Goal: Information Seeking & Learning: Learn about a topic

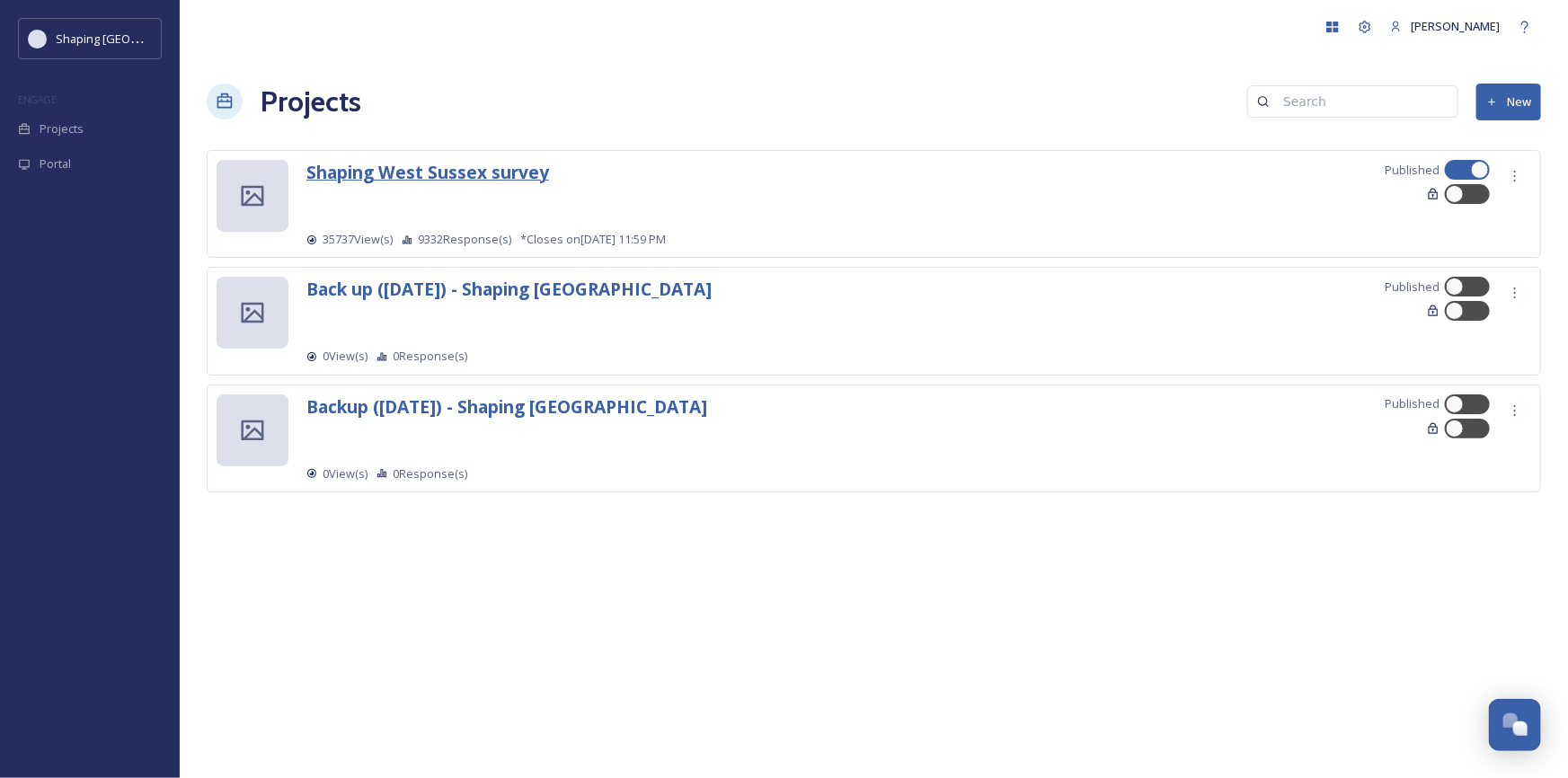
click at [457, 176] on strong "Shaping West Sussex survey" at bounding box center [427, 172] width 242 height 24
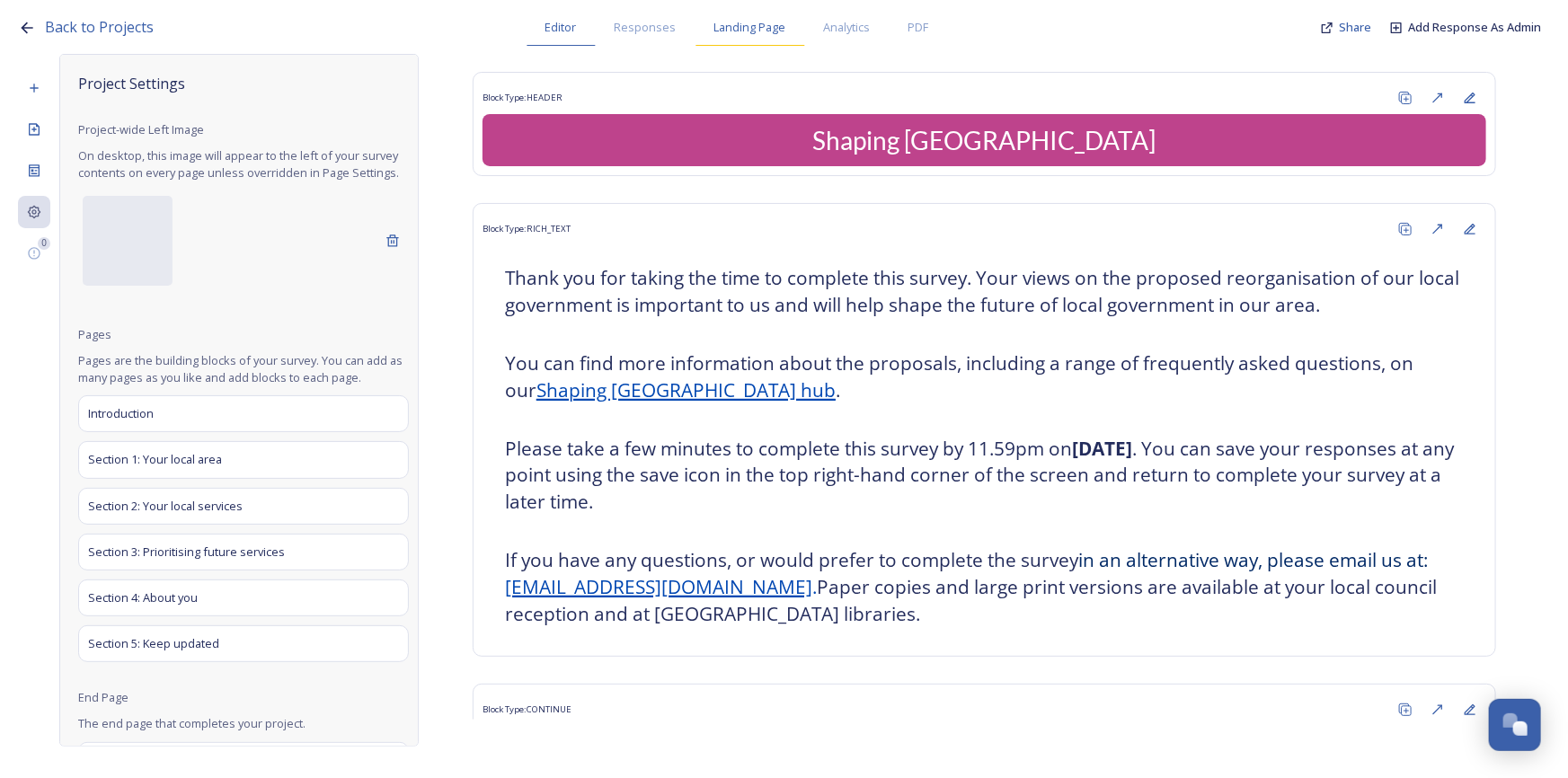
click at [764, 36] on span "Landing Page" at bounding box center [750, 27] width 72 height 17
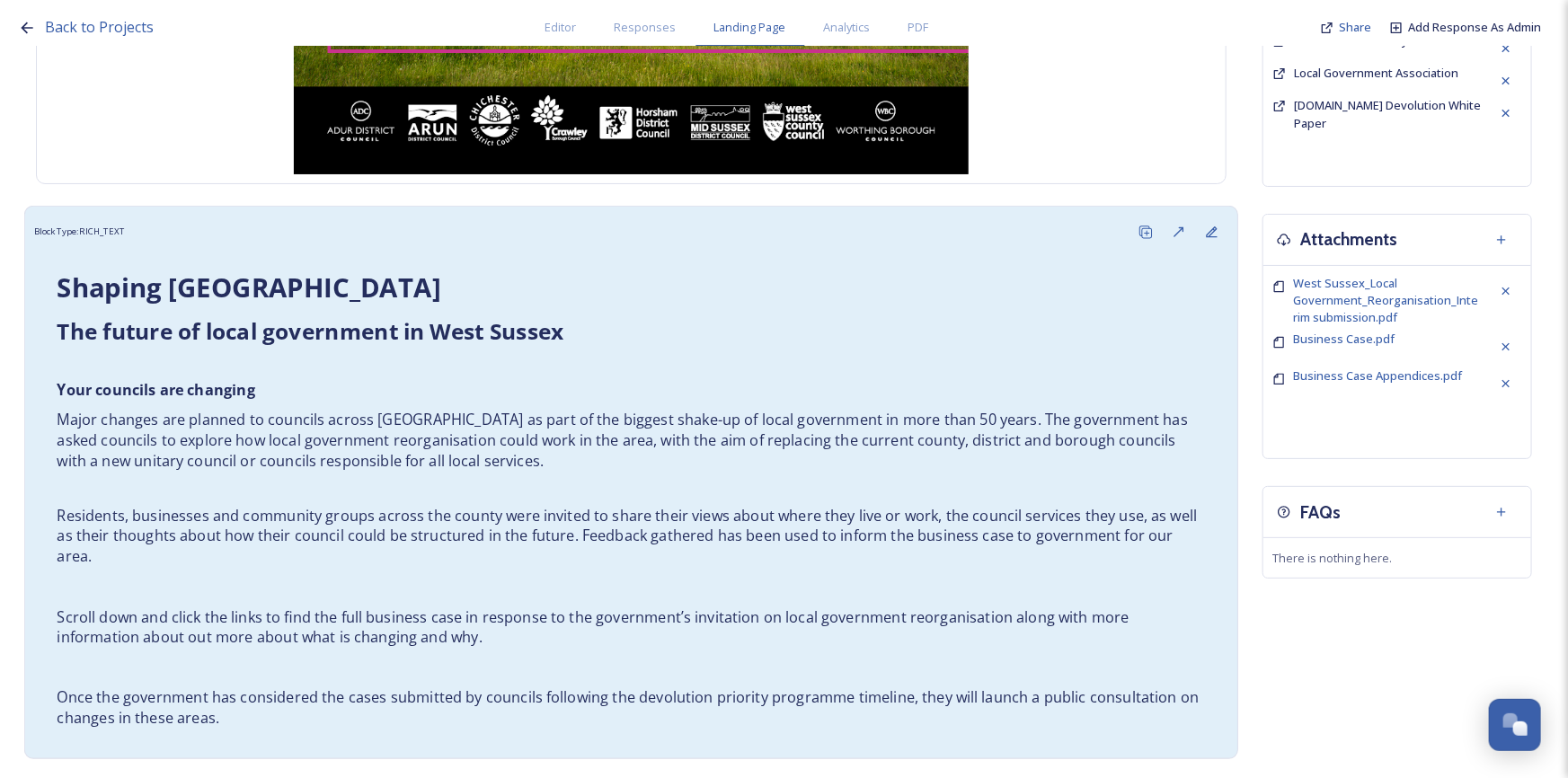
scroll to position [653, 0]
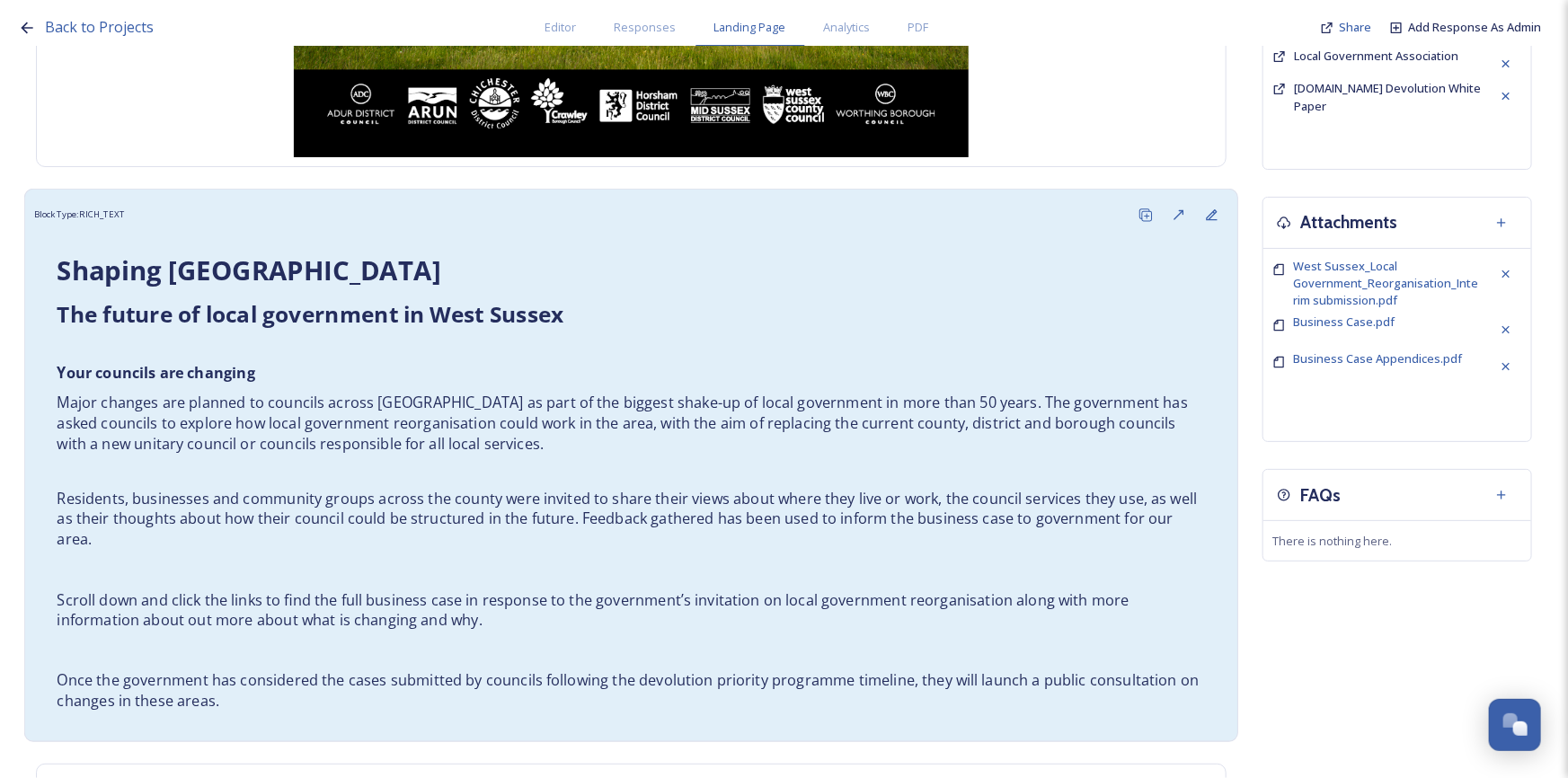
click at [1000, 457] on div "Shaping [GEOGRAPHIC_DATA] ﻿﻿﻿The future of local government in [GEOGRAPHIC_DATA…" at bounding box center [631, 482] width 1176 height 483
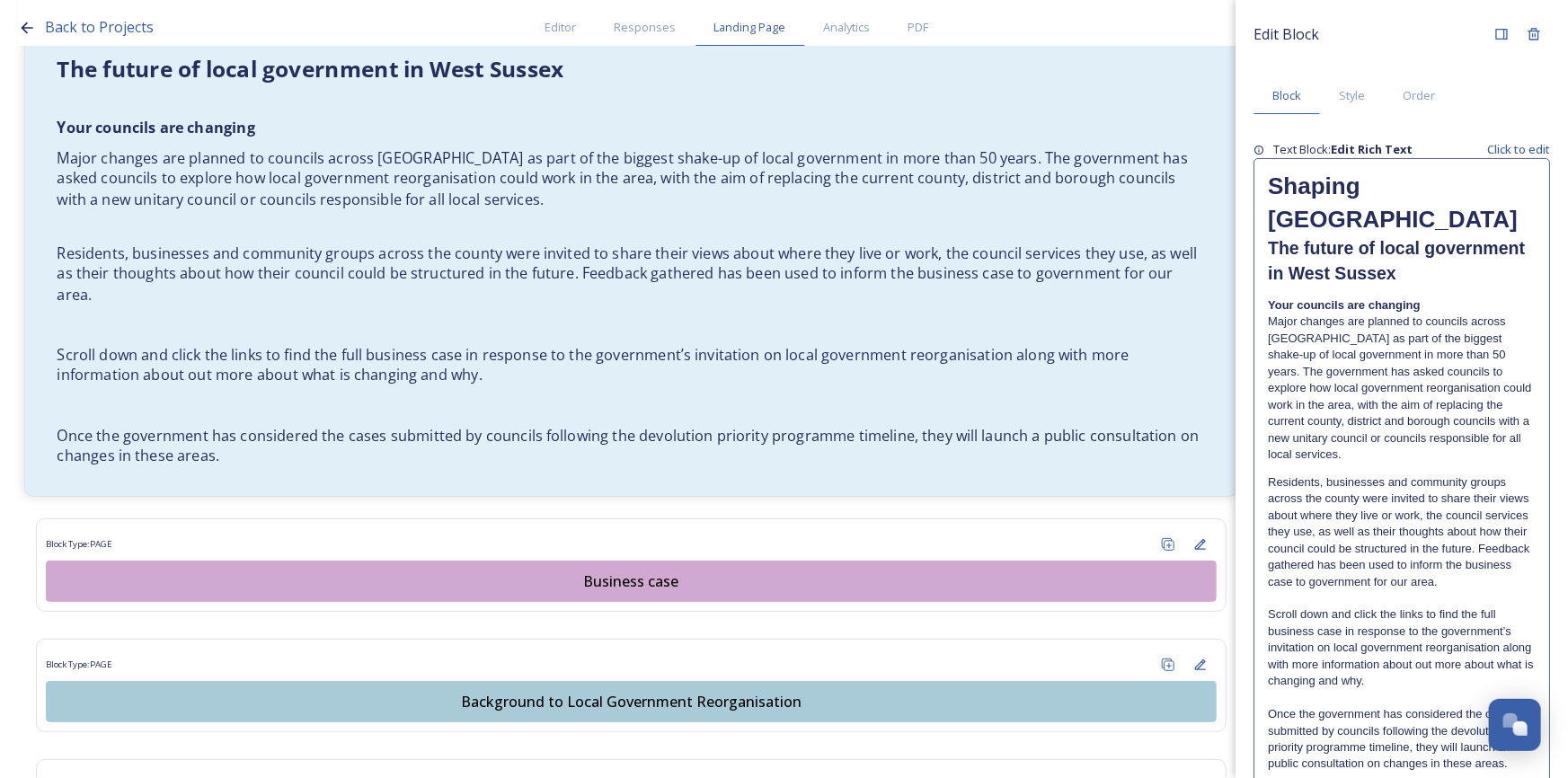
scroll to position [1290, 0]
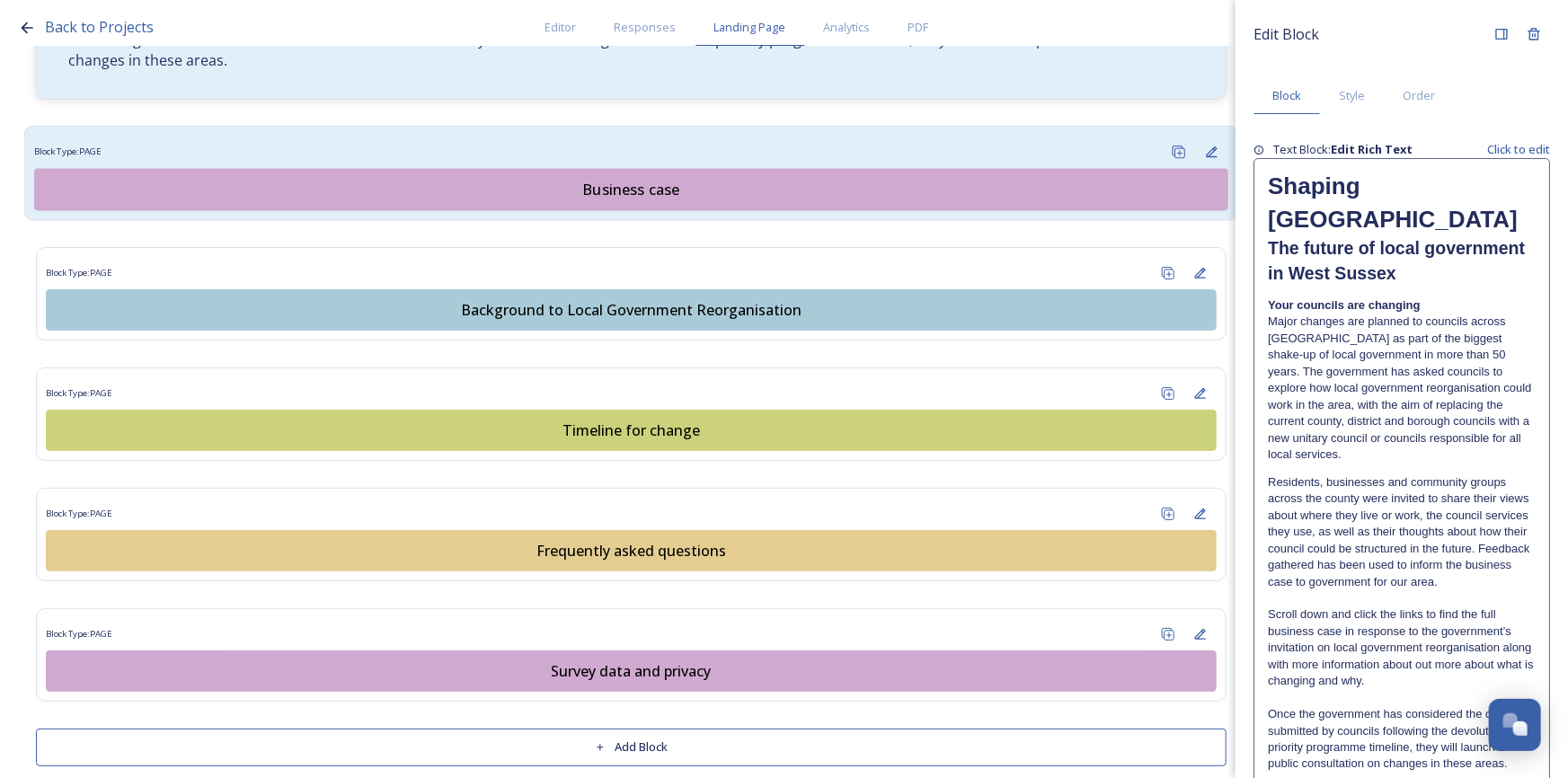
click at [620, 179] on div "Business case" at bounding box center [631, 190] width 1174 height 22
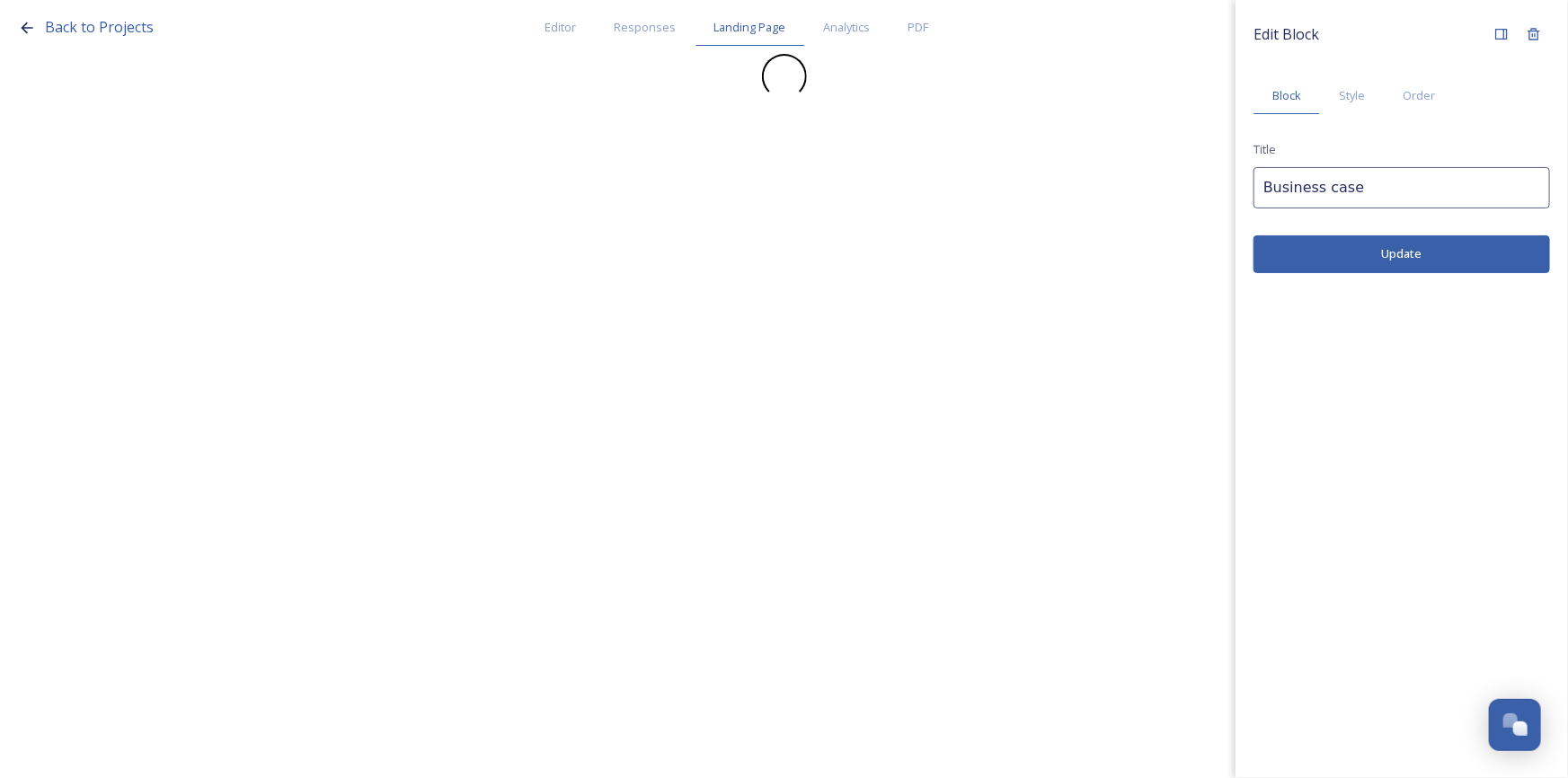
scroll to position [0, 0]
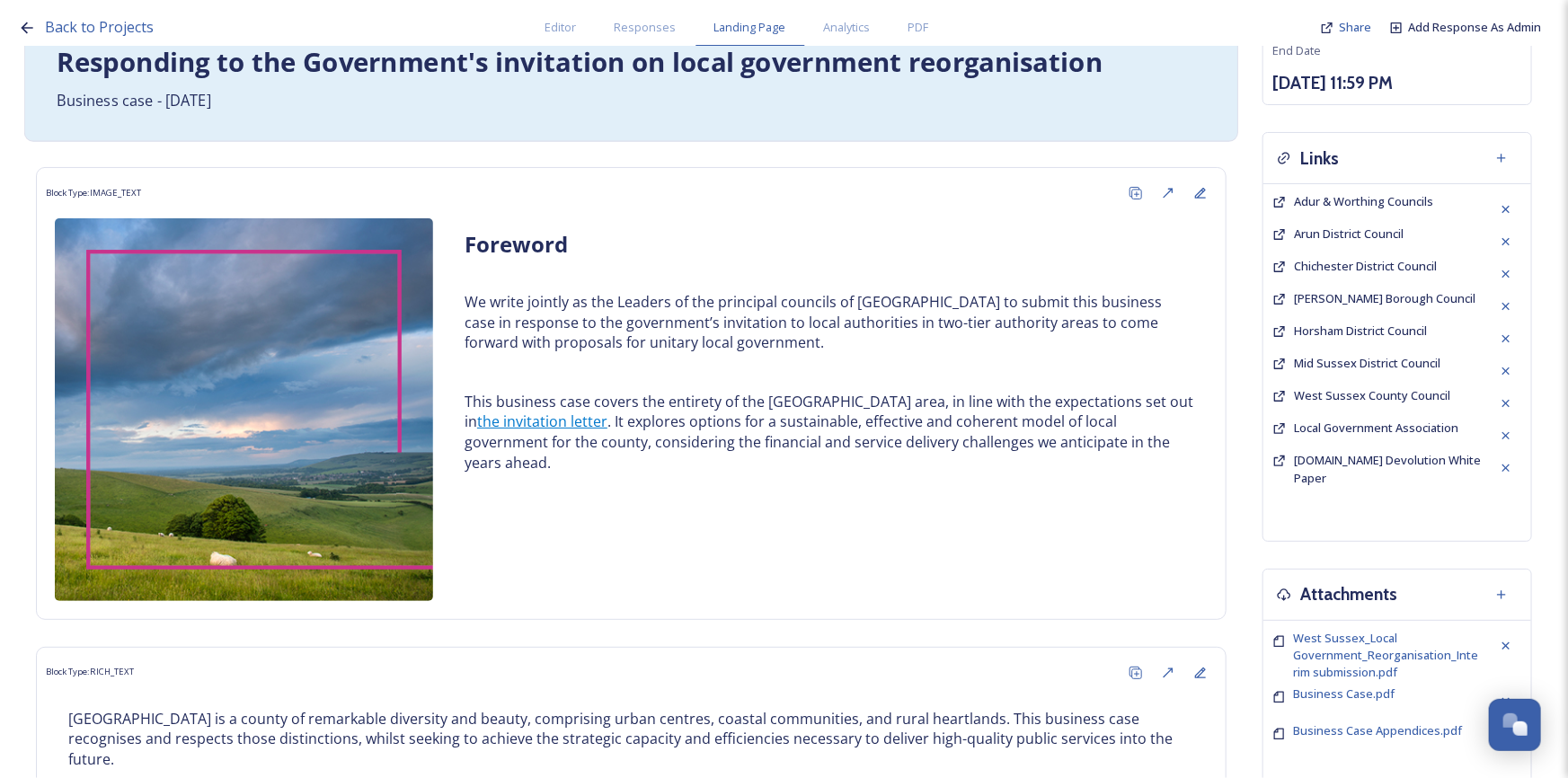
scroll to position [244, 0]
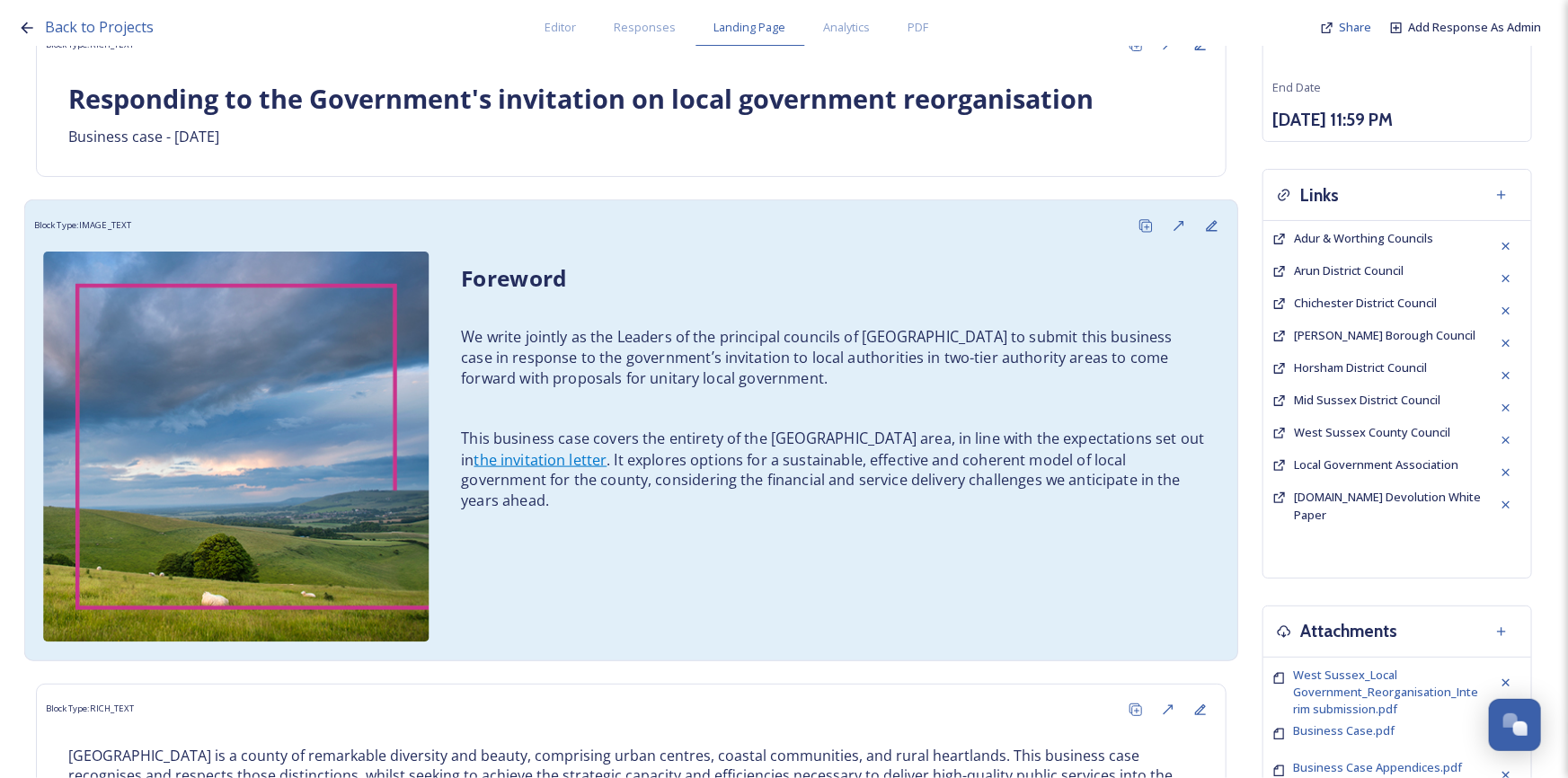
click at [725, 356] on p "We write jointly as the Leaders of the principal councils of West Sussex to sub…" at bounding box center [832, 359] width 744 height 63
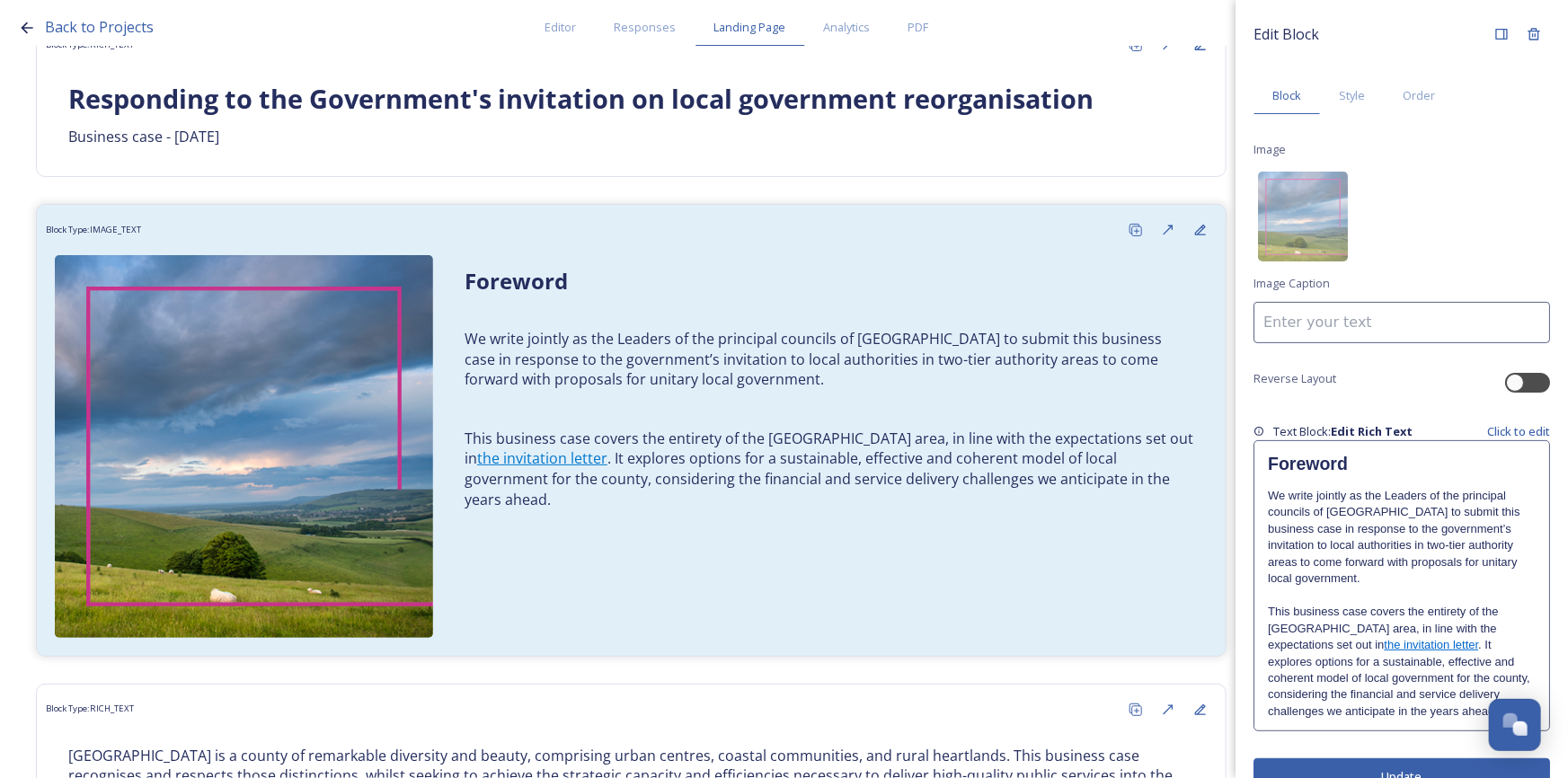
click at [1267, 491] on div "Foreword We write jointly as the Leaders of the principal councils of West Suss…" at bounding box center [1402, 586] width 295 height 289
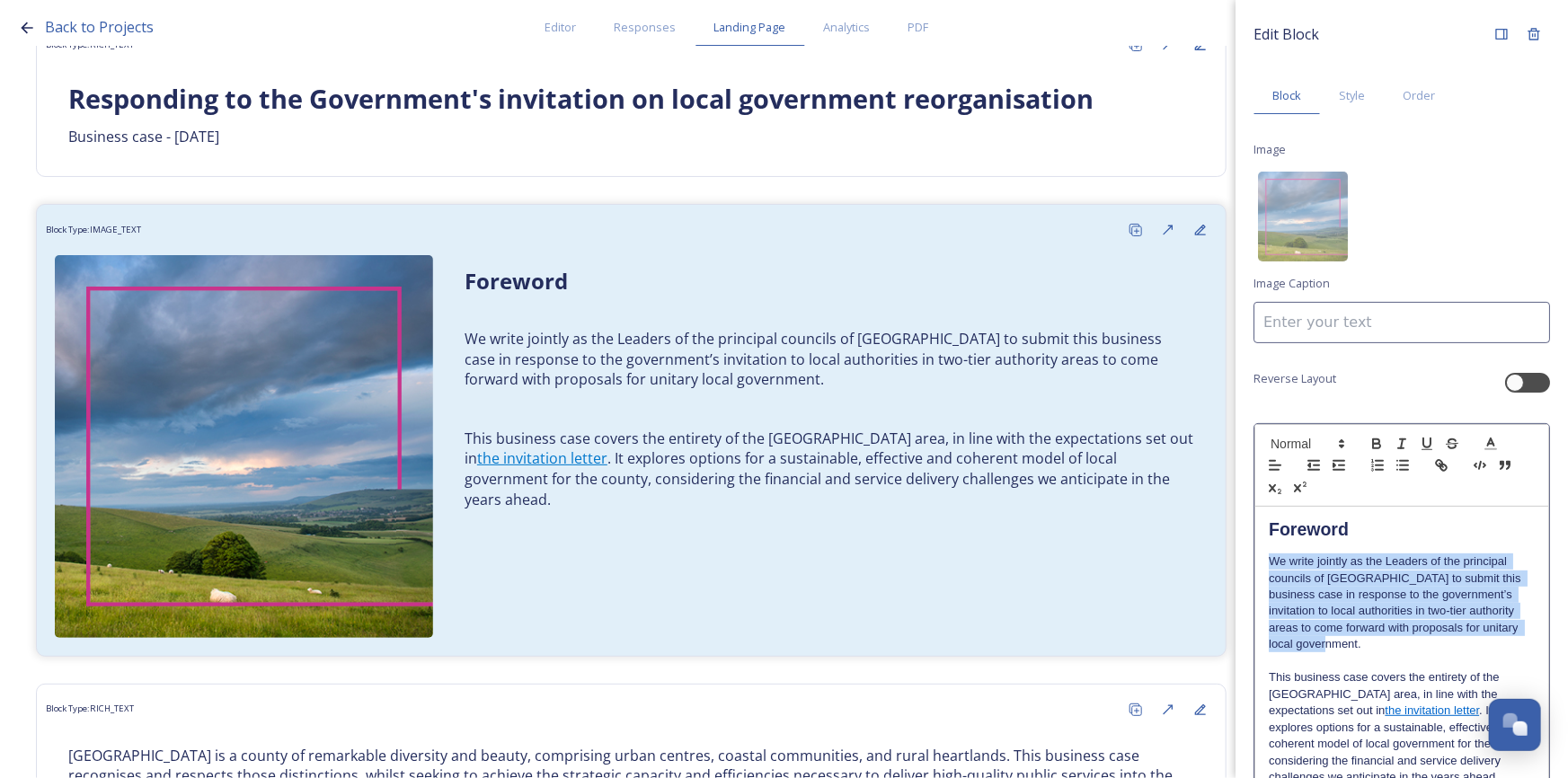
drag, startPoint x: 1269, startPoint y: 564, endPoint x: 1338, endPoint y: 650, distance: 110.3
click at [1338, 650] on p "We write jointly as the Leaders of the principal councils of West Sussex to sub…" at bounding box center [1402, 603] width 266 height 99
click at [1380, 446] on icon "button" at bounding box center [1376, 445] width 7 height 5
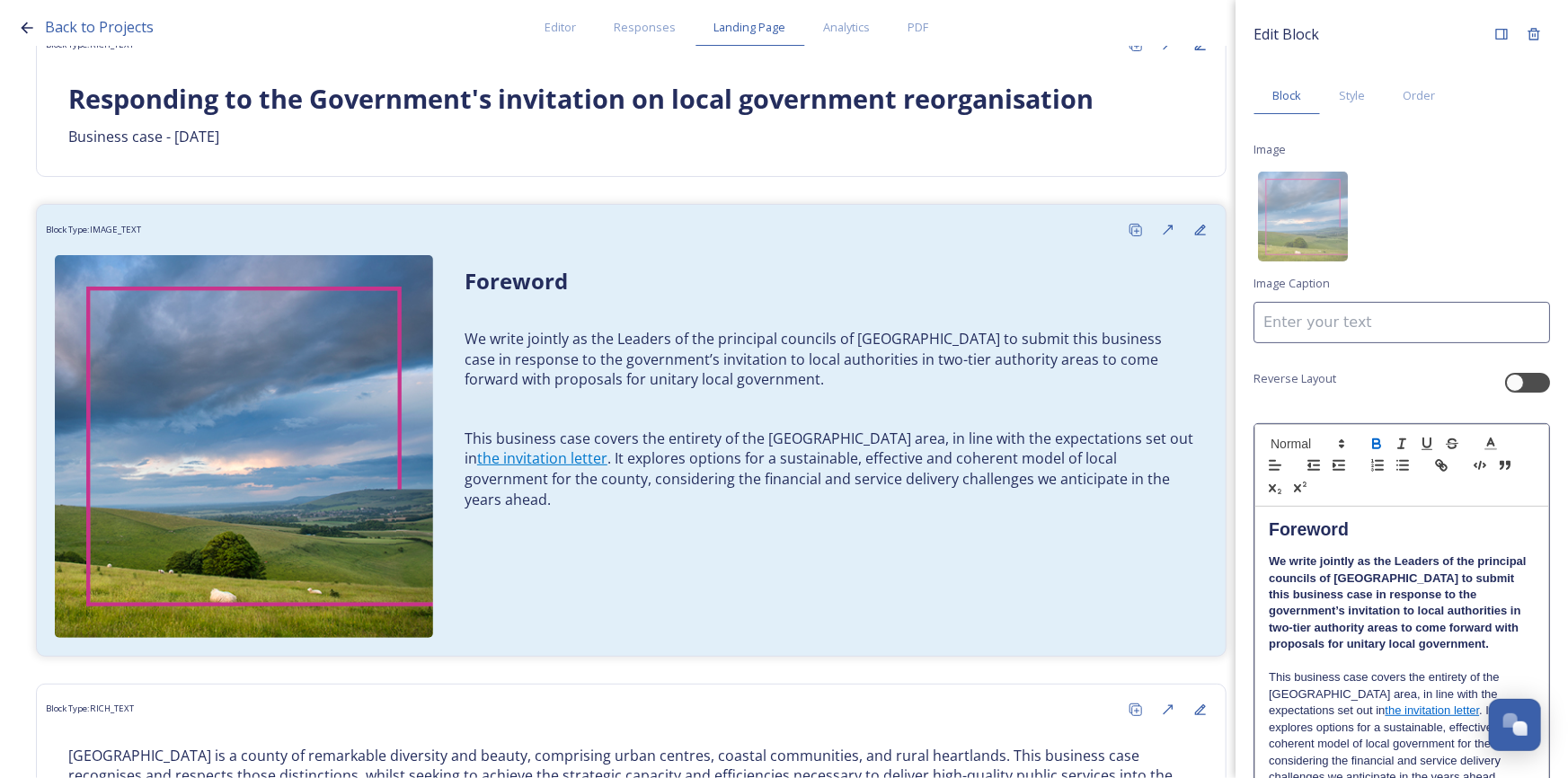
scroll to position [101, 0]
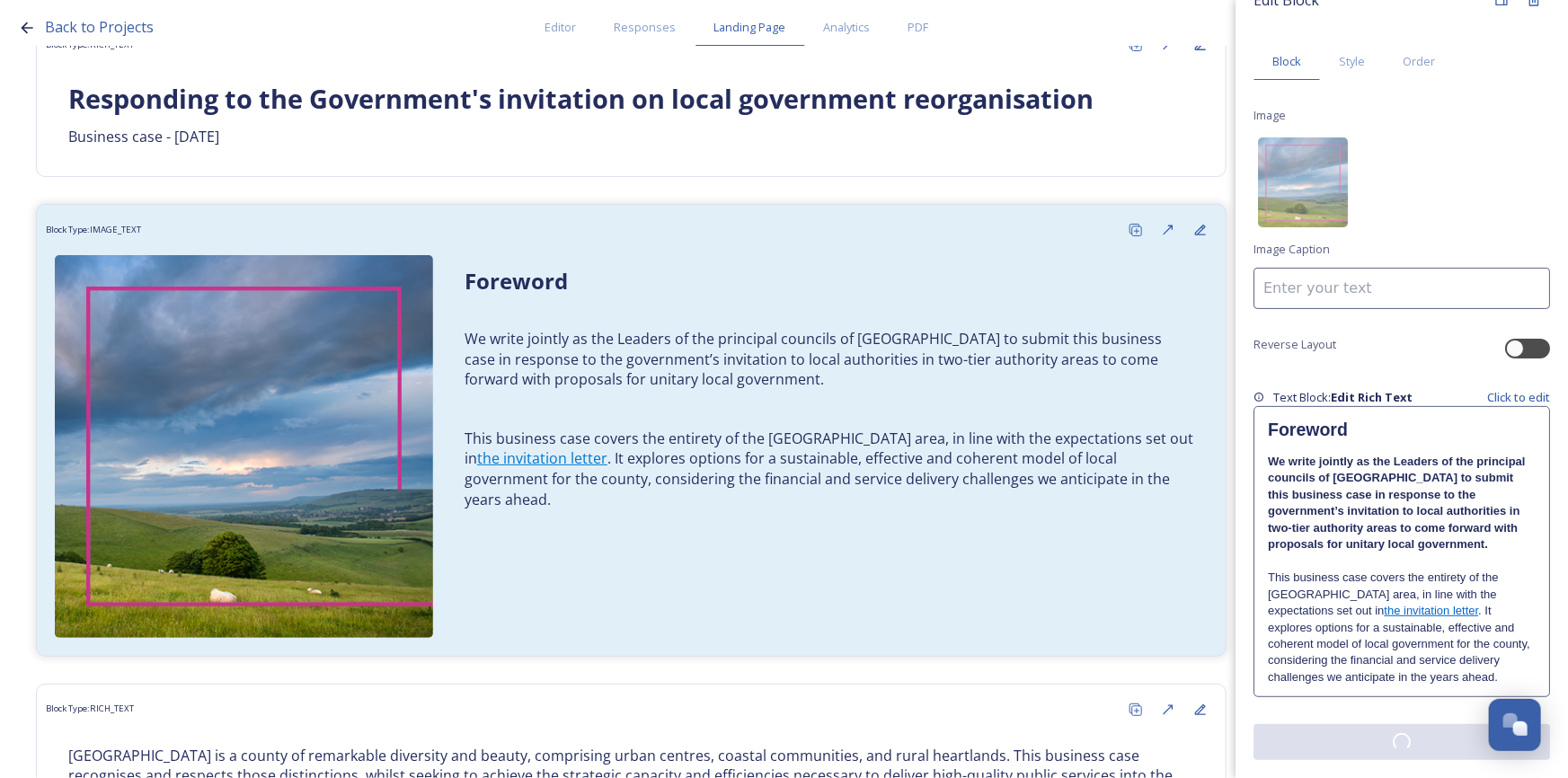
click at [1402, 737] on div "Edit Block Block Style Order Image Image Caption Reverse Layout Text Block: Edi…" at bounding box center [1402, 371] width 296 height 776
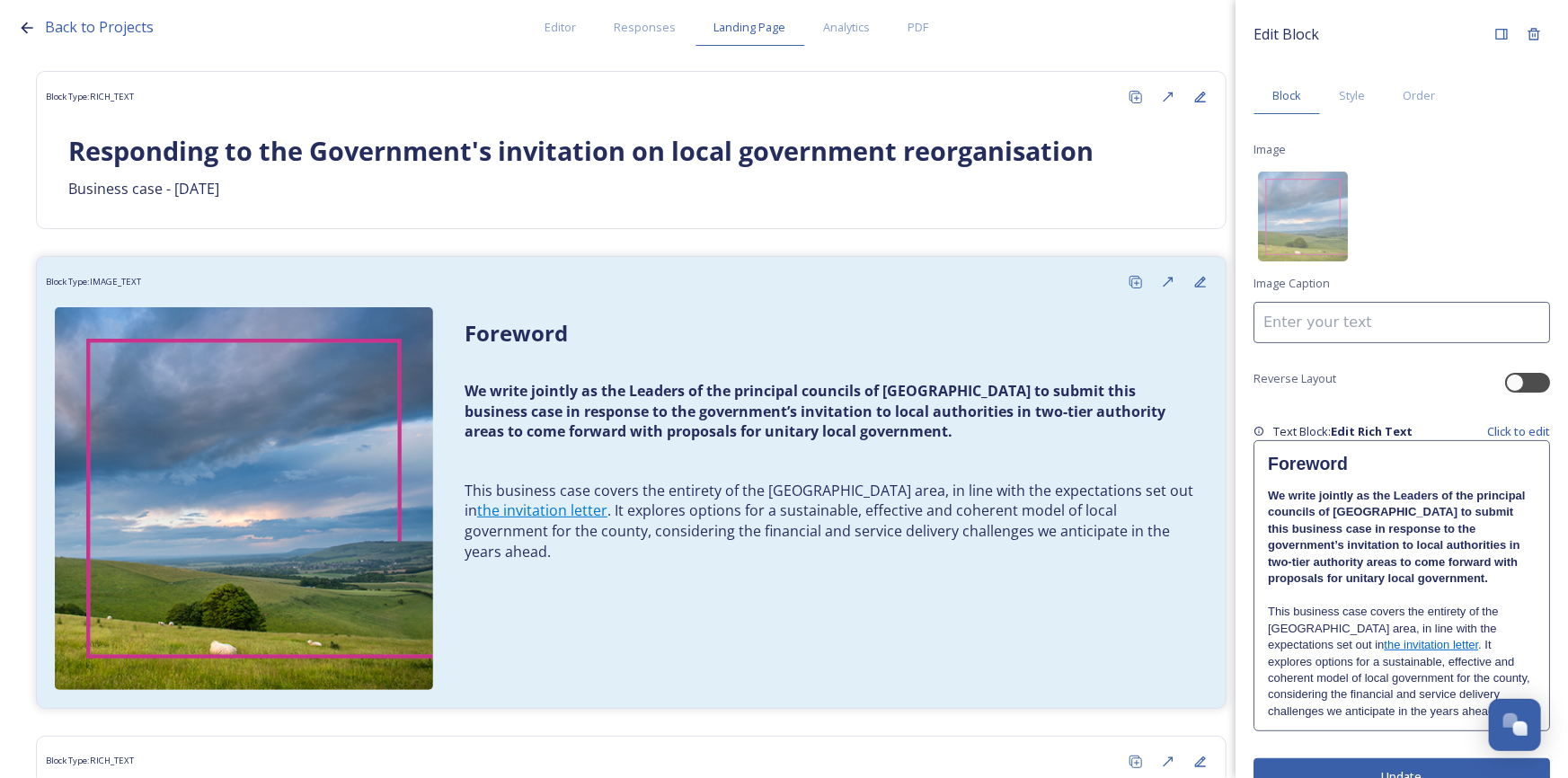
scroll to position [163, 0]
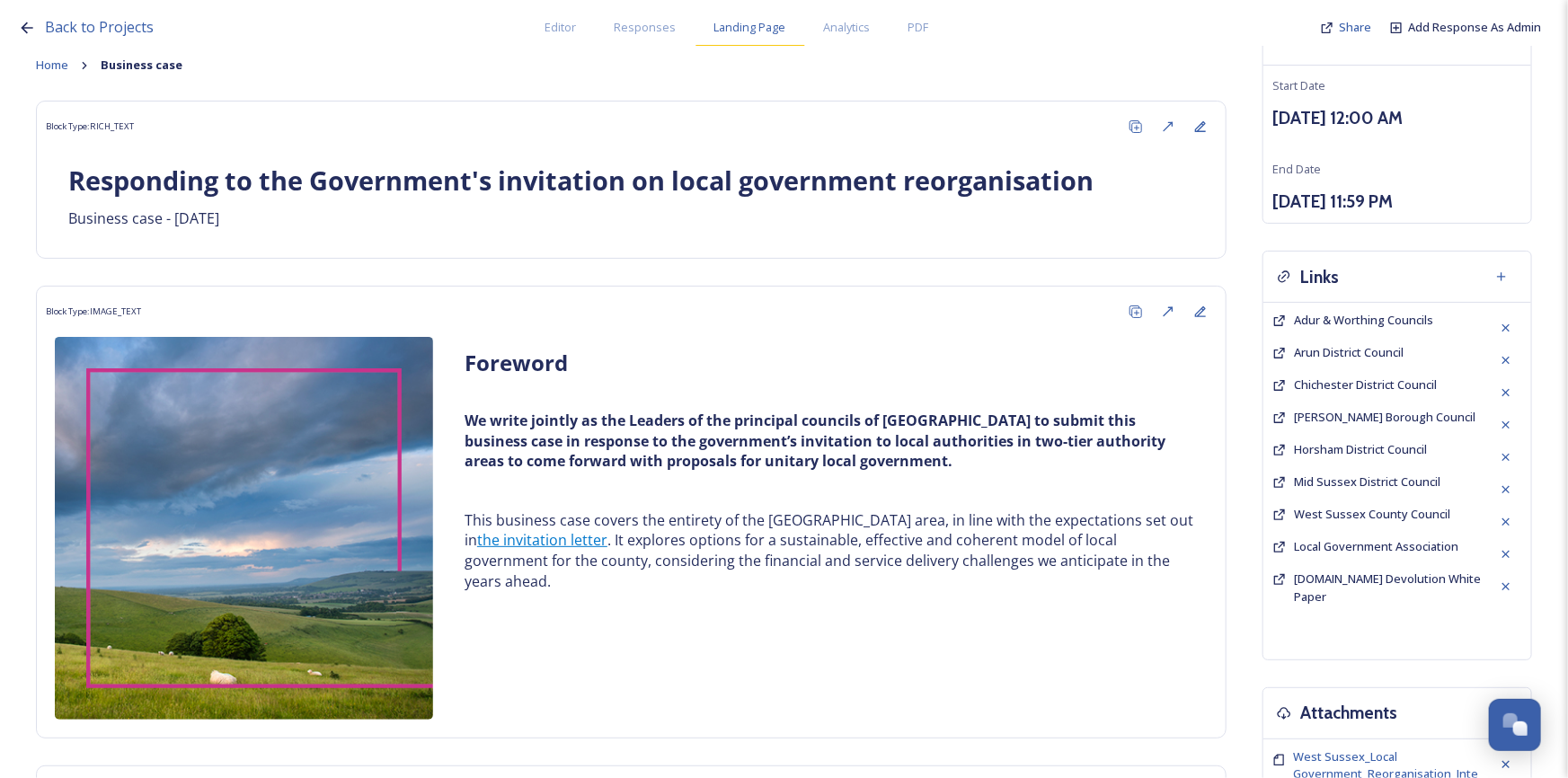
click at [756, 28] on span "Landing Page" at bounding box center [750, 27] width 72 height 17
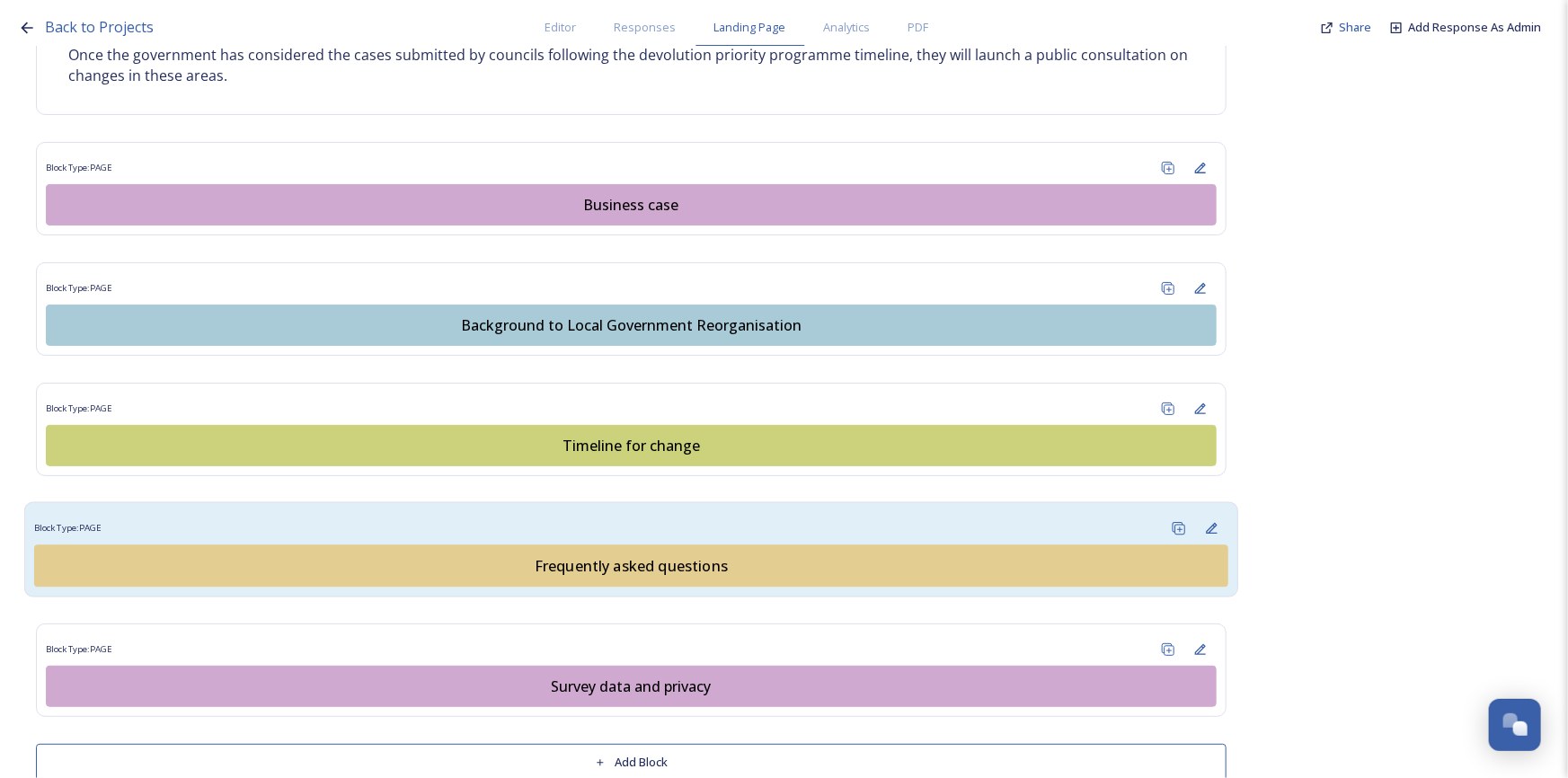
scroll to position [1290, 0]
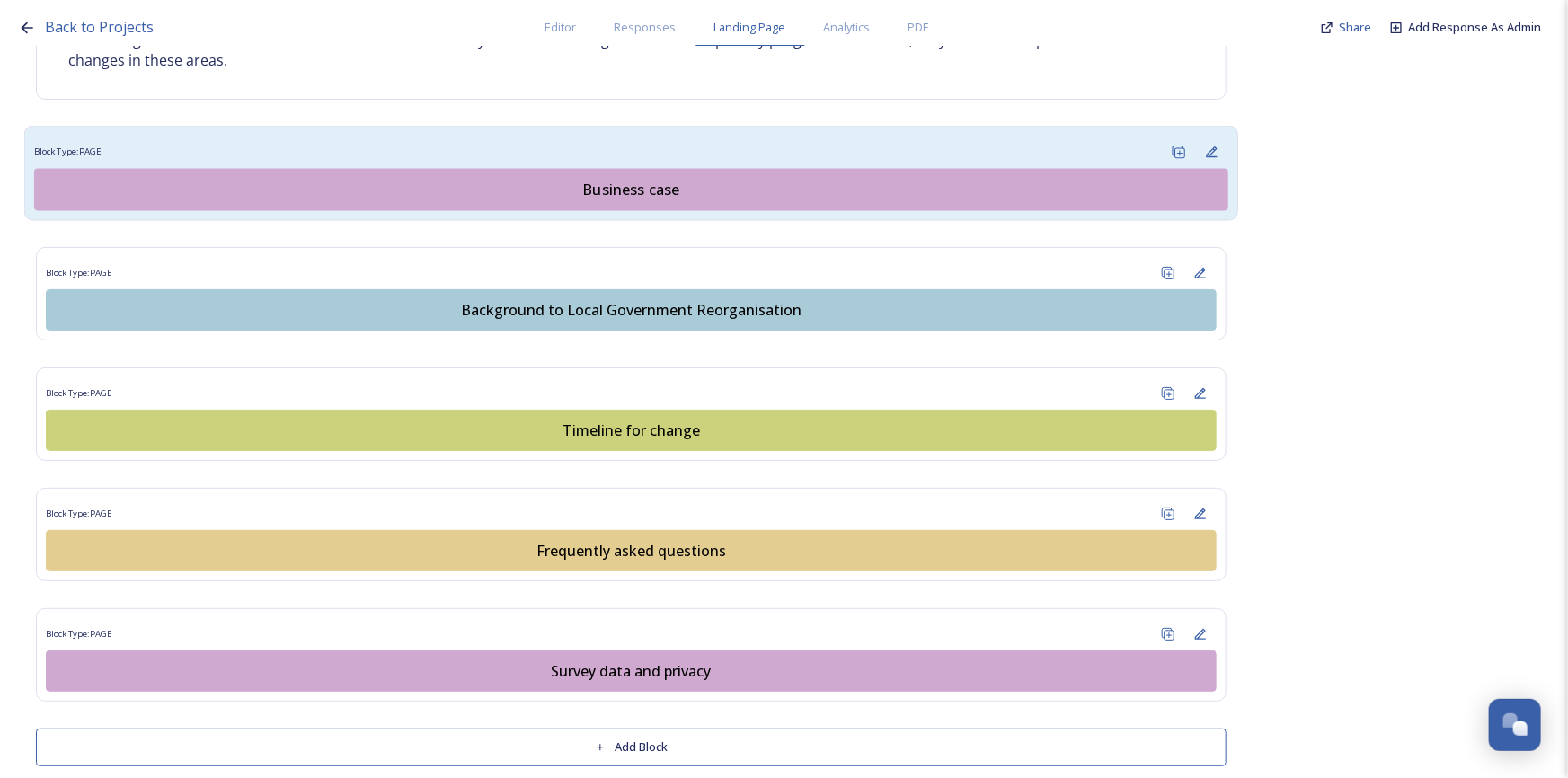
click at [611, 179] on div "Business case" at bounding box center [631, 190] width 1174 height 22
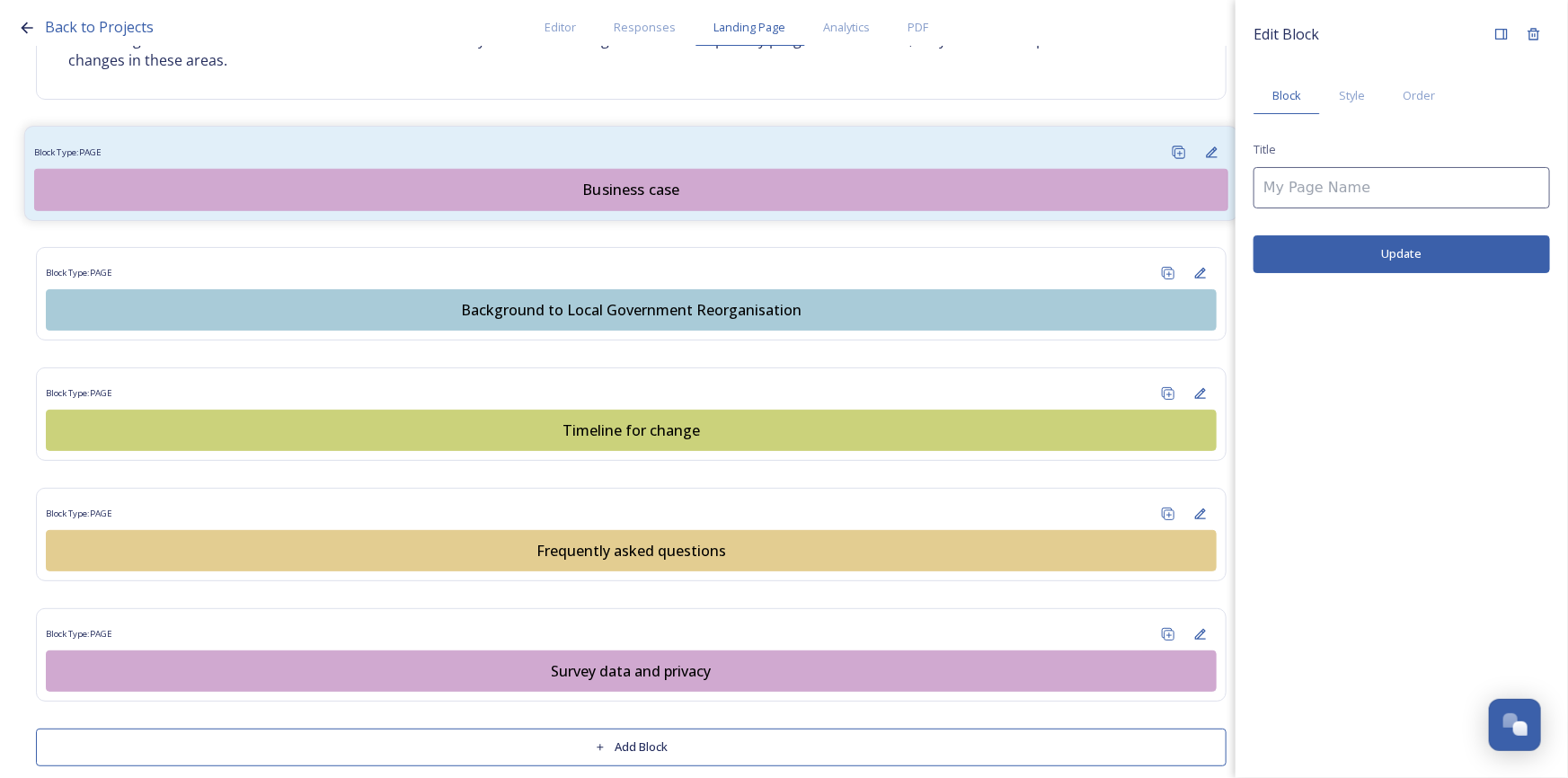
type input "Business case"
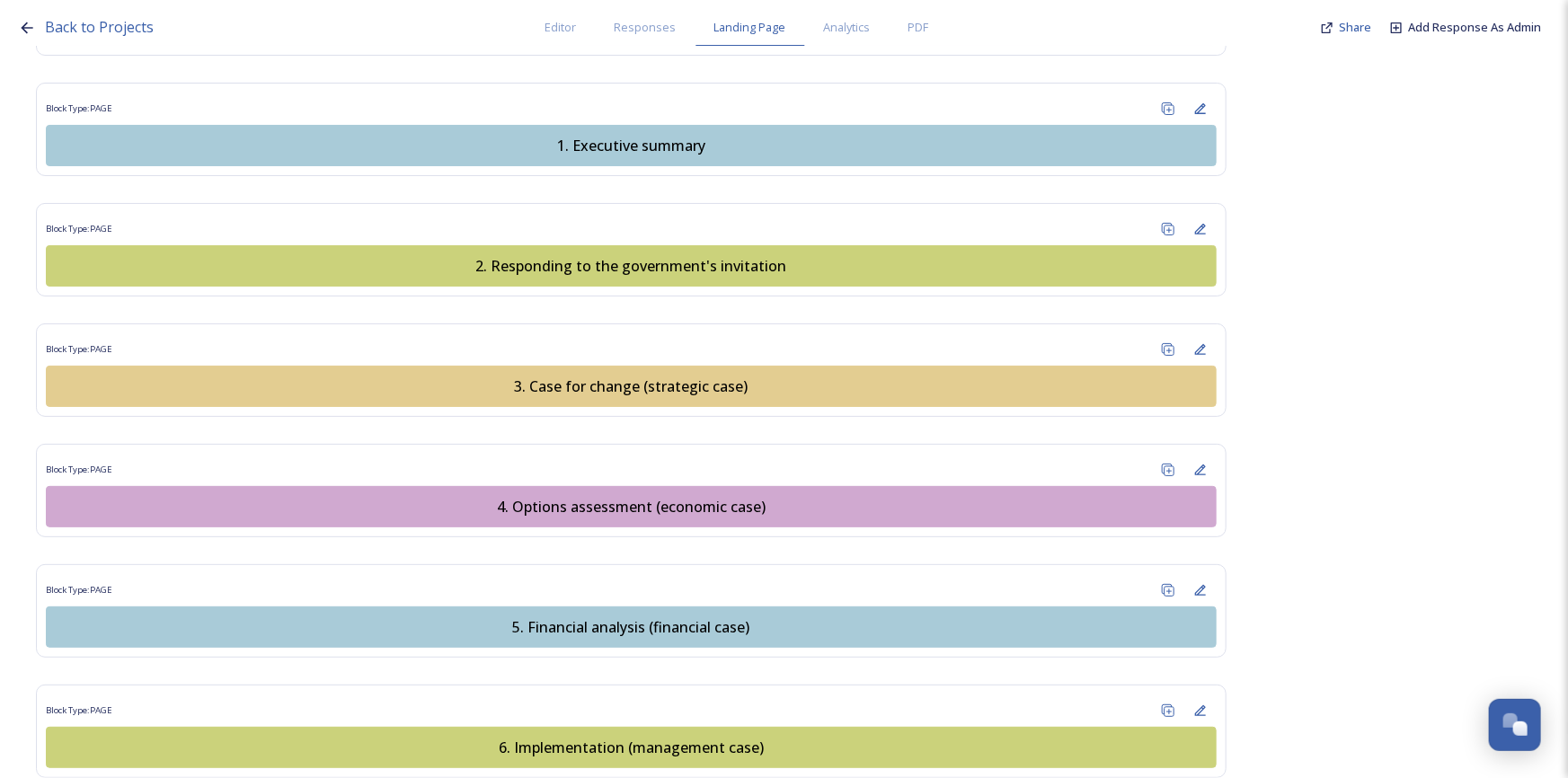
scroll to position [1878, 0]
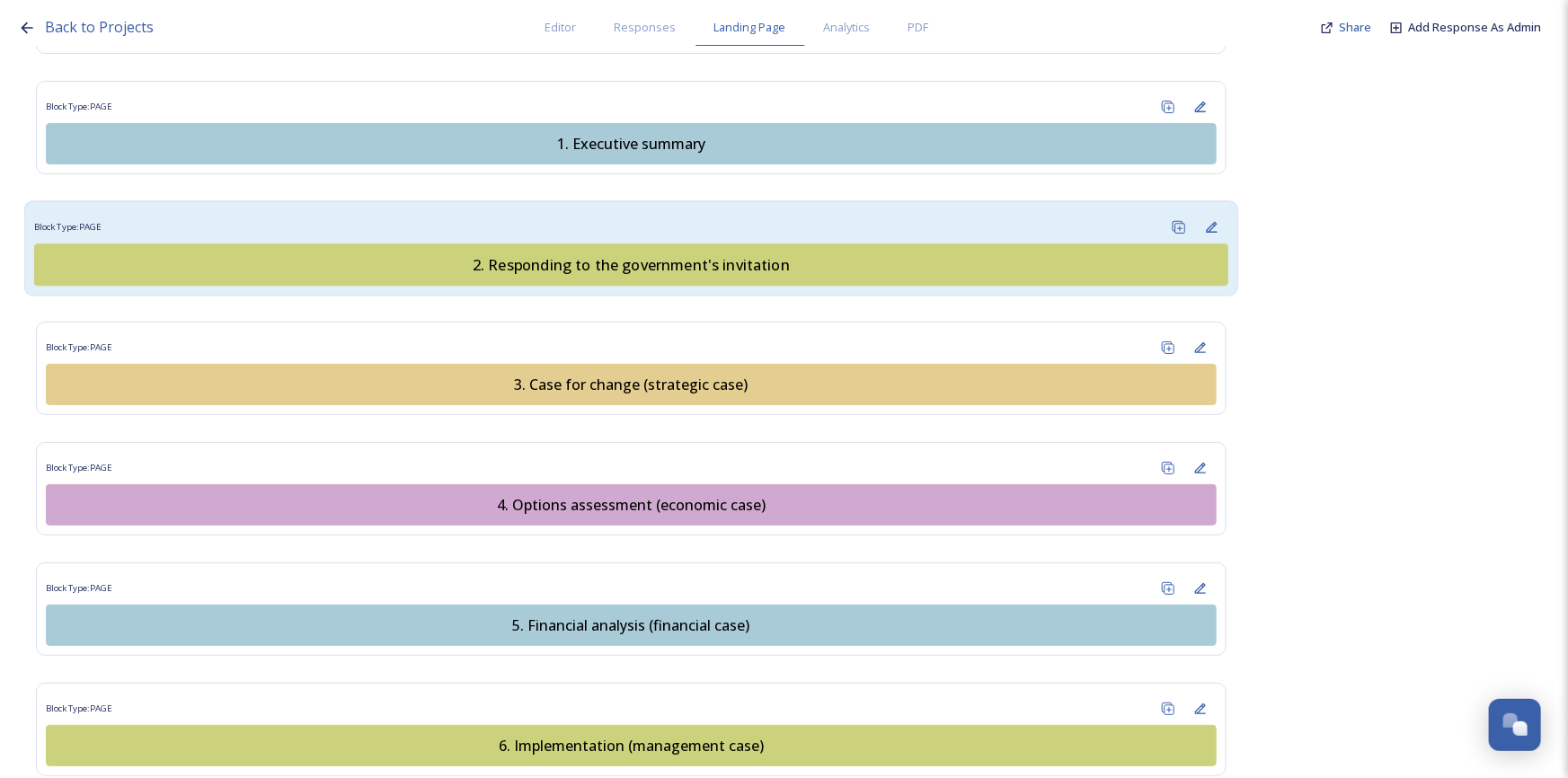
click at [772, 211] on div "Block Type: PAGE" at bounding box center [631, 227] width 1194 height 33
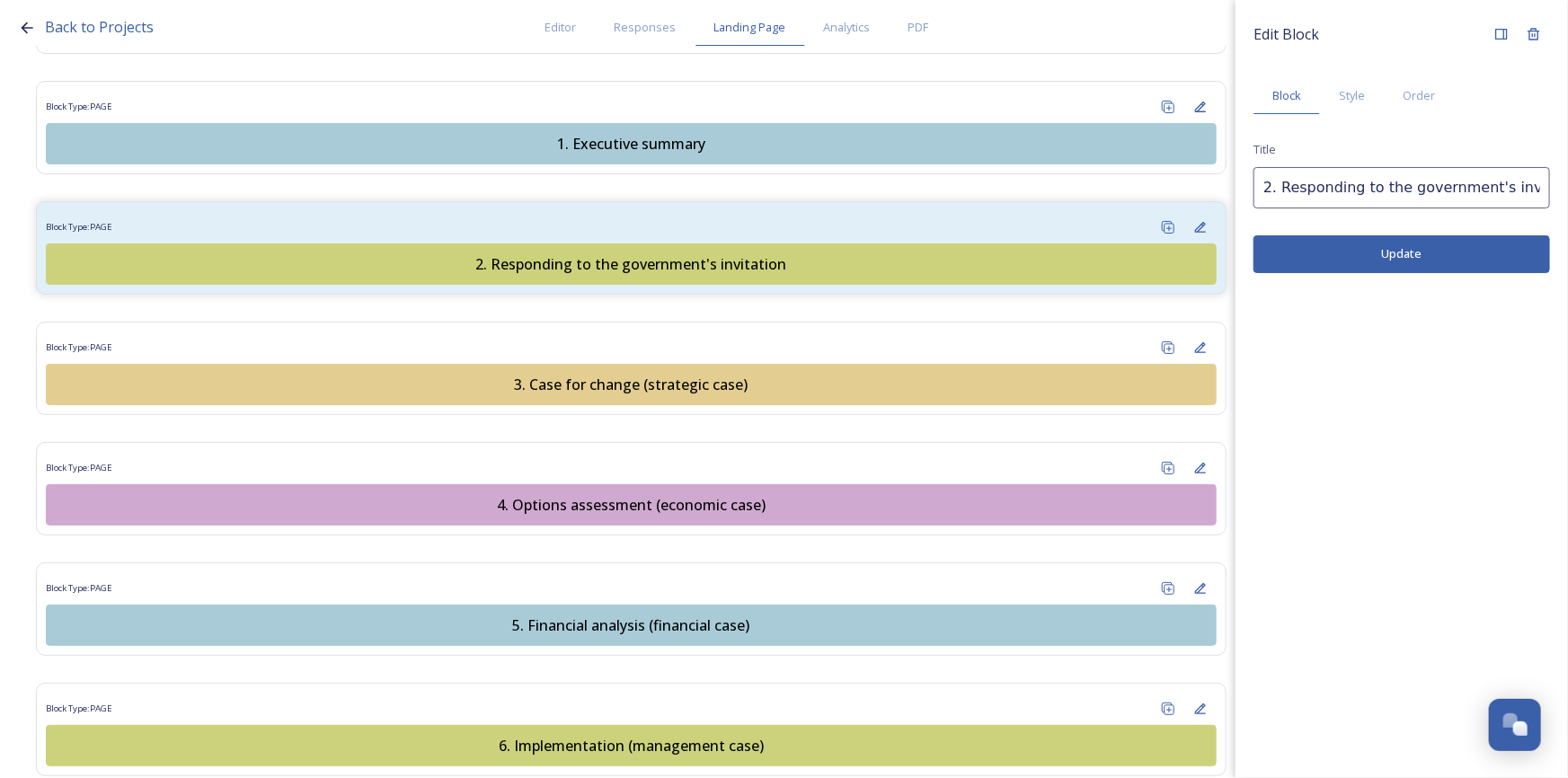
click at [1409, 185] on input "2. Responding to the government's invitation" at bounding box center [1402, 188] width 296 height 42
type input "2. Responding to the Government's invitation"
click at [1497, 249] on button "Update" at bounding box center [1402, 253] width 296 height 37
click at [700, 211] on div "Block Type: PAGE" at bounding box center [631, 227] width 1194 height 33
click at [1427, 403] on div "Edit Block Block Style Order Title 2. Responding to the Government's invitation…" at bounding box center [1402, 389] width 333 height 778
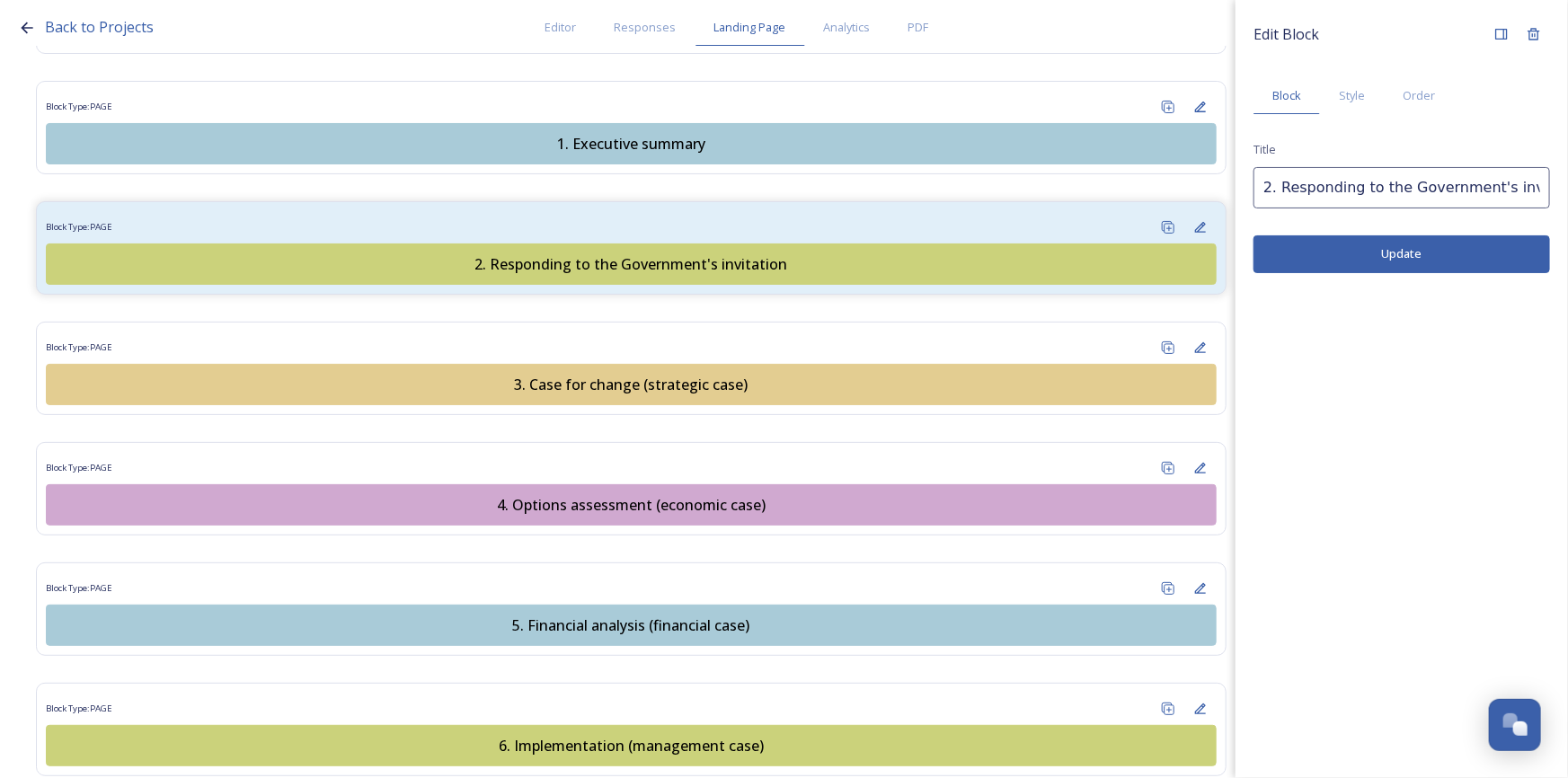
click at [1388, 260] on button "Update" at bounding box center [1402, 253] width 296 height 37
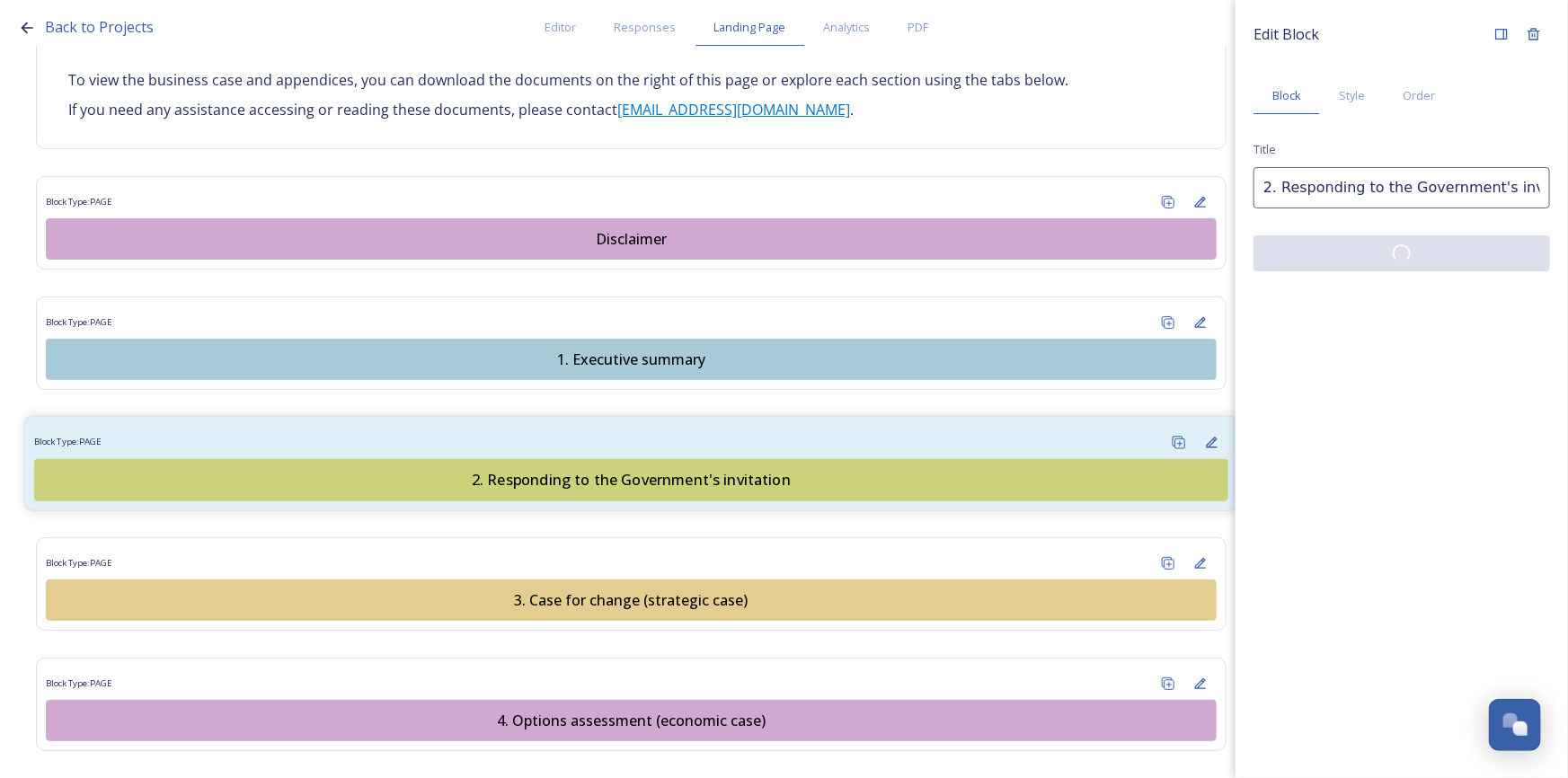
scroll to position [1633, 0]
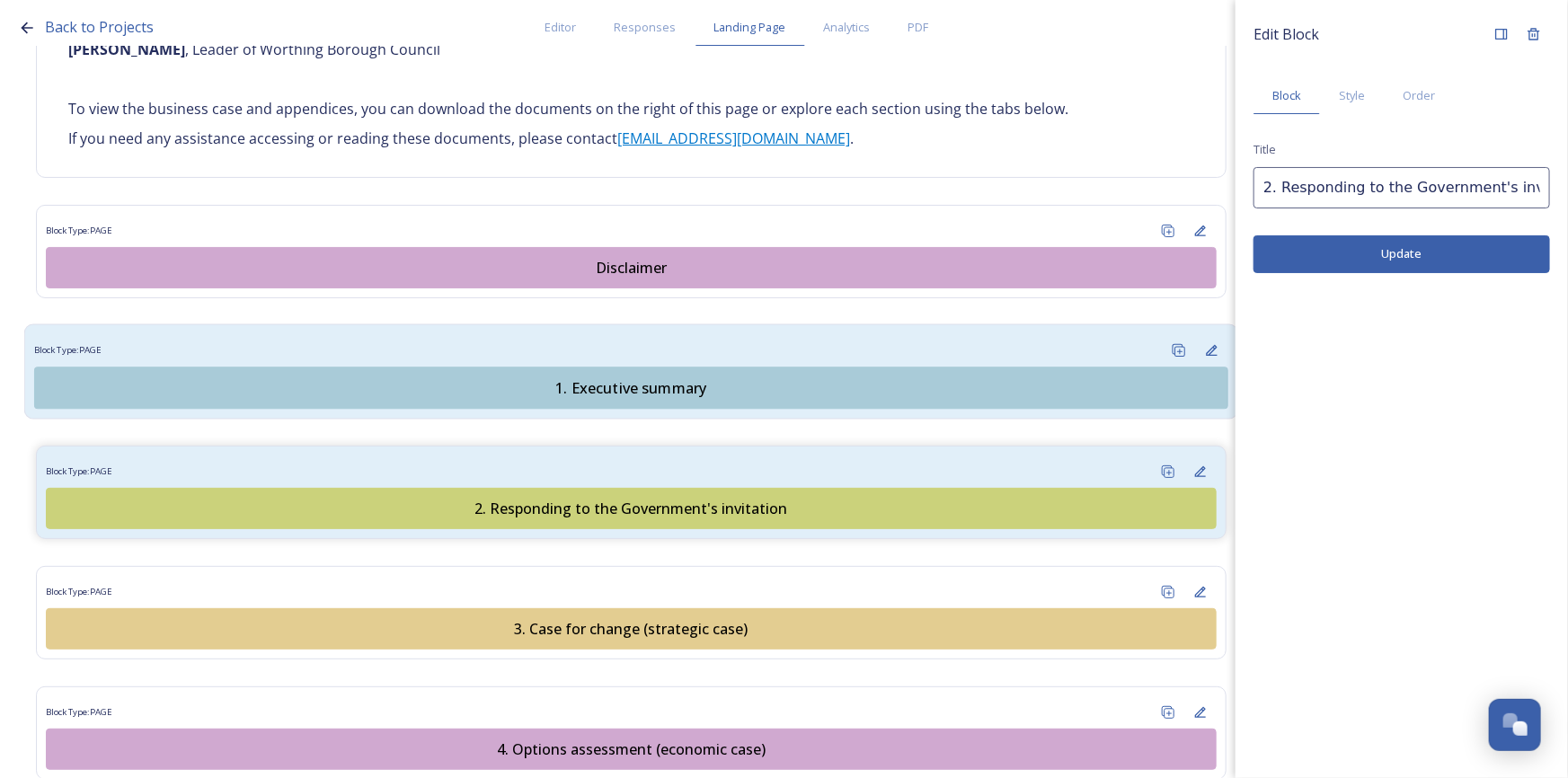
click at [629, 378] on div "1. Executive summary" at bounding box center [631, 389] width 1174 height 22
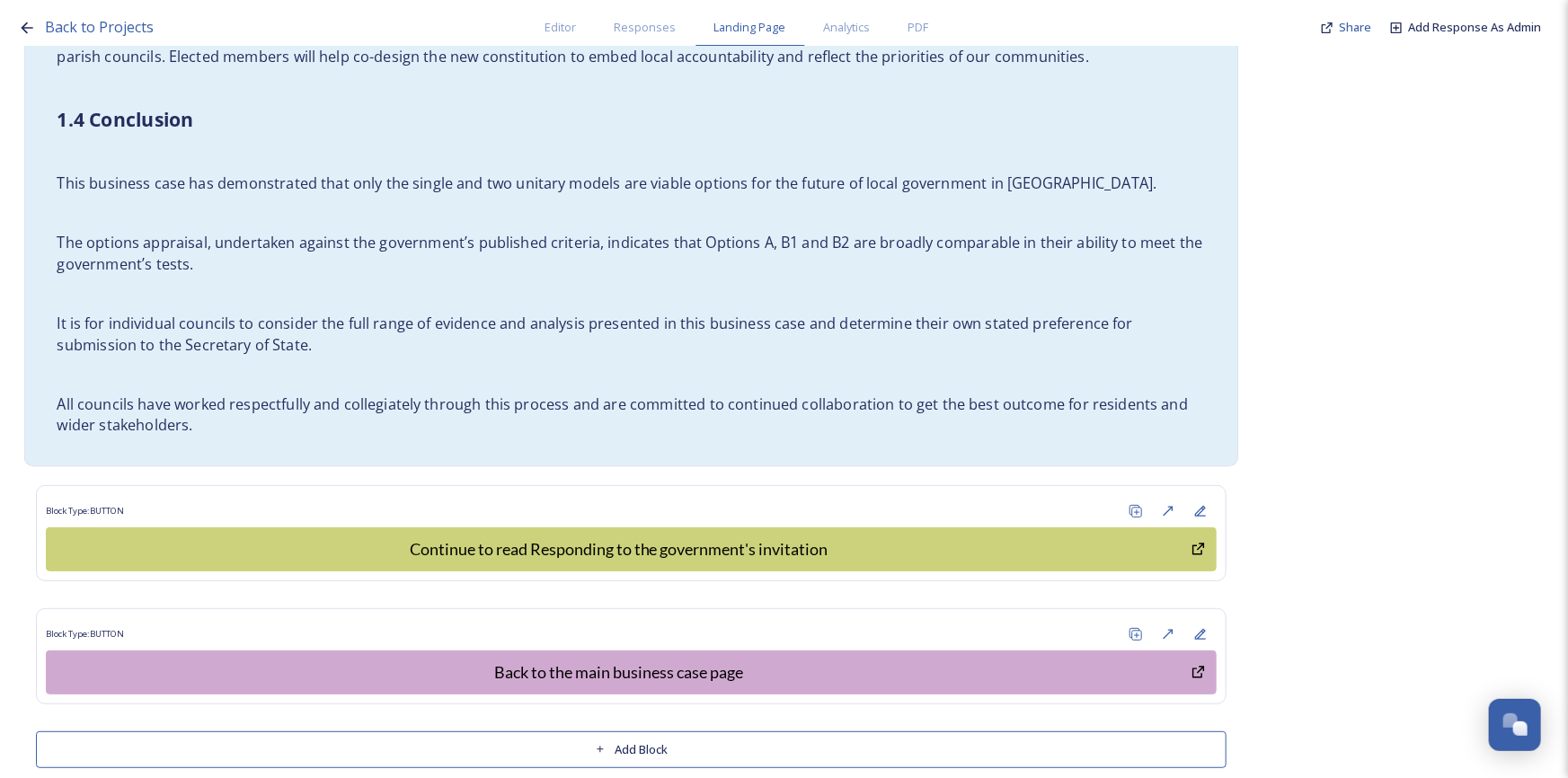
scroll to position [3572, 0]
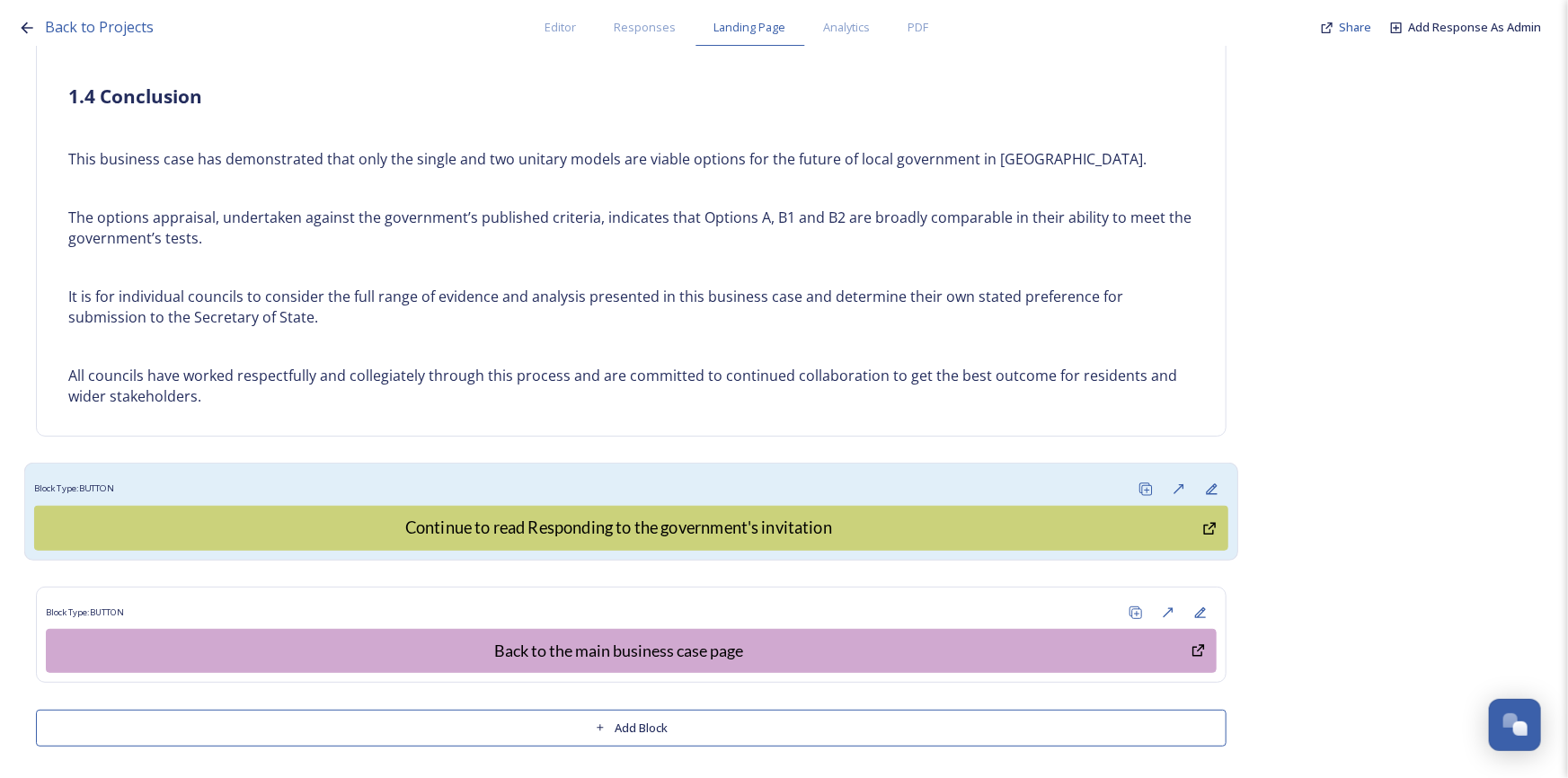
click at [717, 480] on div "Block Type: BUTTON" at bounding box center [631, 489] width 1194 height 33
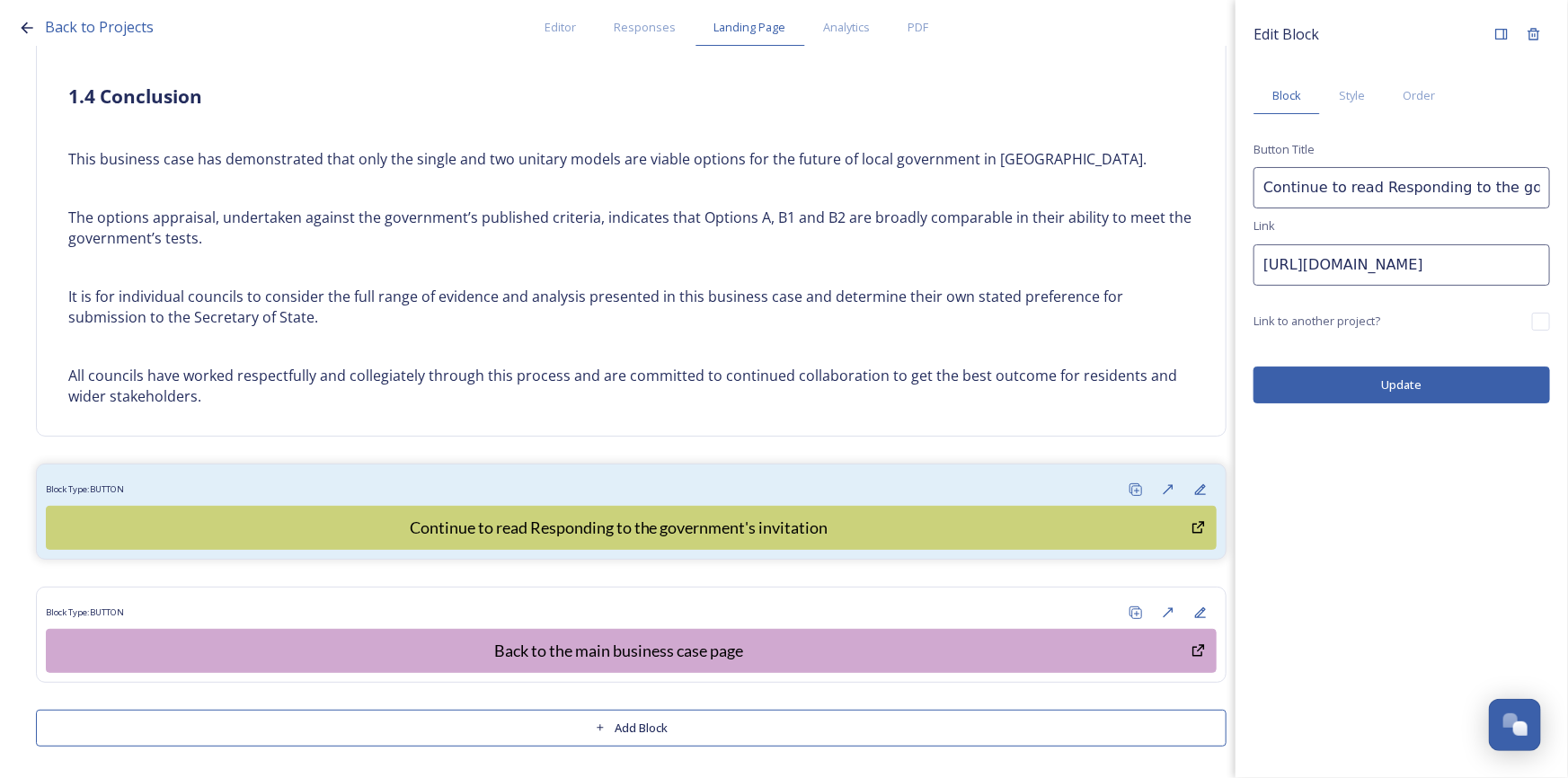
click at [1502, 189] on input "Continue to read Responding to the government's invitation" at bounding box center [1402, 188] width 296 height 42
type input "Continue to read Responding to the Government's invitation"
click at [1449, 375] on button "Update" at bounding box center [1402, 385] width 296 height 37
click at [1260, 548] on div "Edit Block Block Style Order Button Title Continue to read Responding to the Go…" at bounding box center [1402, 389] width 333 height 778
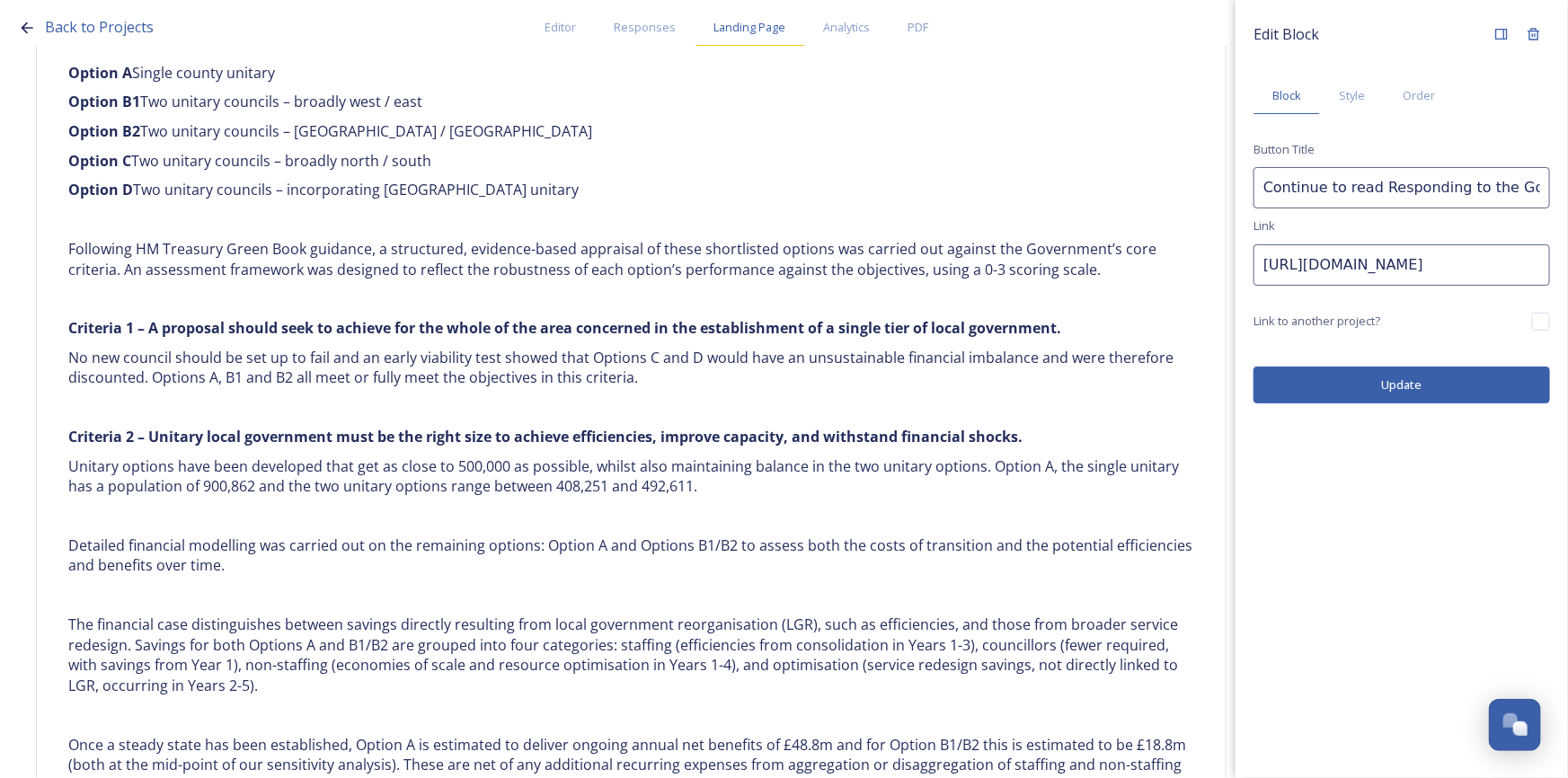
click at [743, 19] on span "Landing Page" at bounding box center [750, 27] width 72 height 17
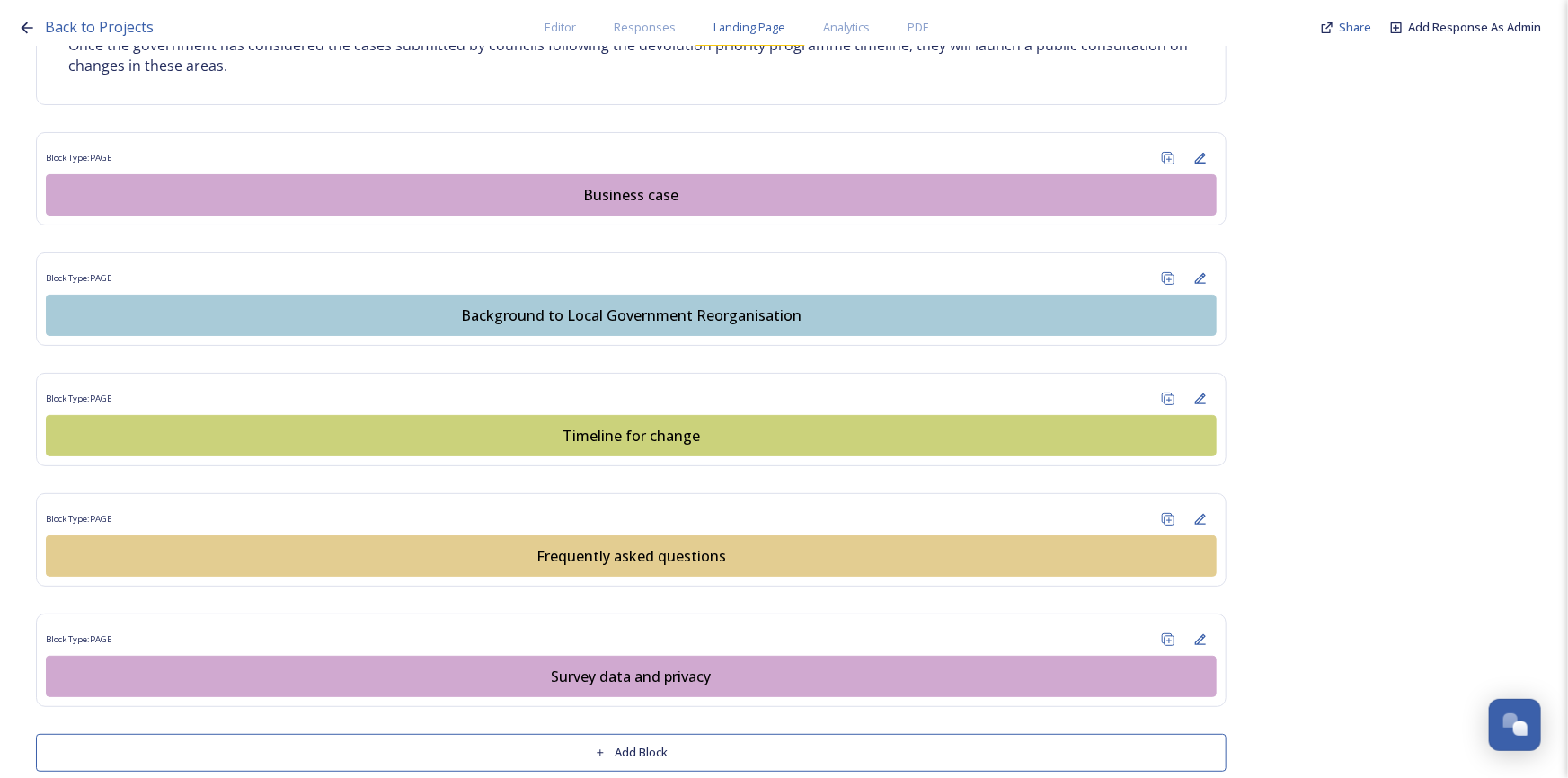
scroll to position [1285, 0]
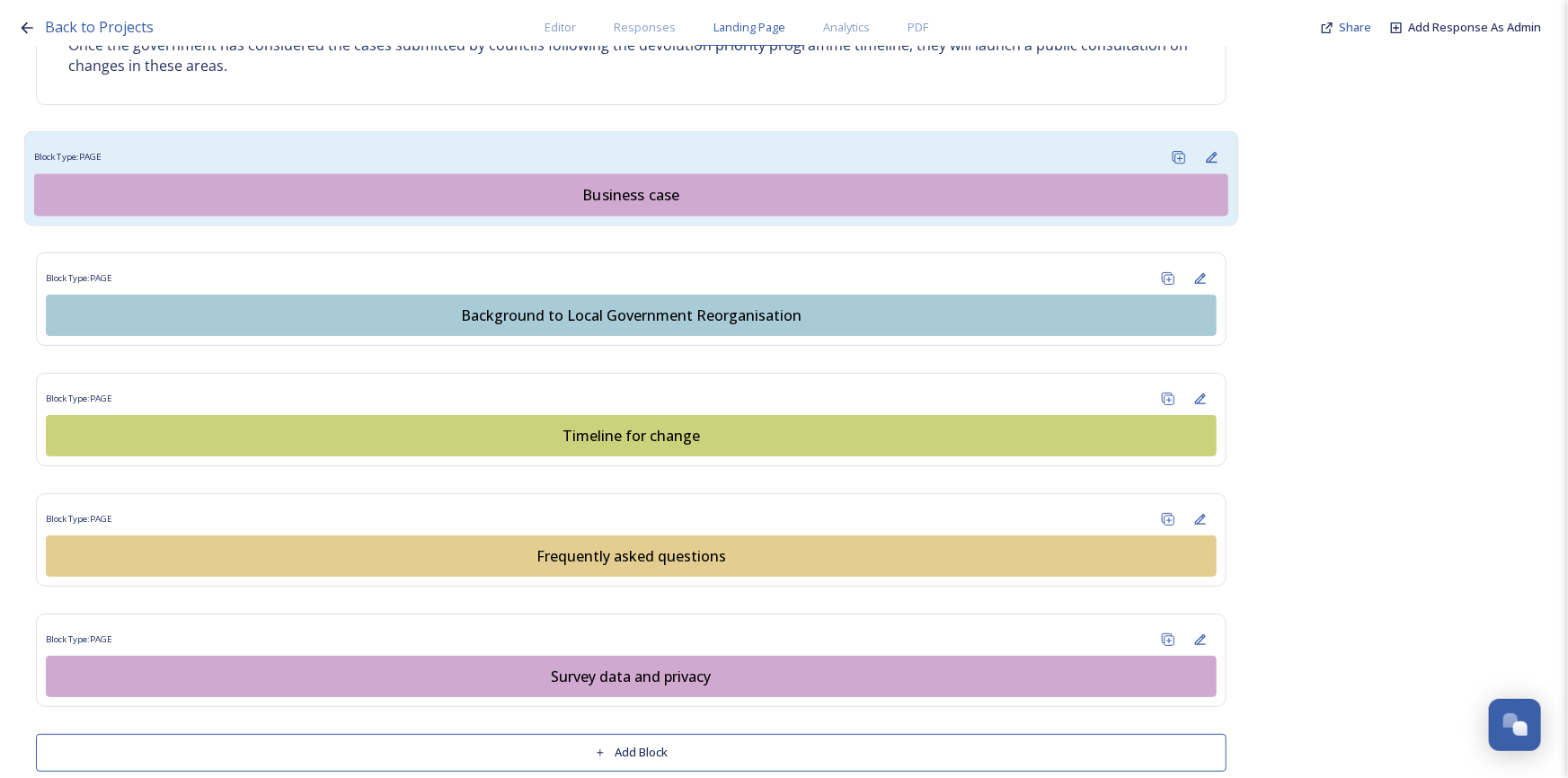
click at [612, 184] on div "Business case" at bounding box center [631, 195] width 1174 height 22
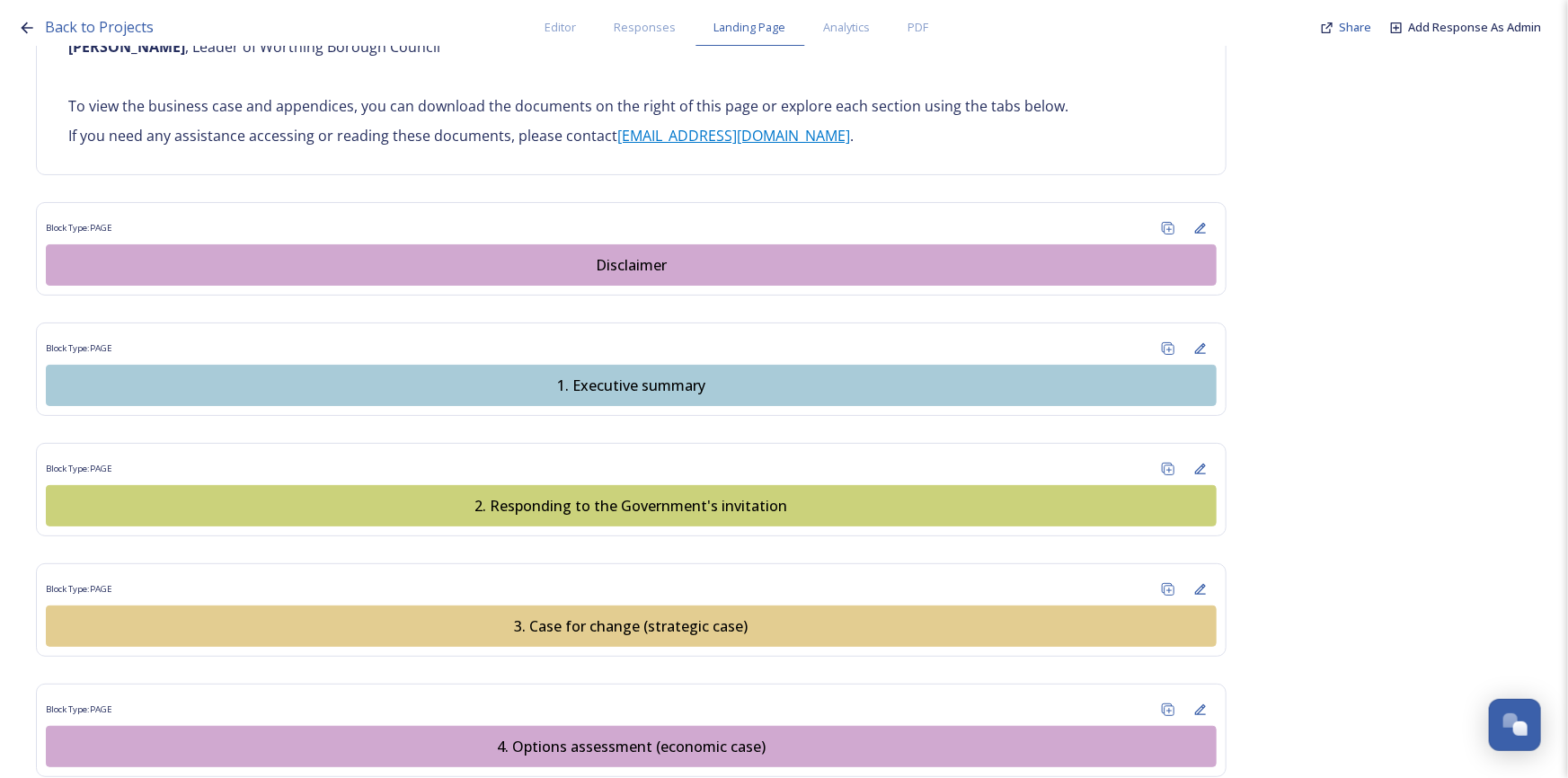
scroll to position [1959, 0]
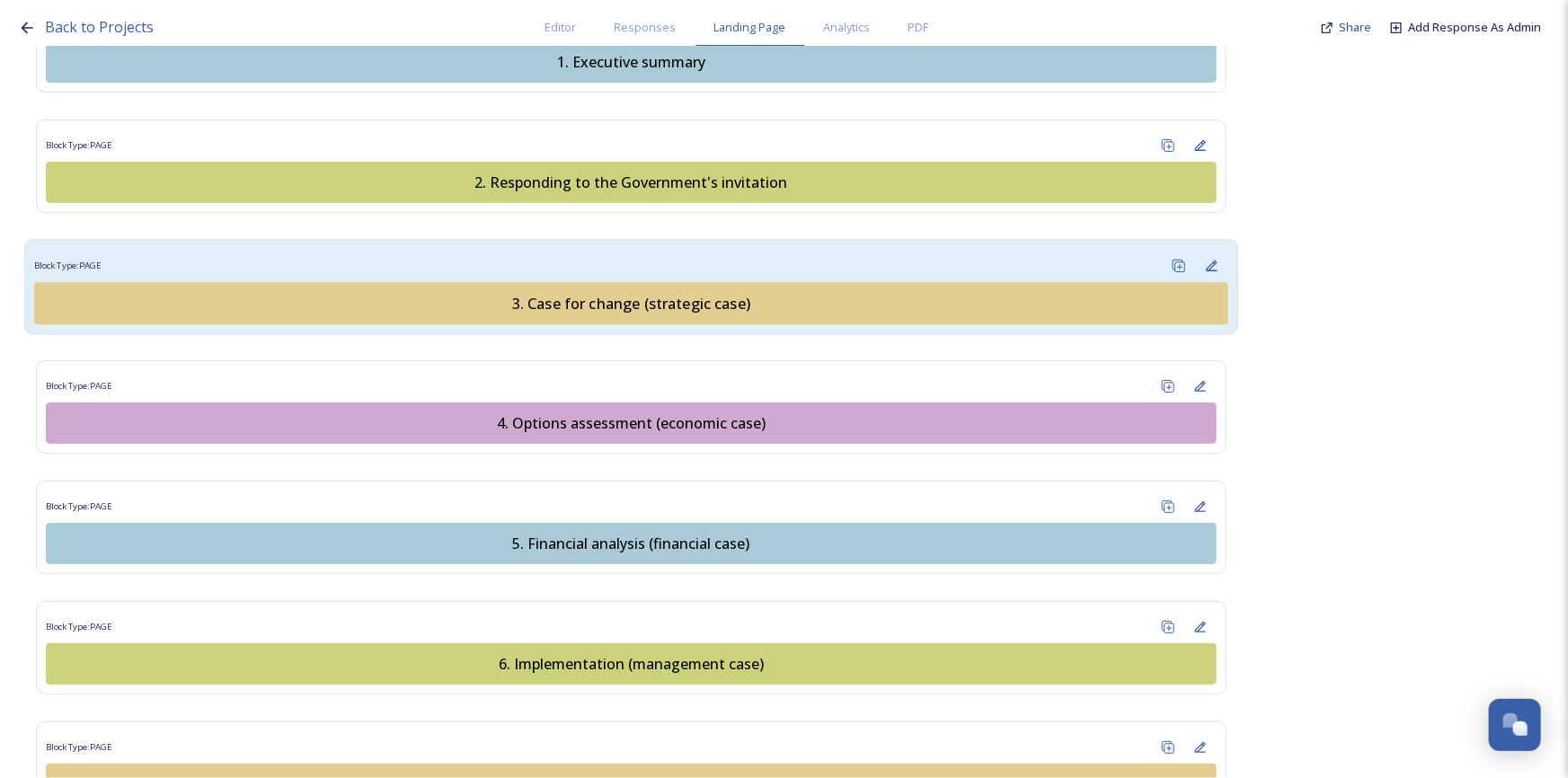
click at [602, 292] on div "3. Case for change (strategic case)" at bounding box center [631, 303] width 1174 height 22
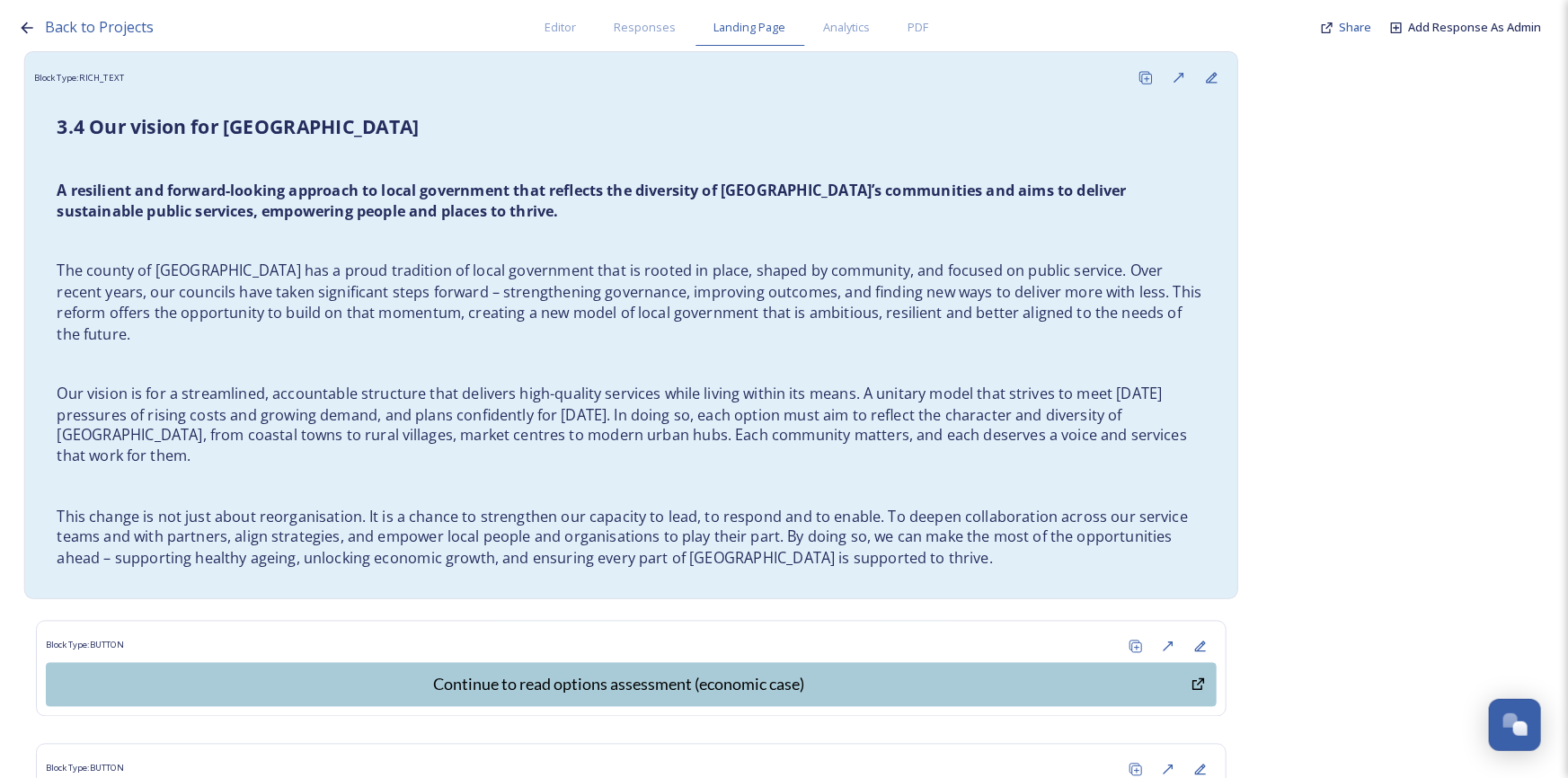
scroll to position [4987, 0]
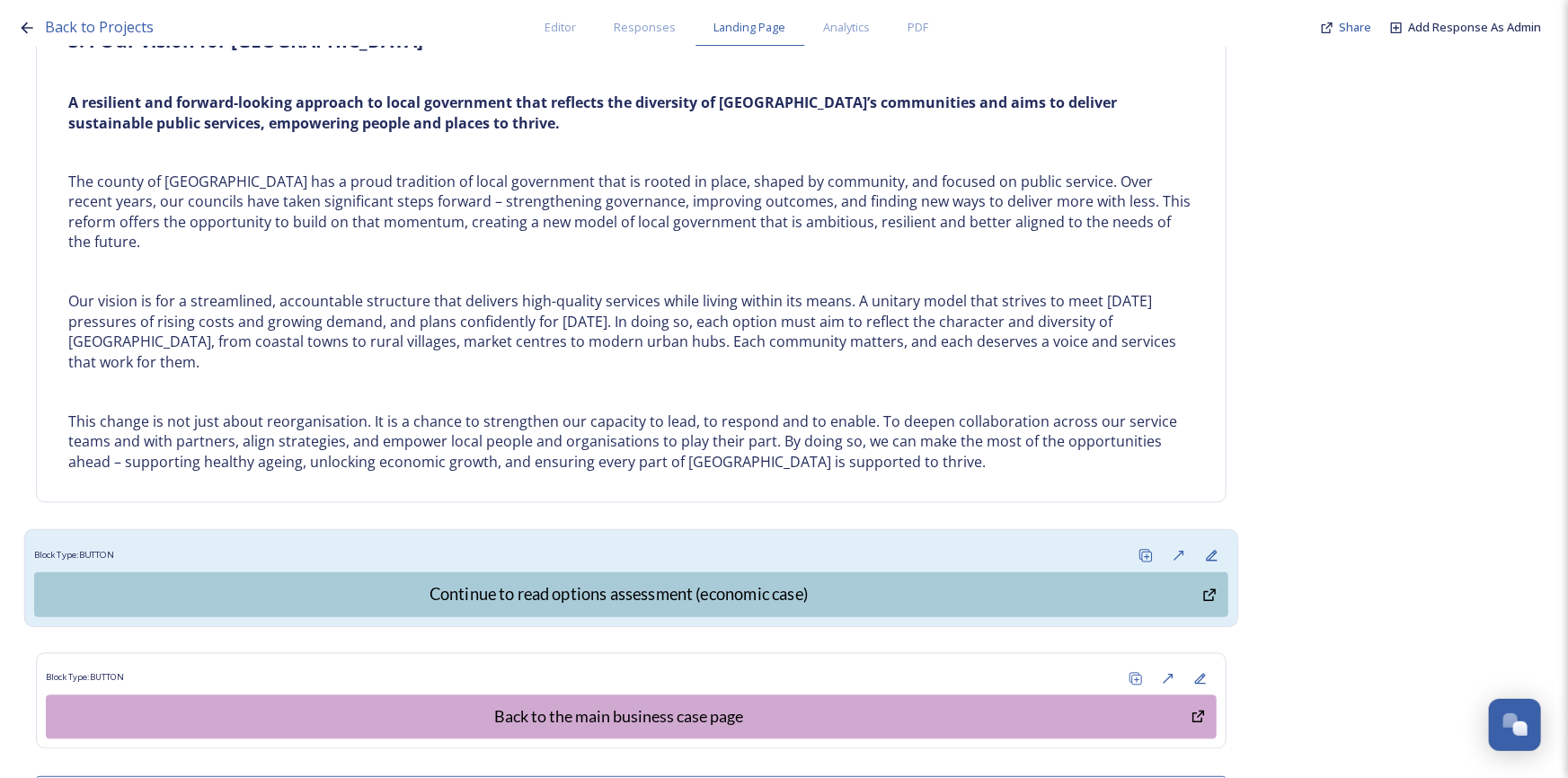
click at [704, 539] on div "Block Type: BUTTON" at bounding box center [631, 555] width 1194 height 33
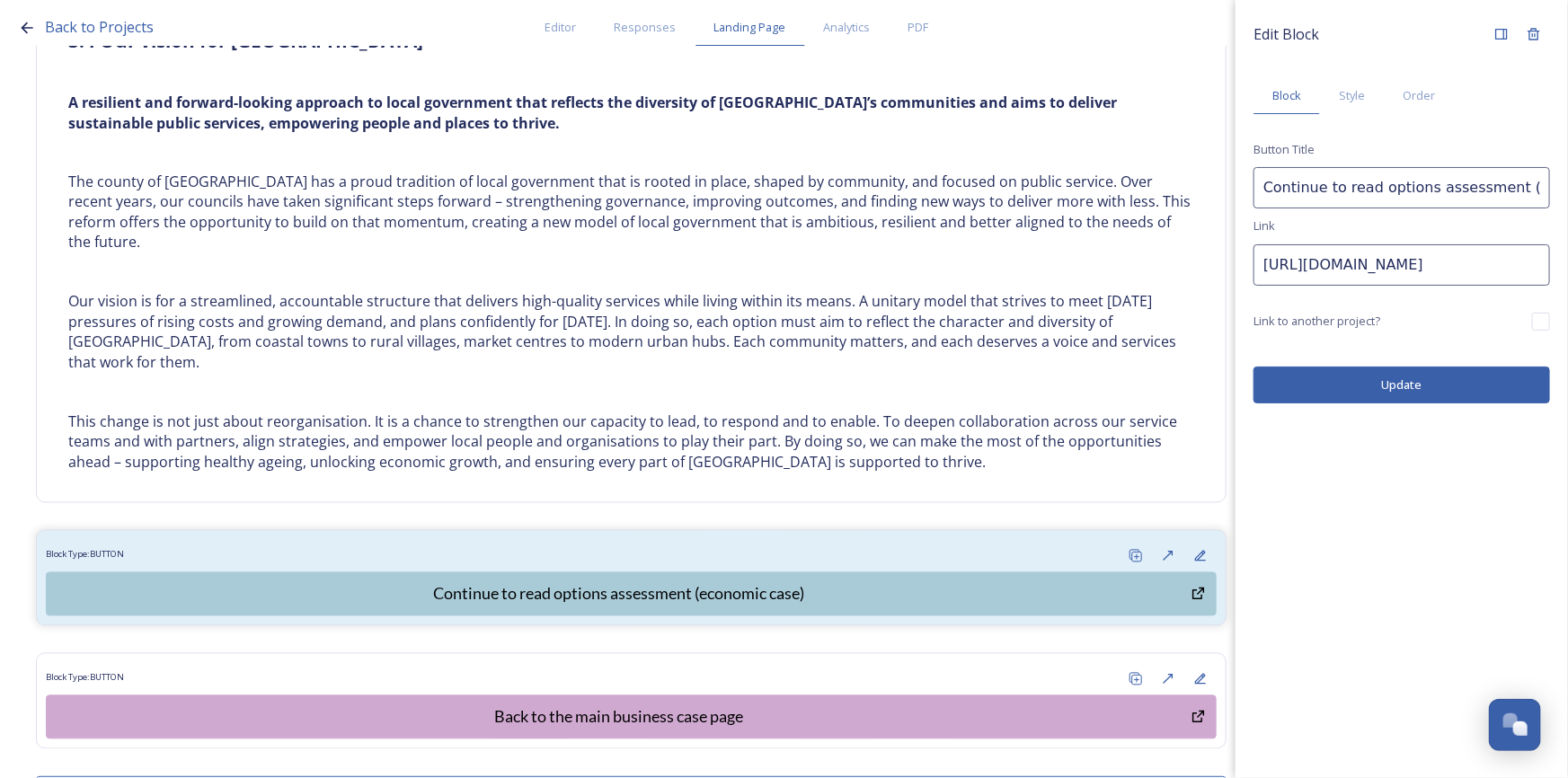
click at [1378, 192] on input "Continue to read options assessment (economic case)" at bounding box center [1402, 188] width 296 height 42
type input "Continue to read the options assessment (economic case)"
click at [1444, 401] on button "Update" at bounding box center [1402, 385] width 296 height 37
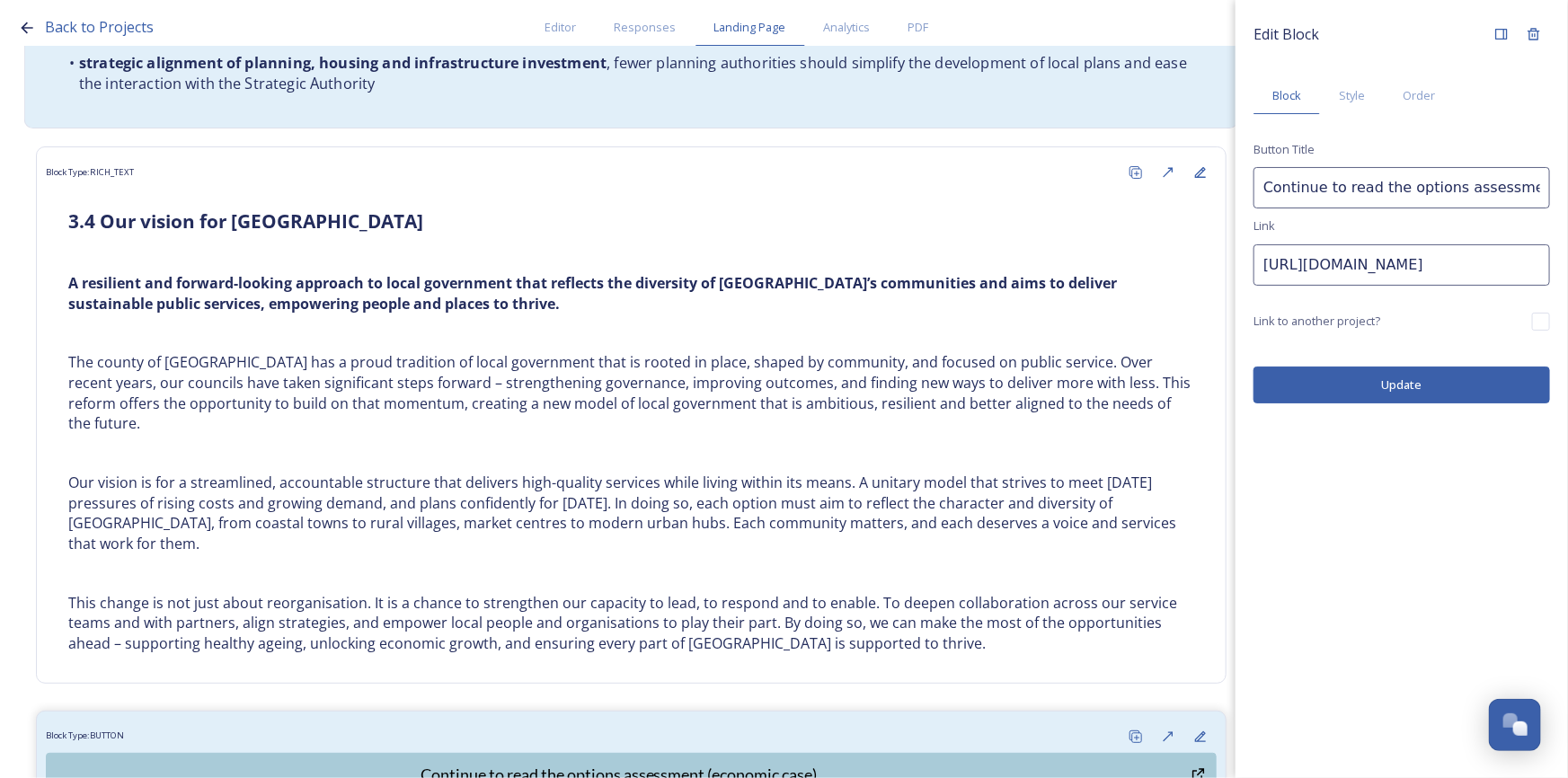
scroll to position [4498, 0]
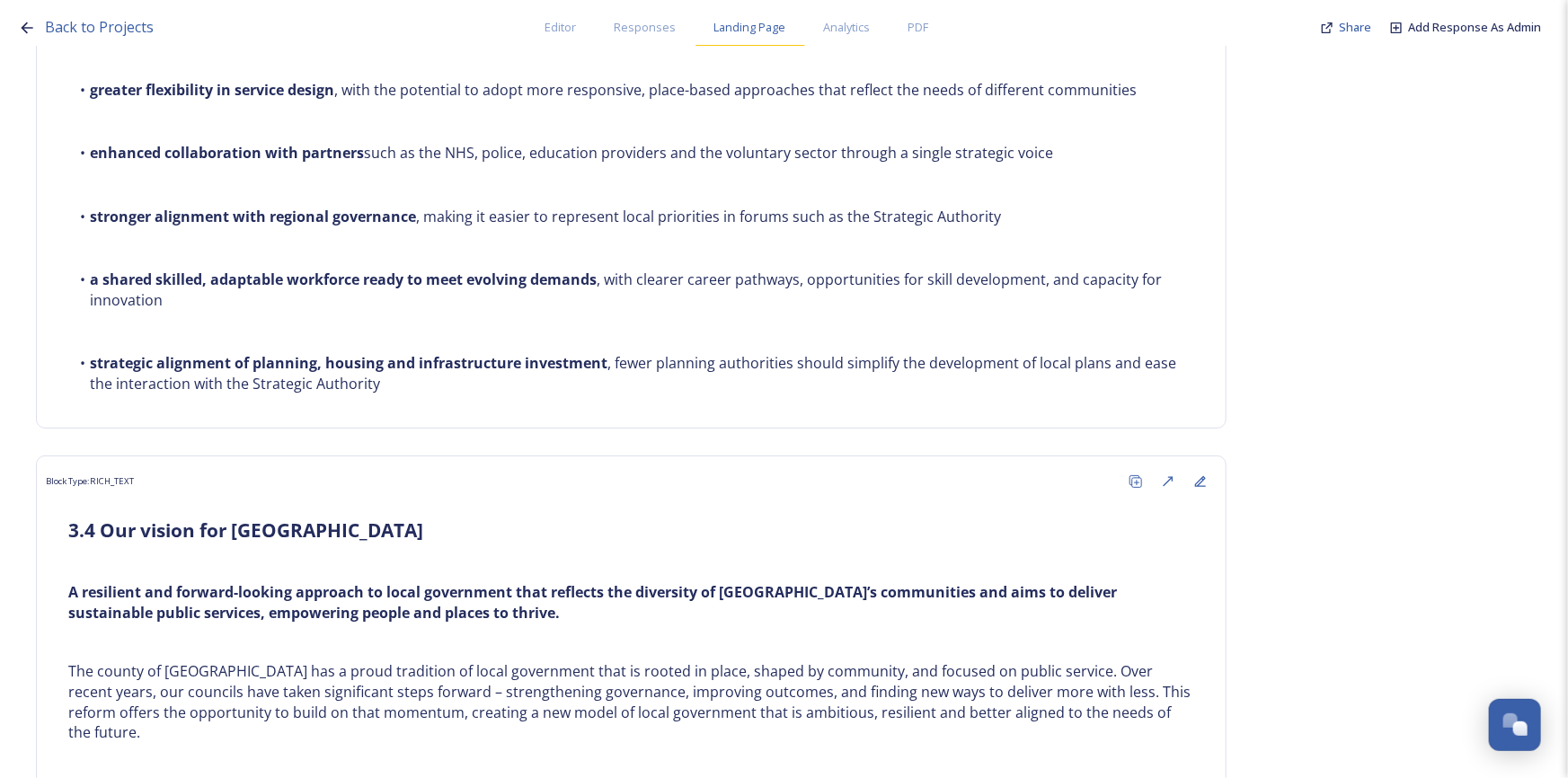
click at [751, 31] on span "Landing Page" at bounding box center [750, 27] width 72 height 17
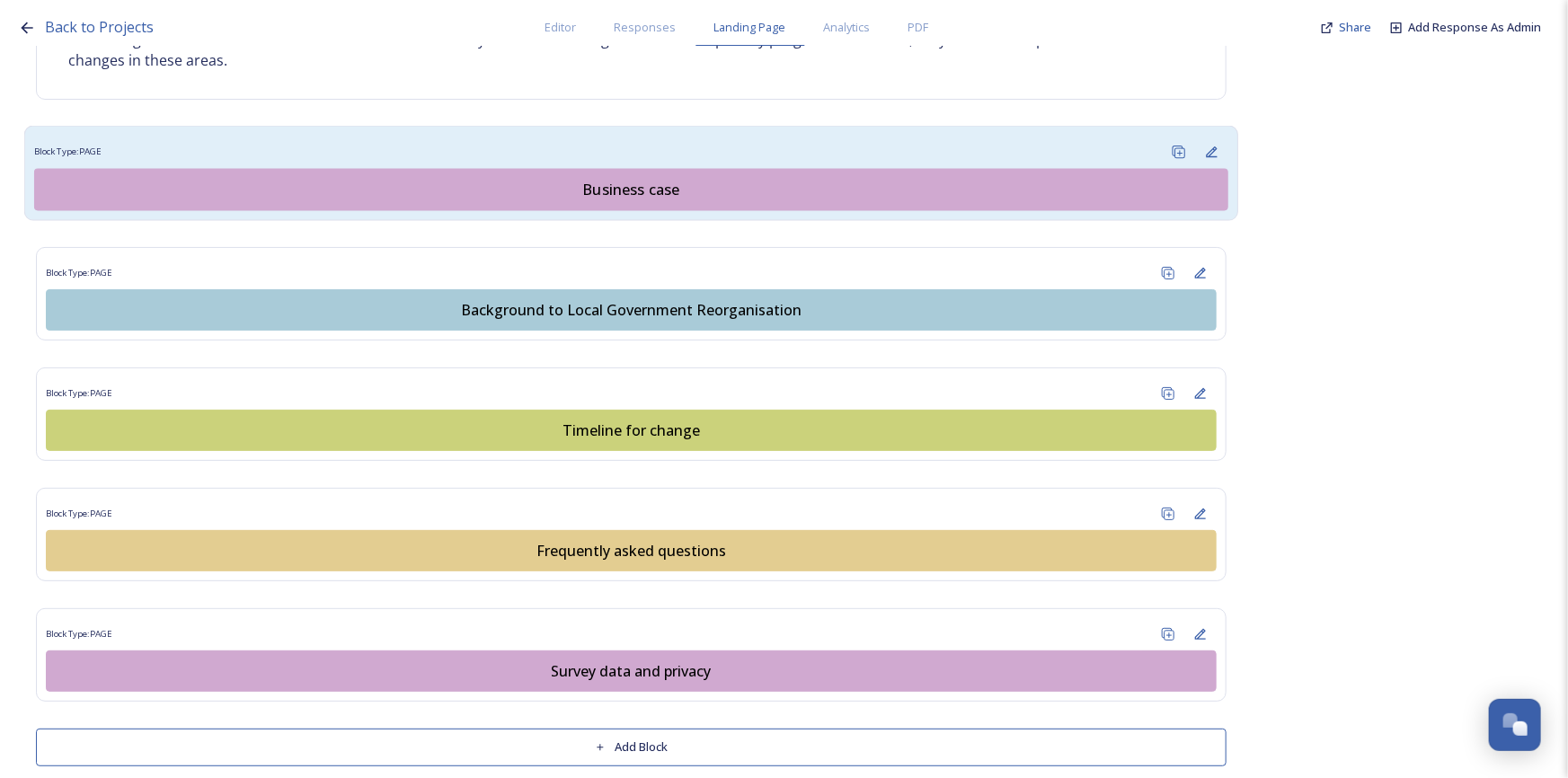
click at [620, 180] on button "Business case" at bounding box center [631, 190] width 1194 height 42
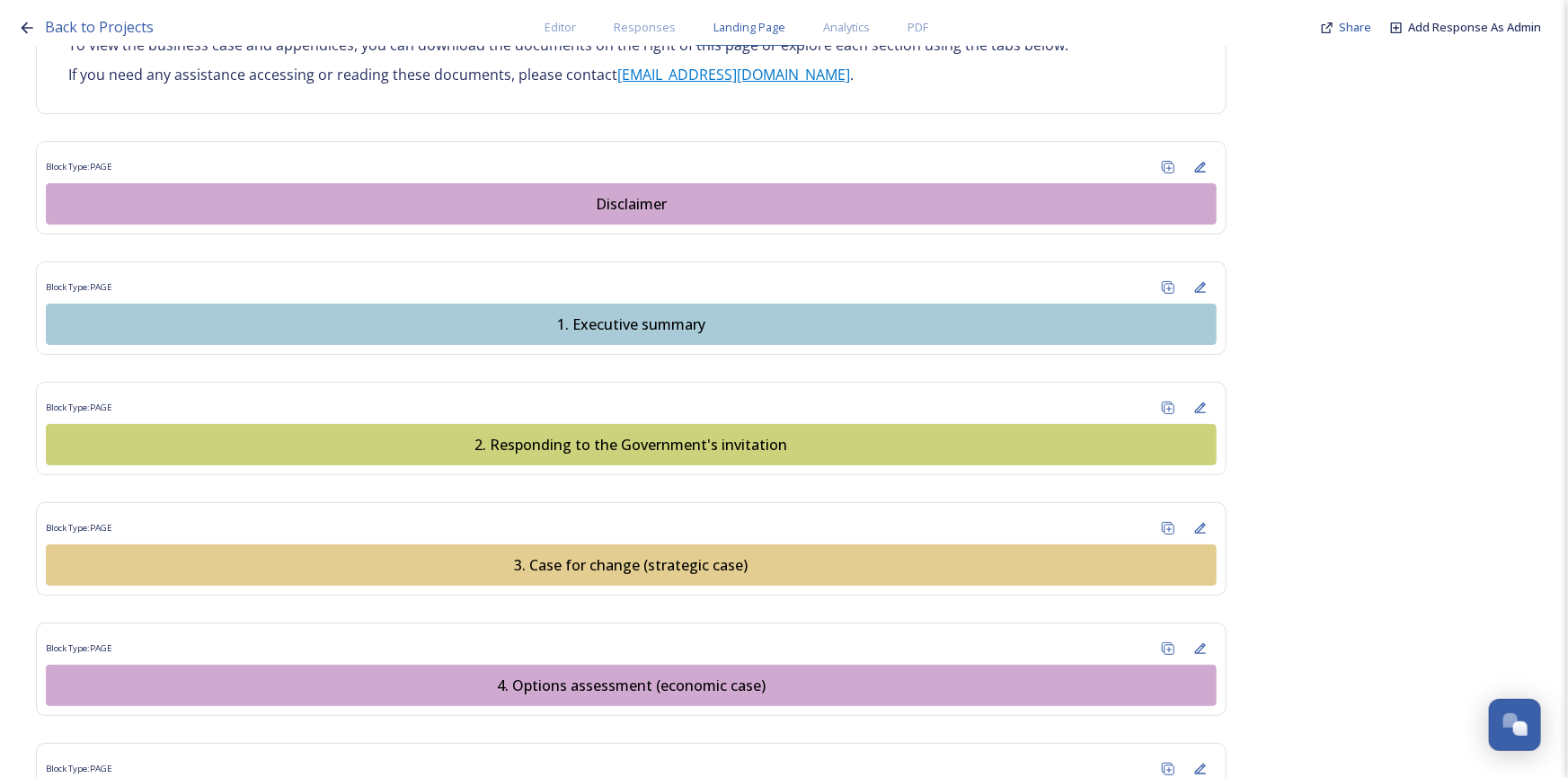
scroll to position [2041, 0]
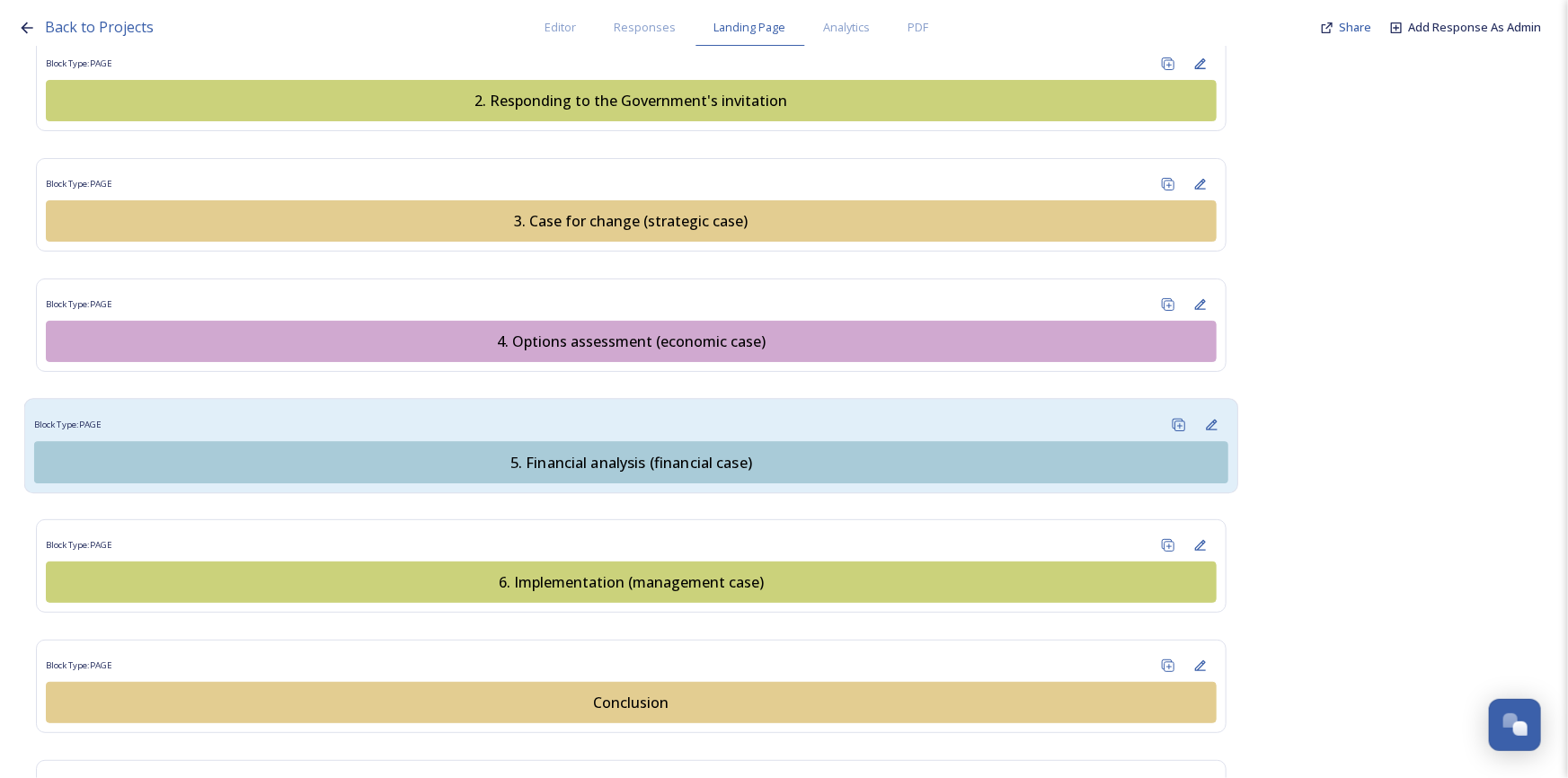
click at [621, 451] on div "5. Financial analysis (financial case)" at bounding box center [631, 462] width 1174 height 22
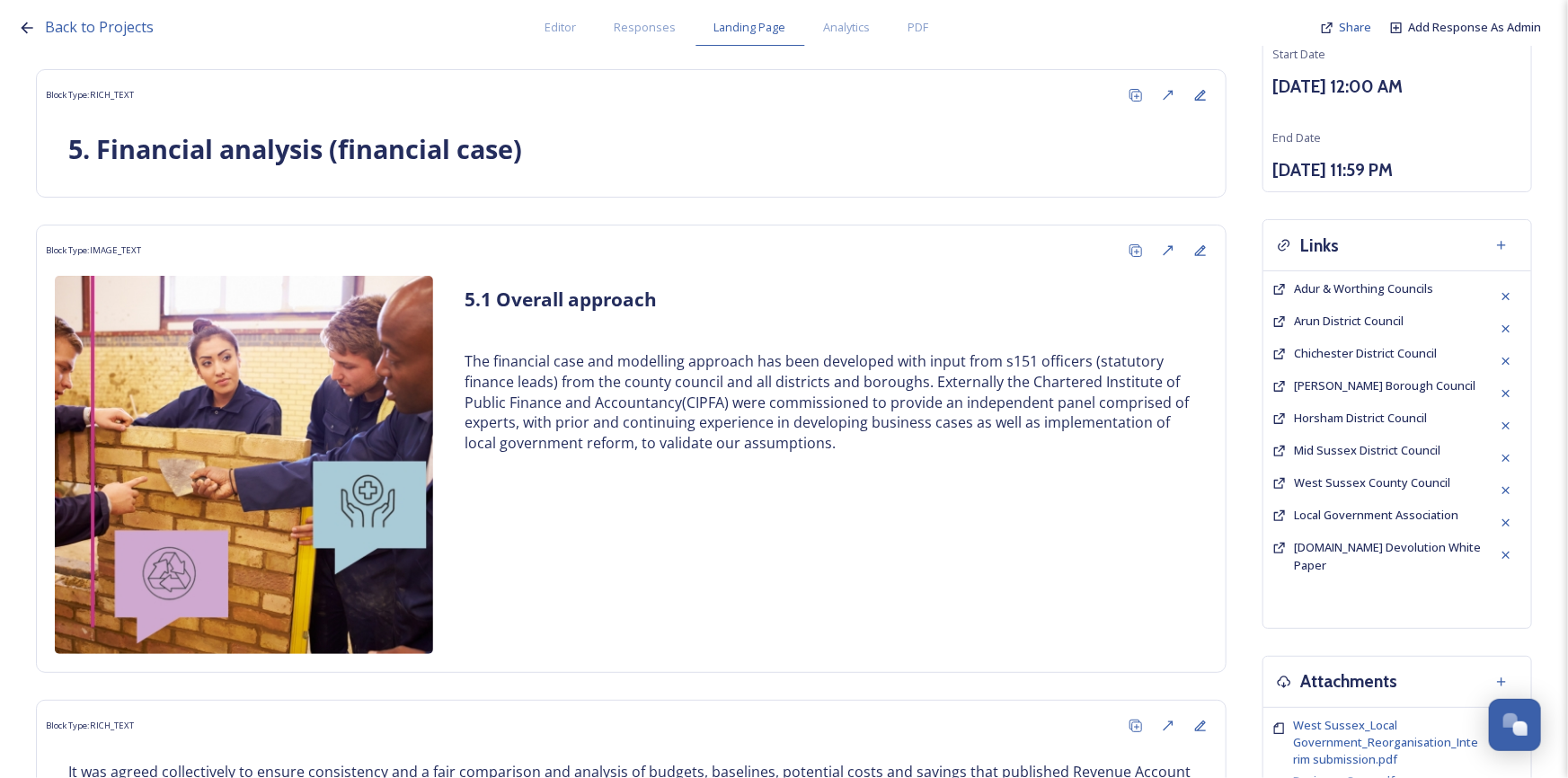
scroll to position [326, 0]
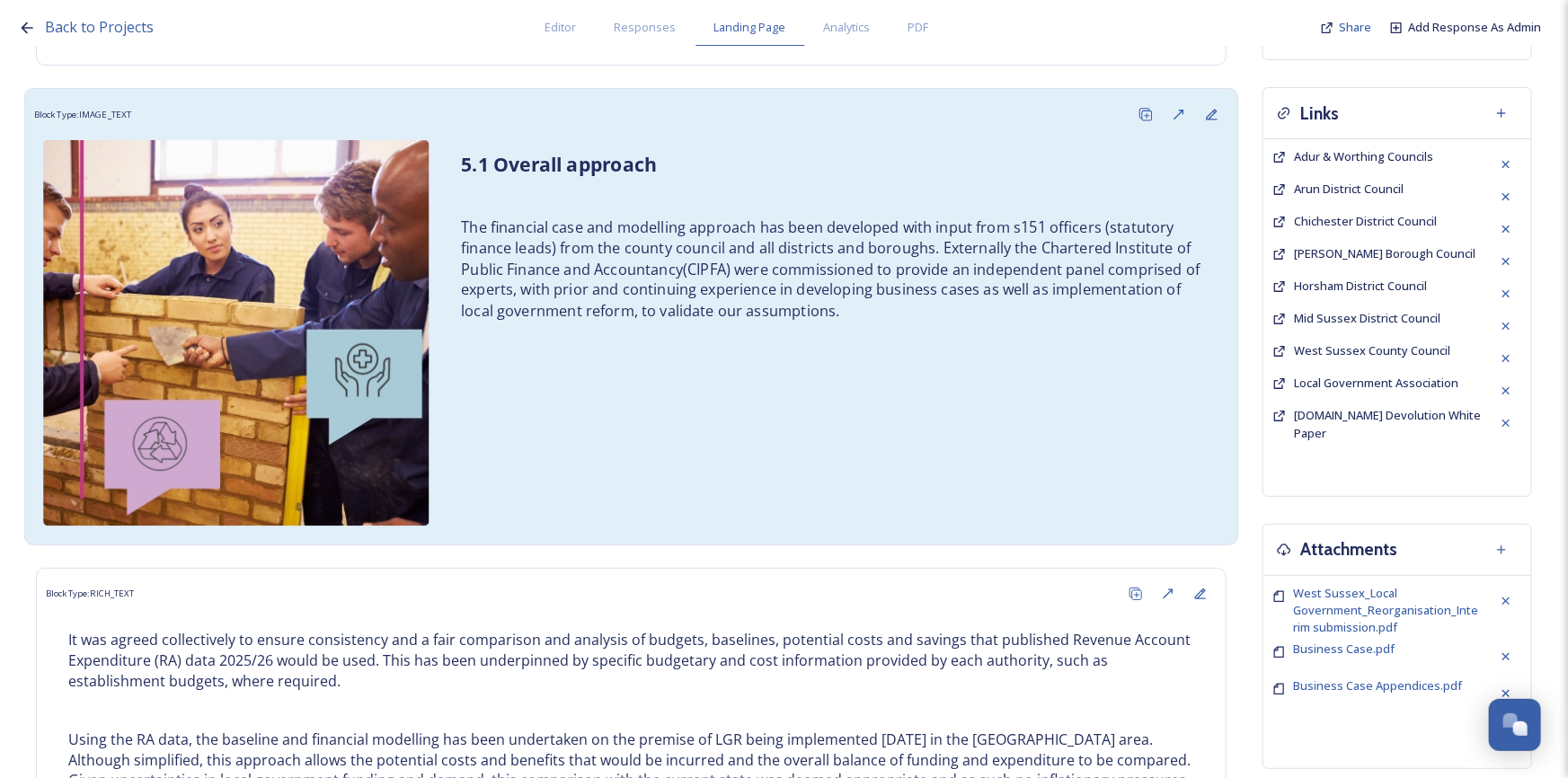
click at [910, 264] on p "The financial case and modelling approach has been developed with input from s1…" at bounding box center [832, 269] width 744 height 104
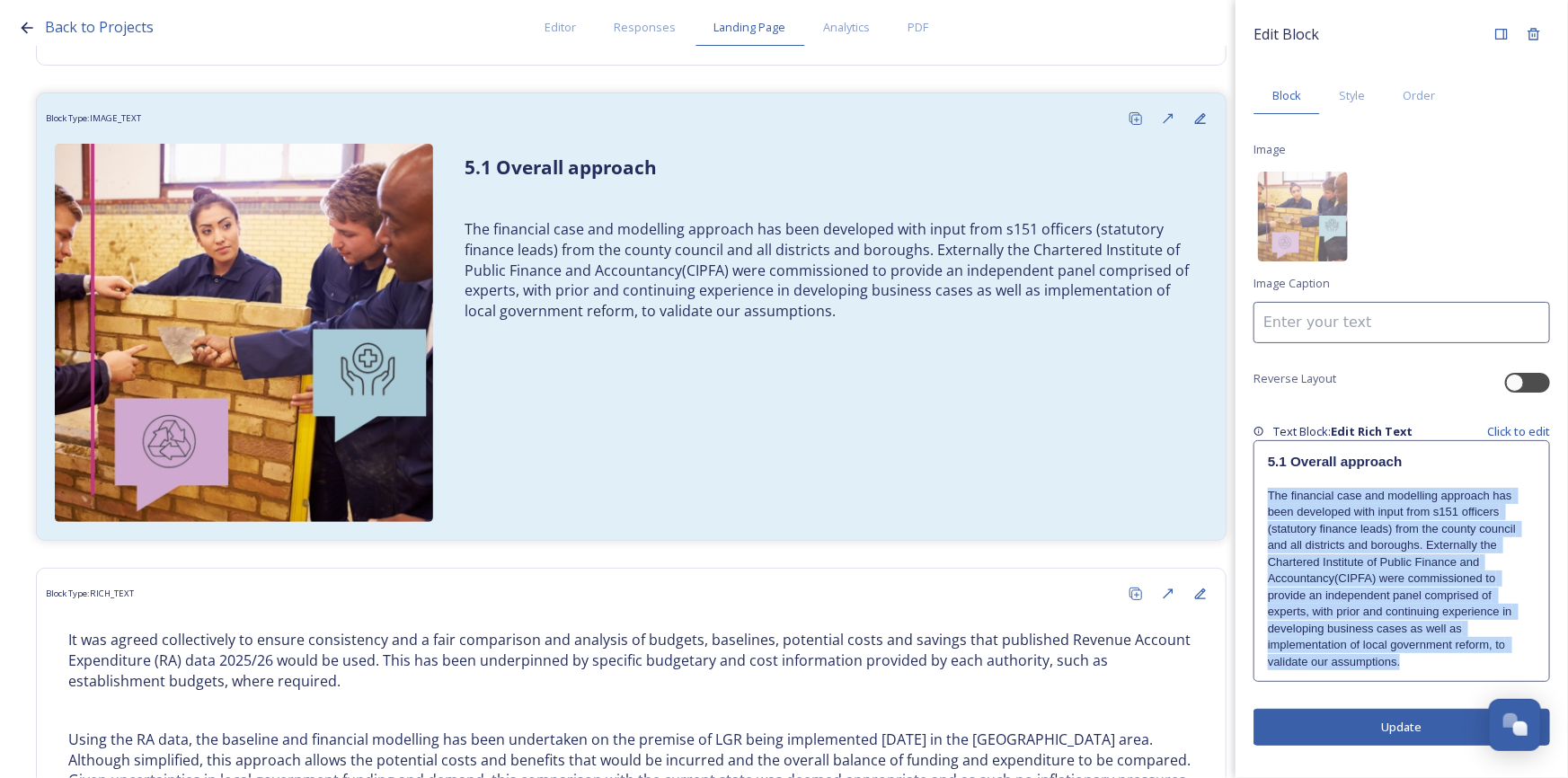
drag, startPoint x: 1403, startPoint y: 661, endPoint x: 1242, endPoint y: 494, distance: 232.0
click at [1242, 494] on div "Edit Block Block Style Order Image Image Caption Reverse Layout Text Block: Edi…" at bounding box center [1402, 381] width 333 height 764
click at [1421, 489] on p "The financial case and modelling approach has been developed with input from s1…" at bounding box center [1402, 579] width 268 height 183
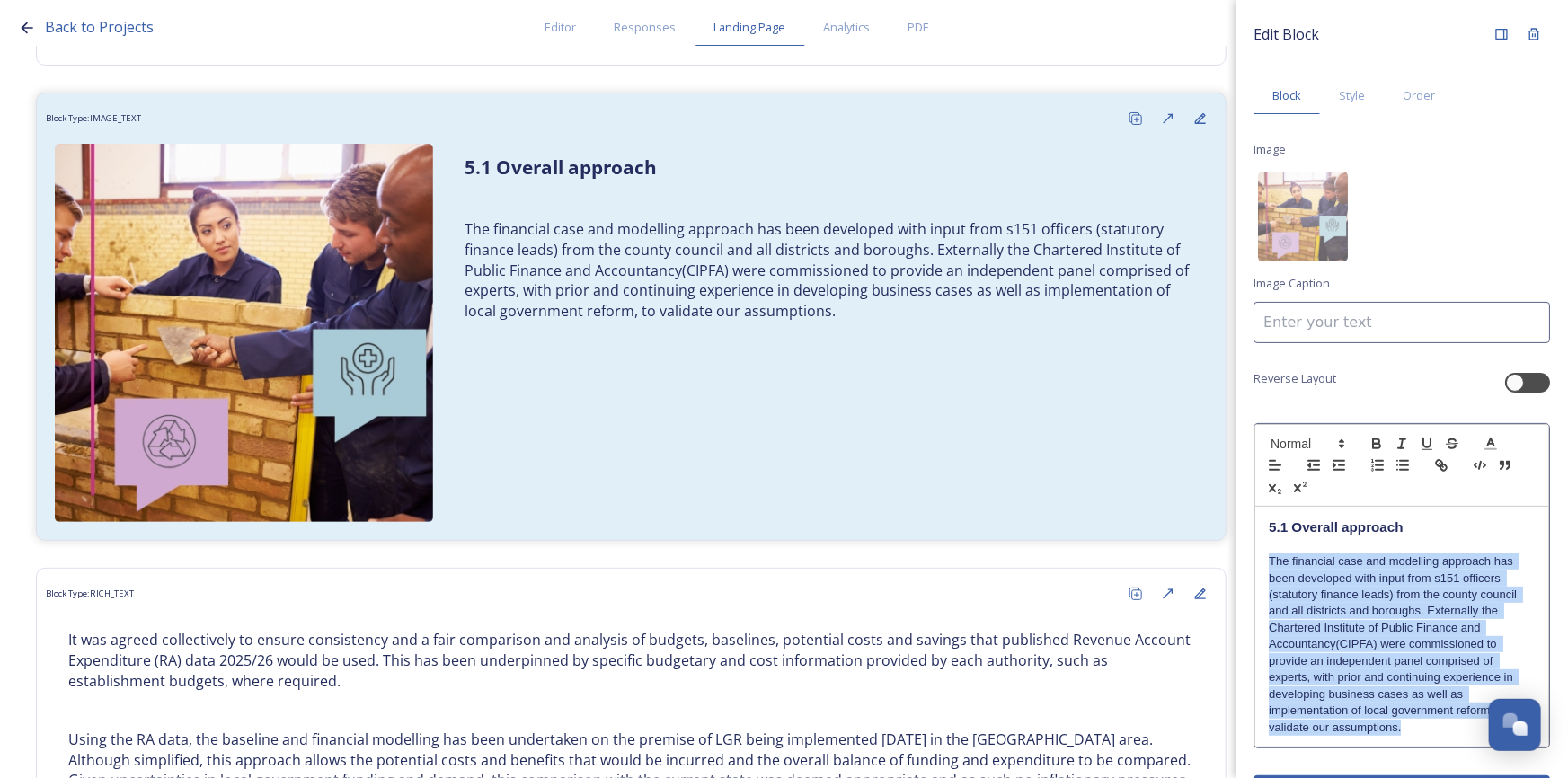
drag, startPoint x: 1381, startPoint y: 727, endPoint x: 1242, endPoint y: 566, distance: 212.7
click at [1242, 566] on div "Edit Block Block Style Order Image Image Caption Reverse Layout 5.1 Overall app…" at bounding box center [1402, 415] width 333 height 830
click at [1375, 444] on icon "button" at bounding box center [1376, 445] width 7 height 5
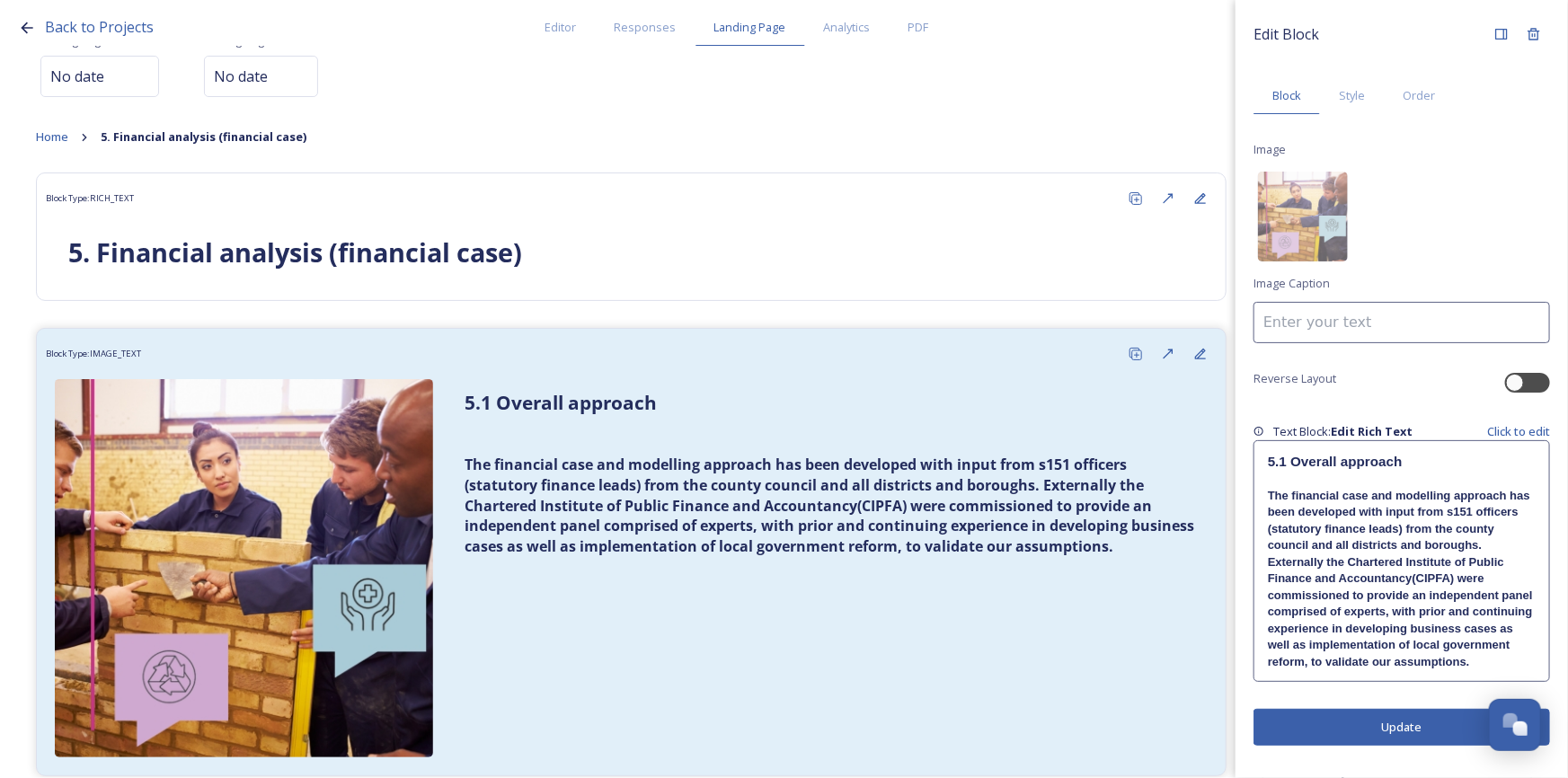
scroll to position [80, 0]
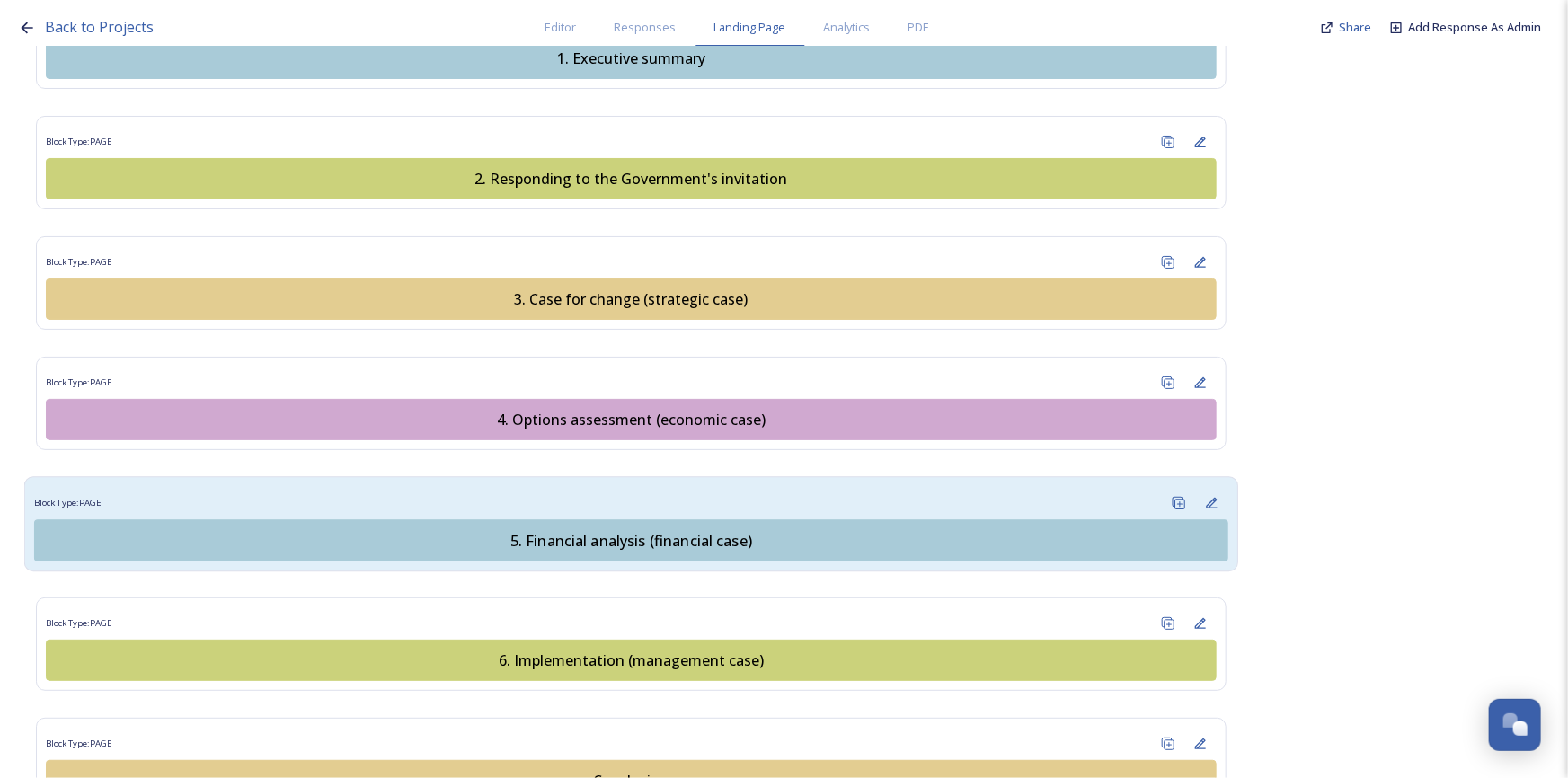
scroll to position [1959, 0]
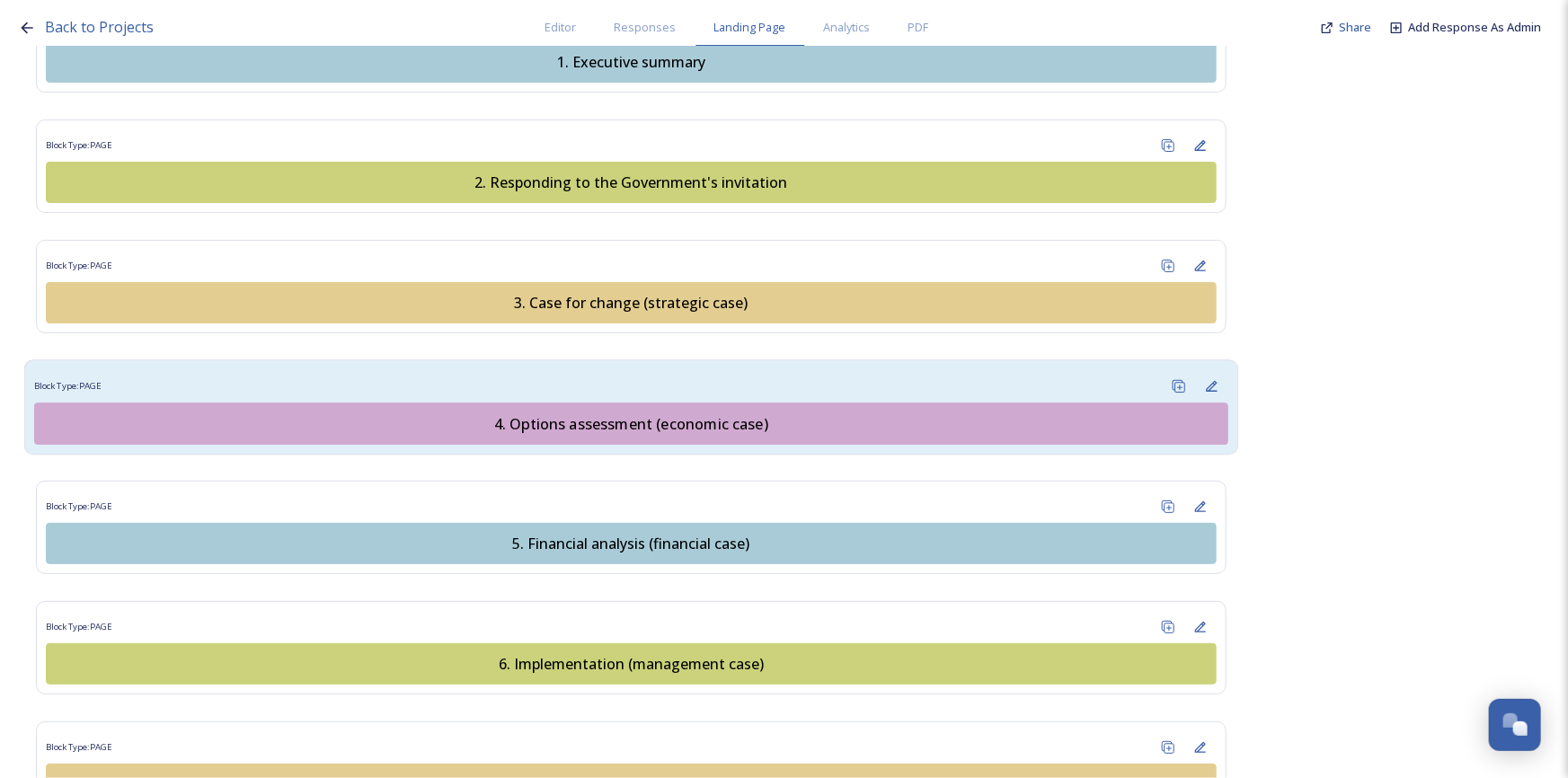
click at [647, 412] on div "4. Options assessment (economic case)" at bounding box center [631, 423] width 1174 height 22
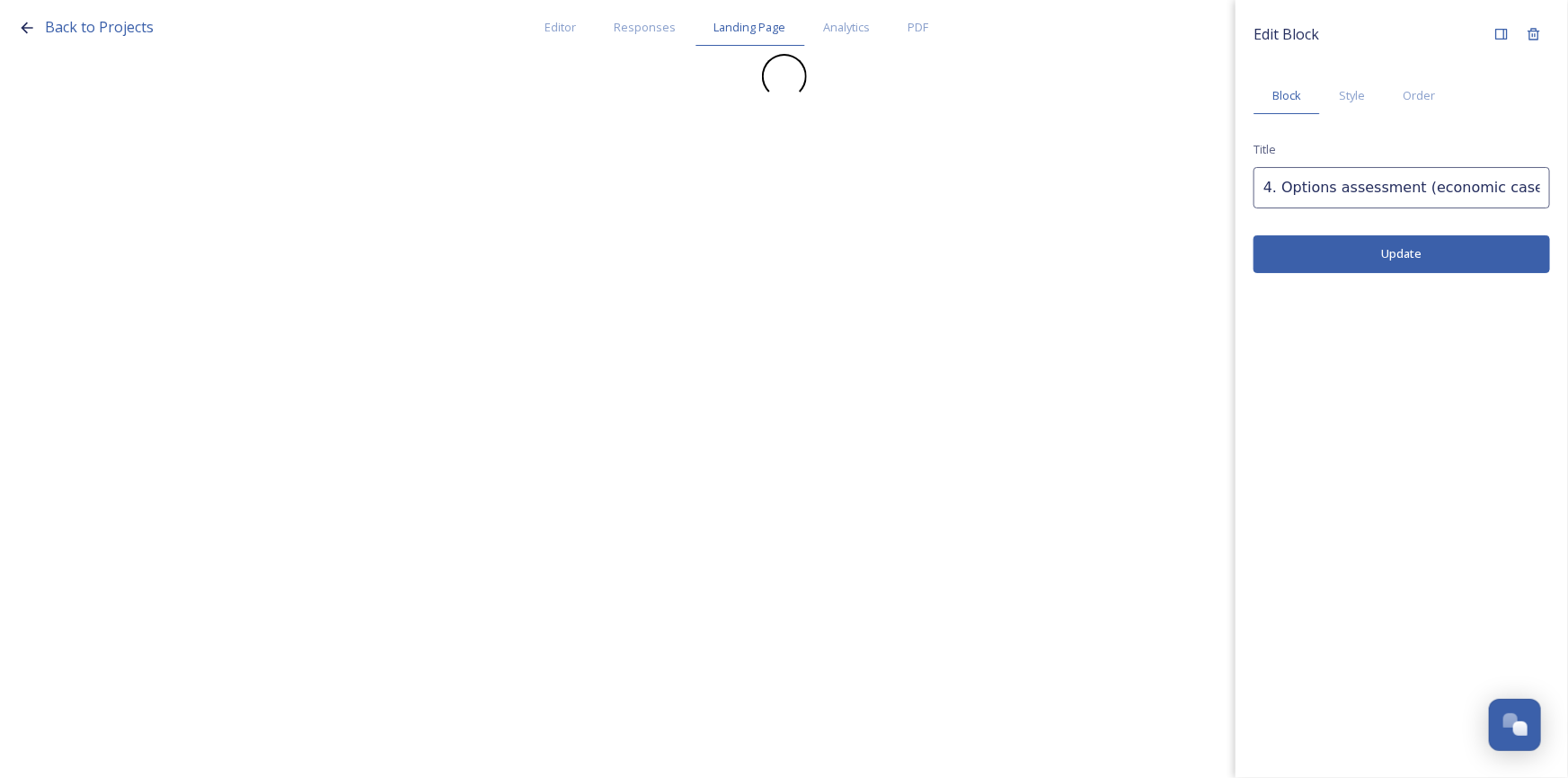
scroll to position [0, 0]
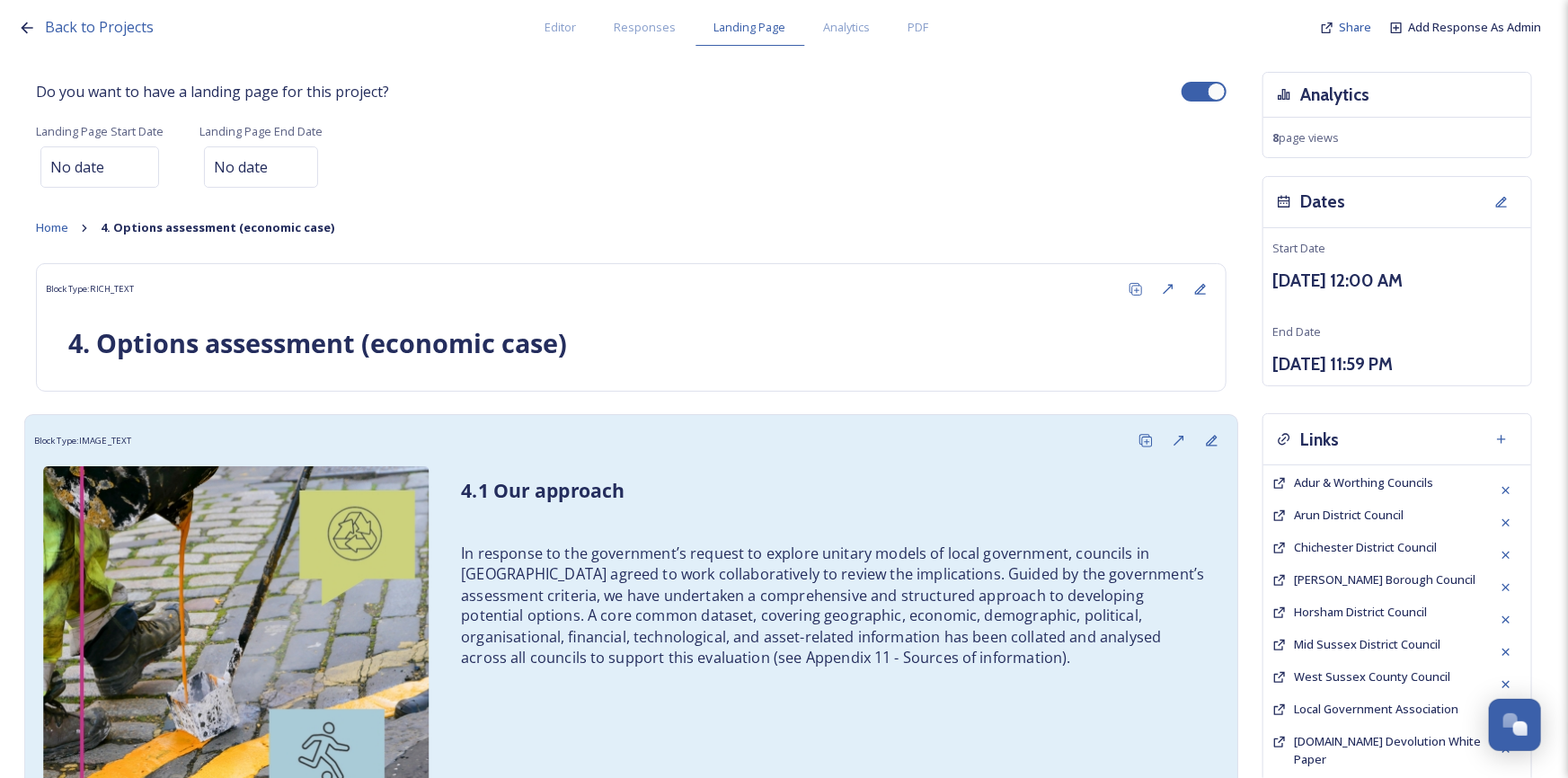
click at [742, 567] on p "In response to the government’s request to explore unitary models of local gove…" at bounding box center [832, 605] width 744 height 125
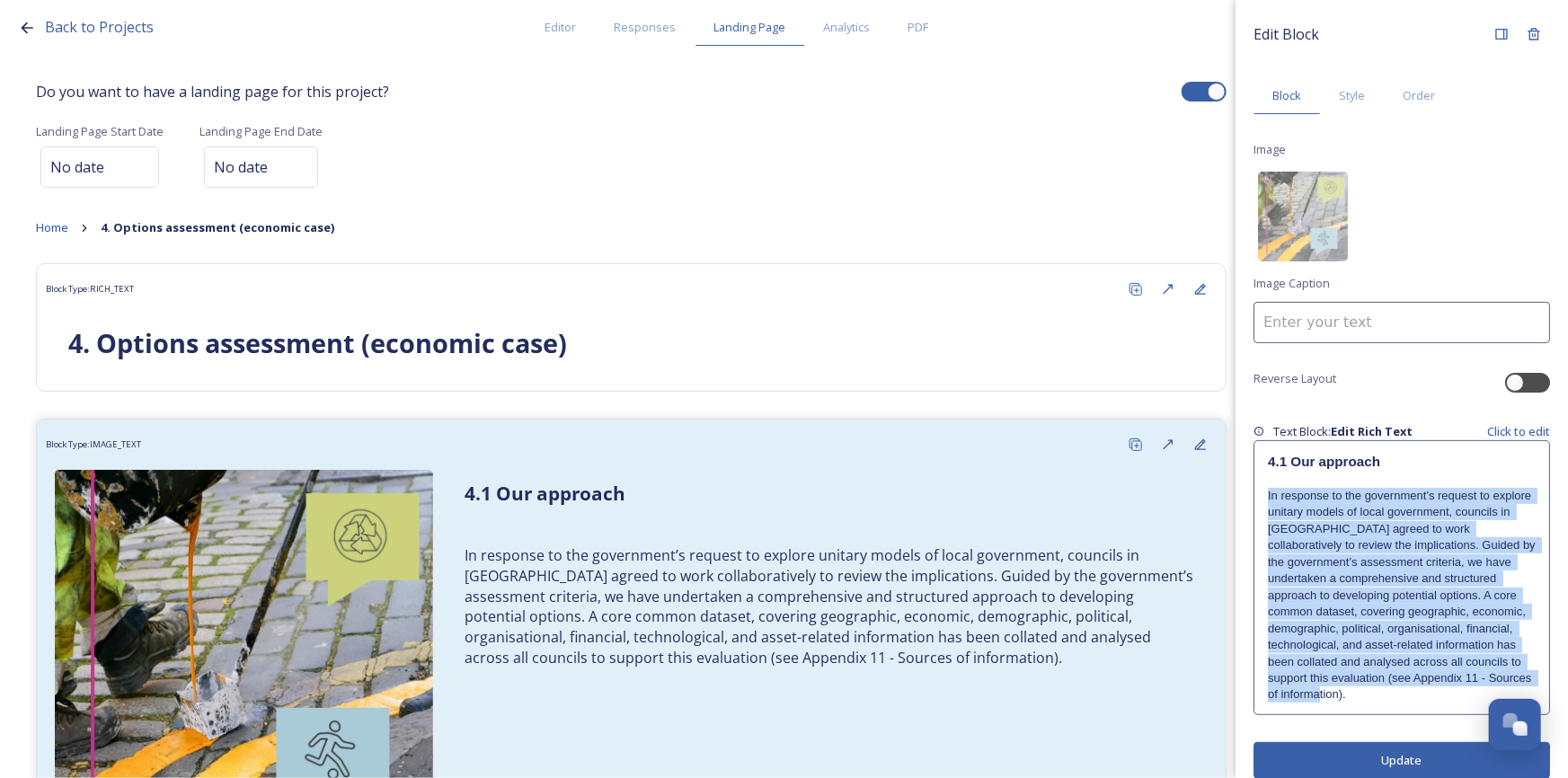
drag, startPoint x: 1345, startPoint y: 714, endPoint x: 1263, endPoint y: 488, distance: 240.4
click at [1263, 488] on div "4.1 Our approach In response to the government’s request to explore unitary mod…" at bounding box center [1402, 577] width 295 height 273
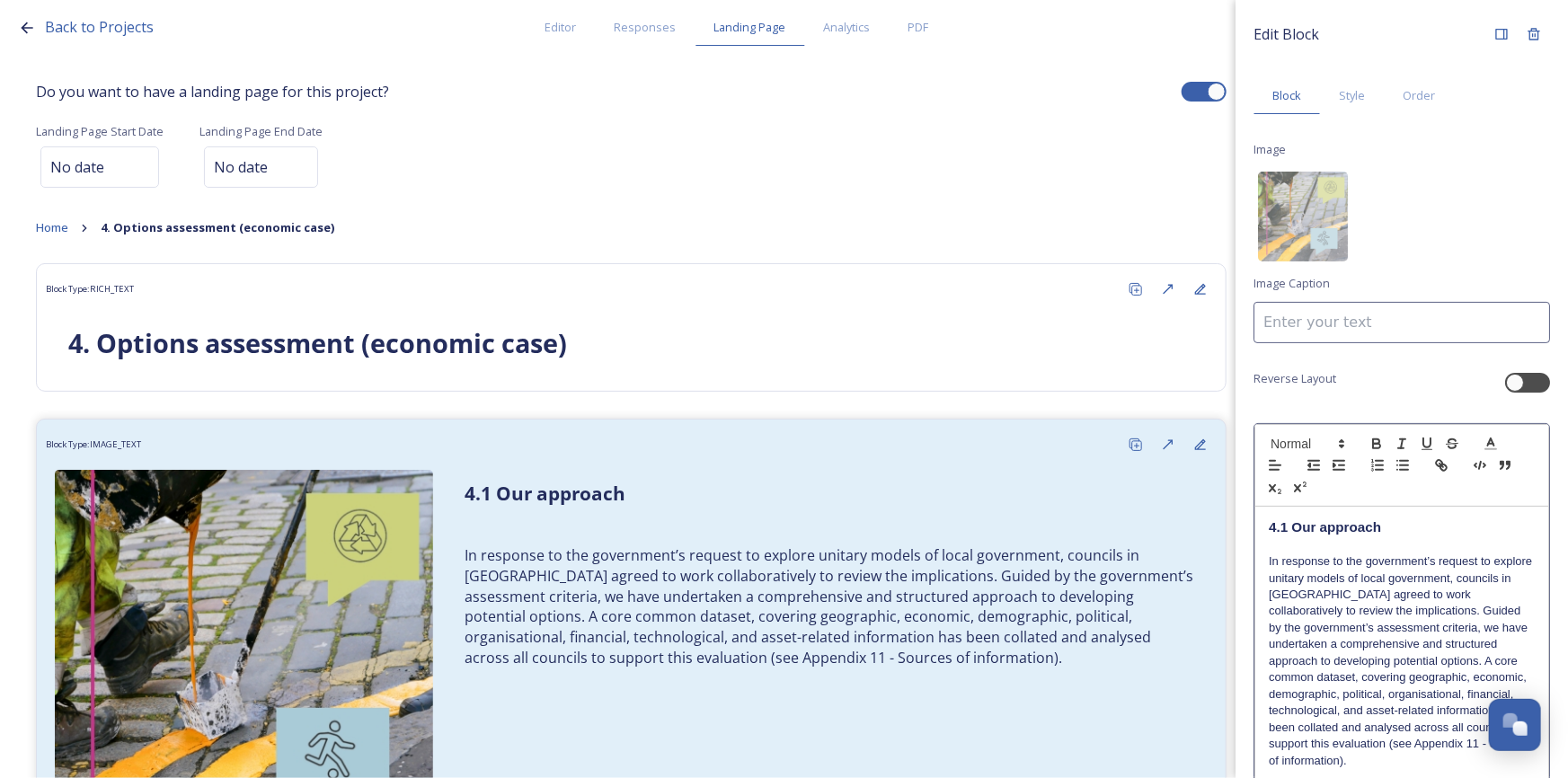
drag, startPoint x: 1345, startPoint y: 674, endPoint x: 1347, endPoint y: 651, distance: 23.1
click at [1345, 673] on p "In response to the government’s request to explore unitary models of local gove…" at bounding box center [1402, 661] width 266 height 216
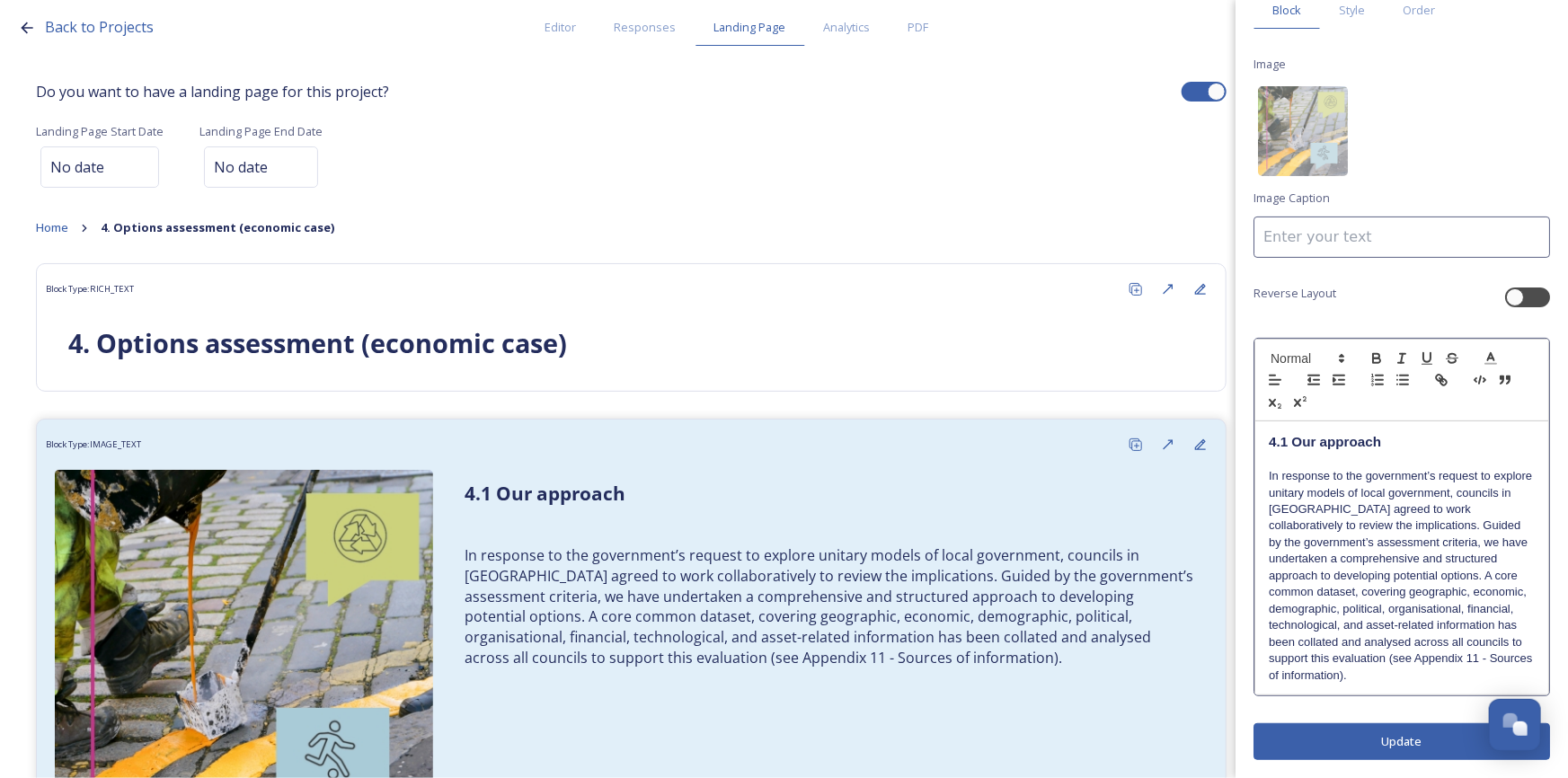
scroll to position [101, 0]
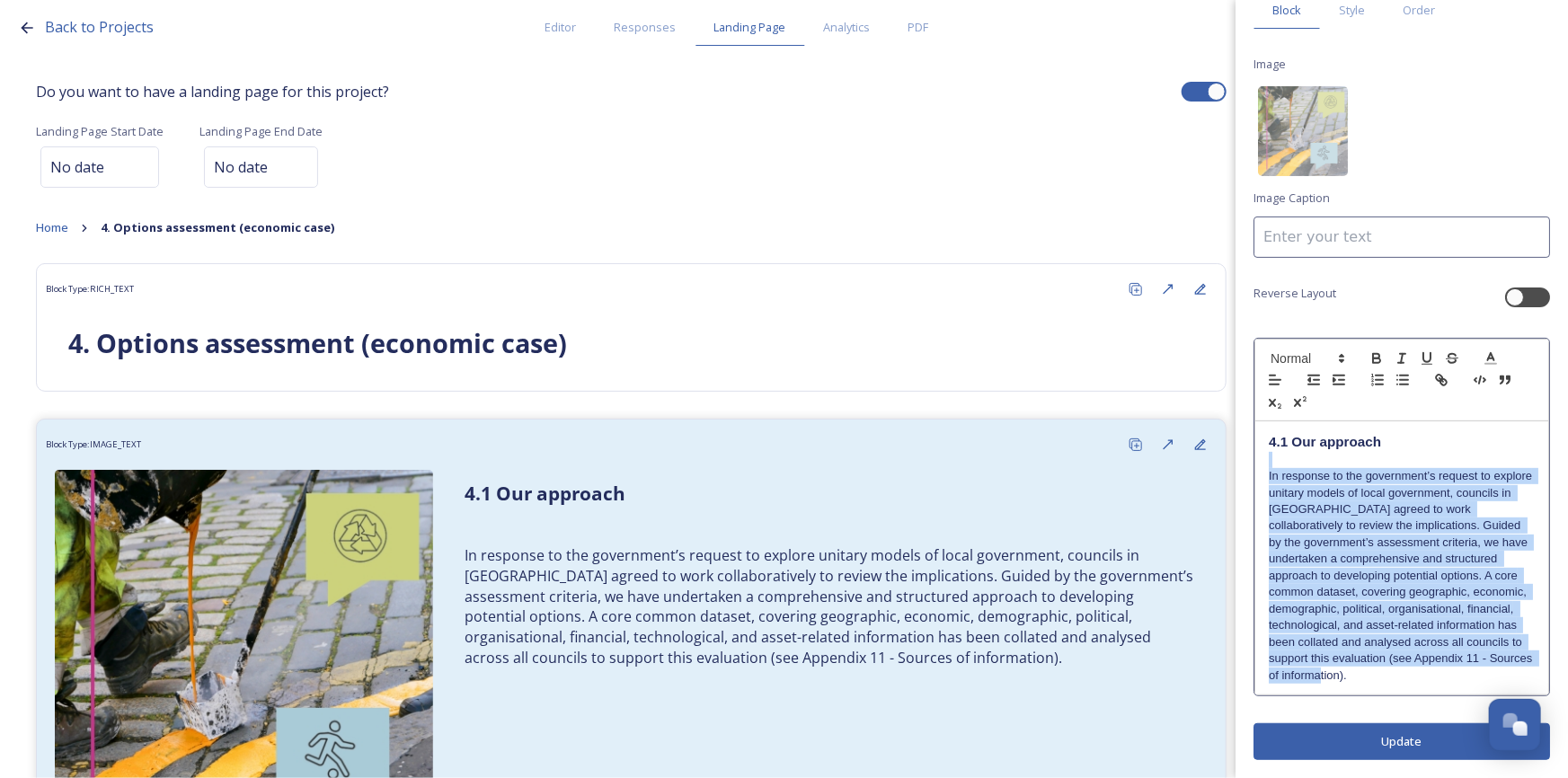
drag, startPoint x: 1343, startPoint y: 681, endPoint x: 1235, endPoint y: 441, distance: 263.2
click at [1235, 441] on div "Back to Projects Editor Responses Landing Page Analytics PDF Share Add Response…" at bounding box center [784, 389] width 1568 height 778
click at [1371, 351] on icon "button" at bounding box center [1376, 359] width 16 height 16
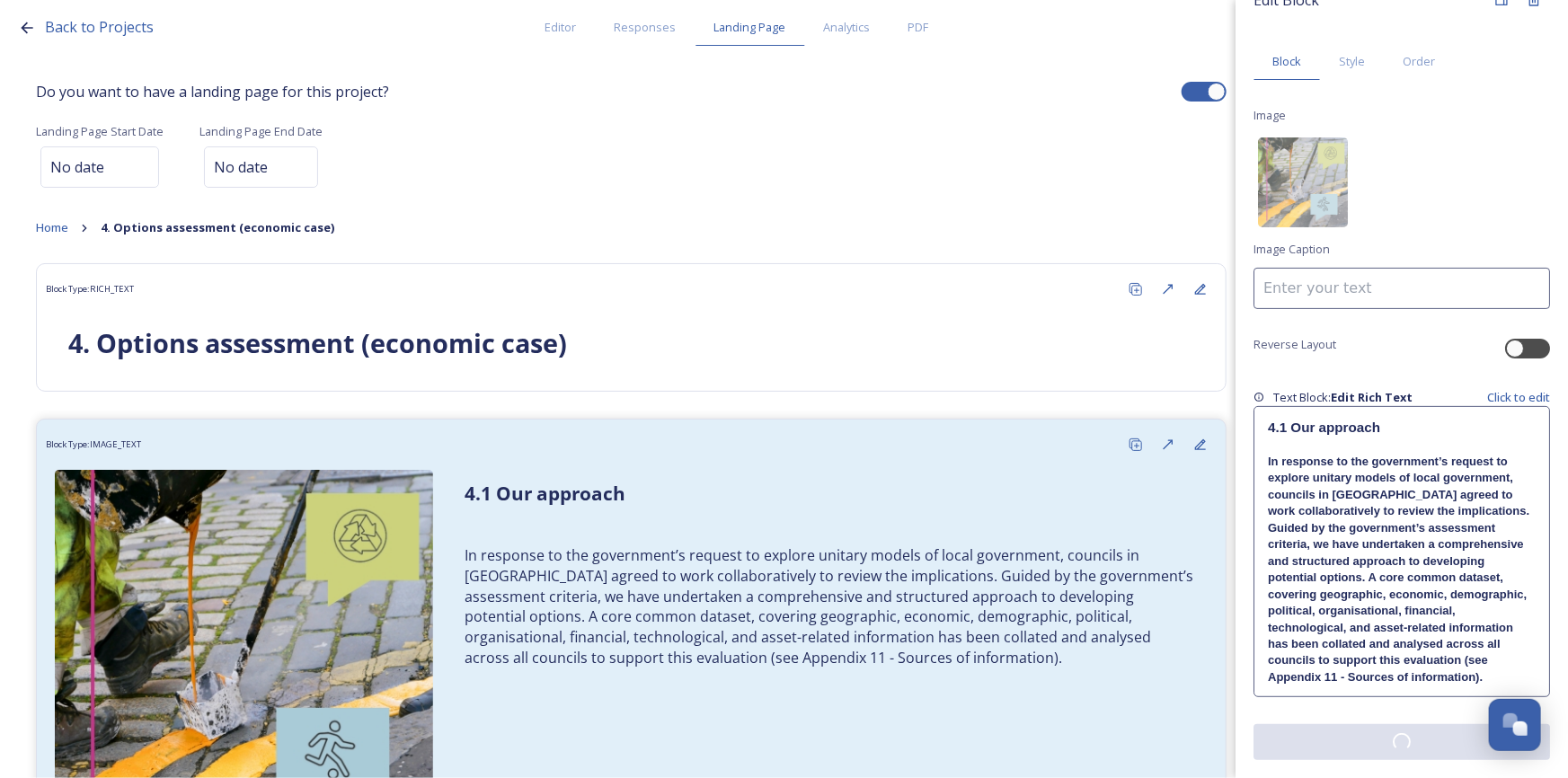
click at [1375, 745] on div "Edit Block Block Style Order Image Image Caption Reverse Layout Text Block: Edi…" at bounding box center [1402, 371] width 296 height 776
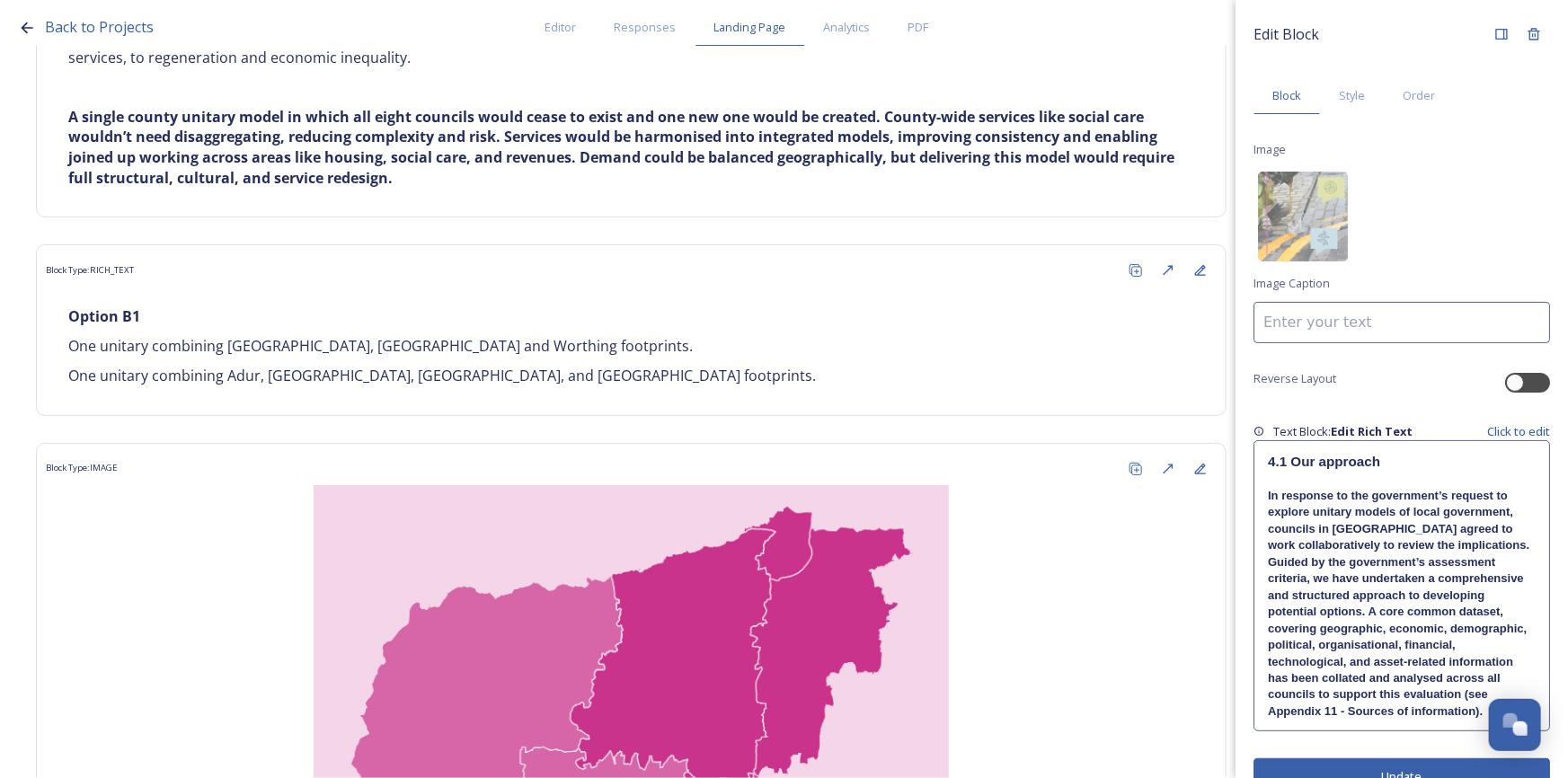
scroll to position [2776, 0]
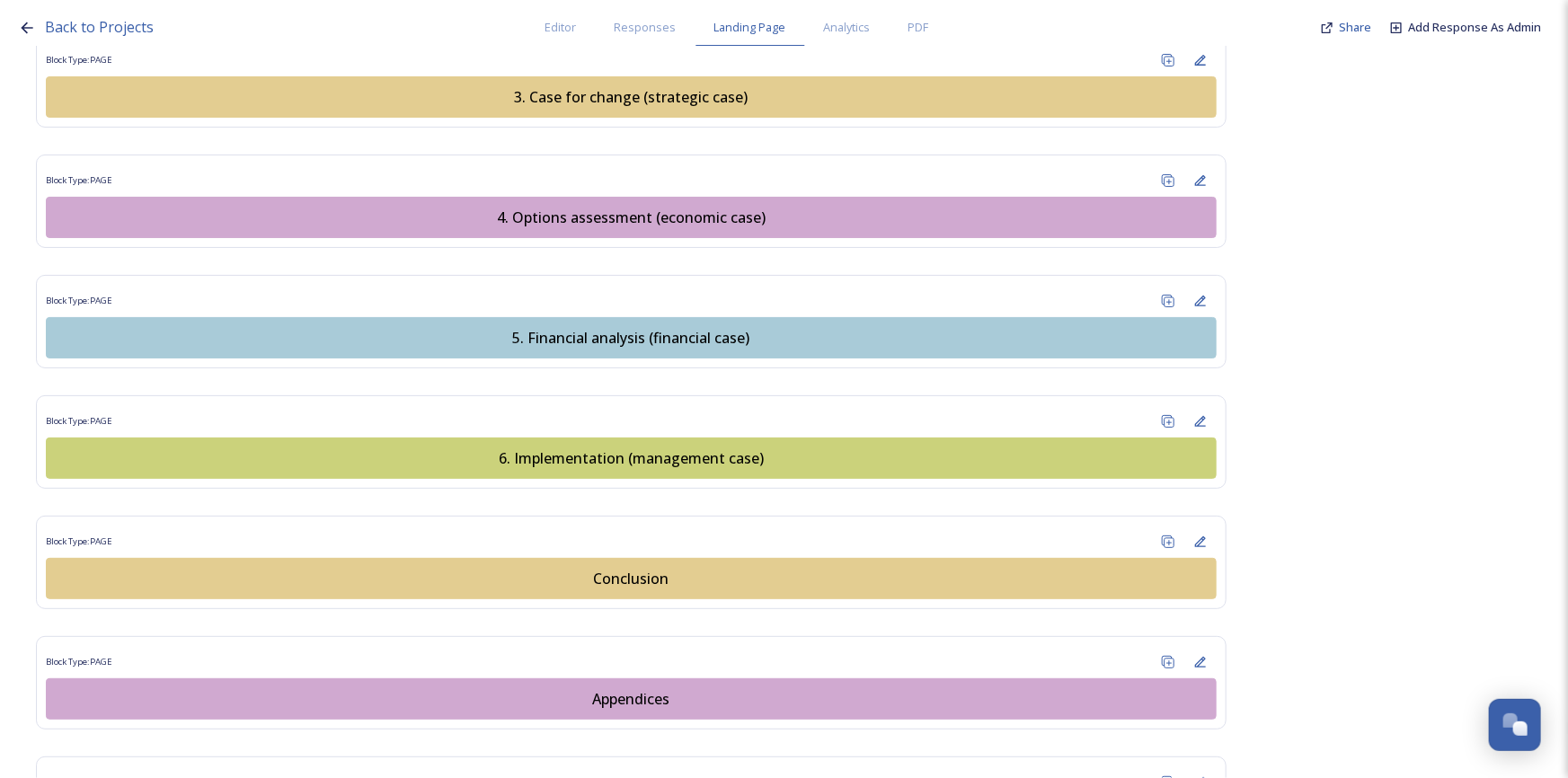
scroll to position [2307, 0]
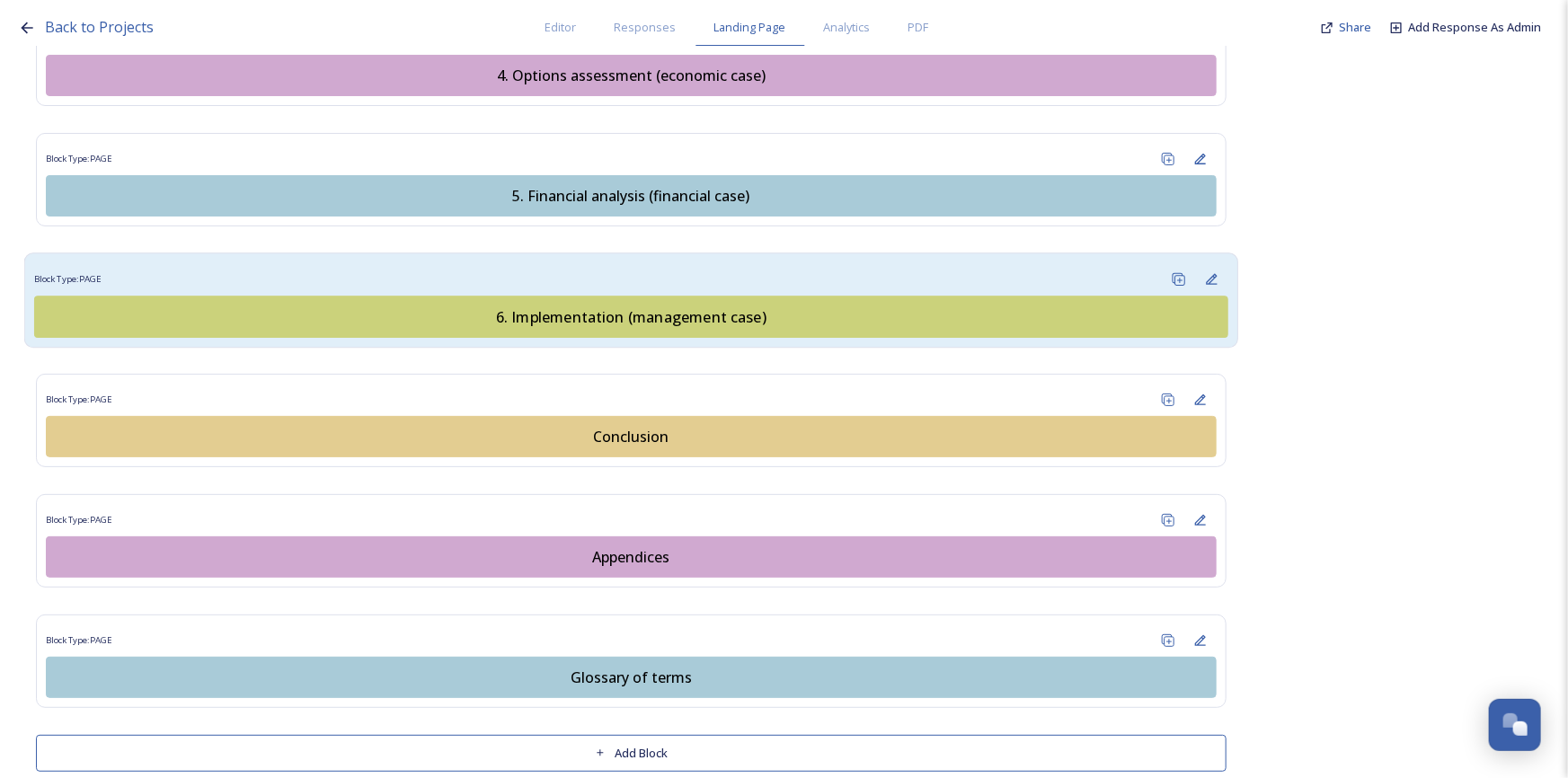
click at [600, 305] on div "6. Implementation (management case)" at bounding box center [631, 316] width 1174 height 22
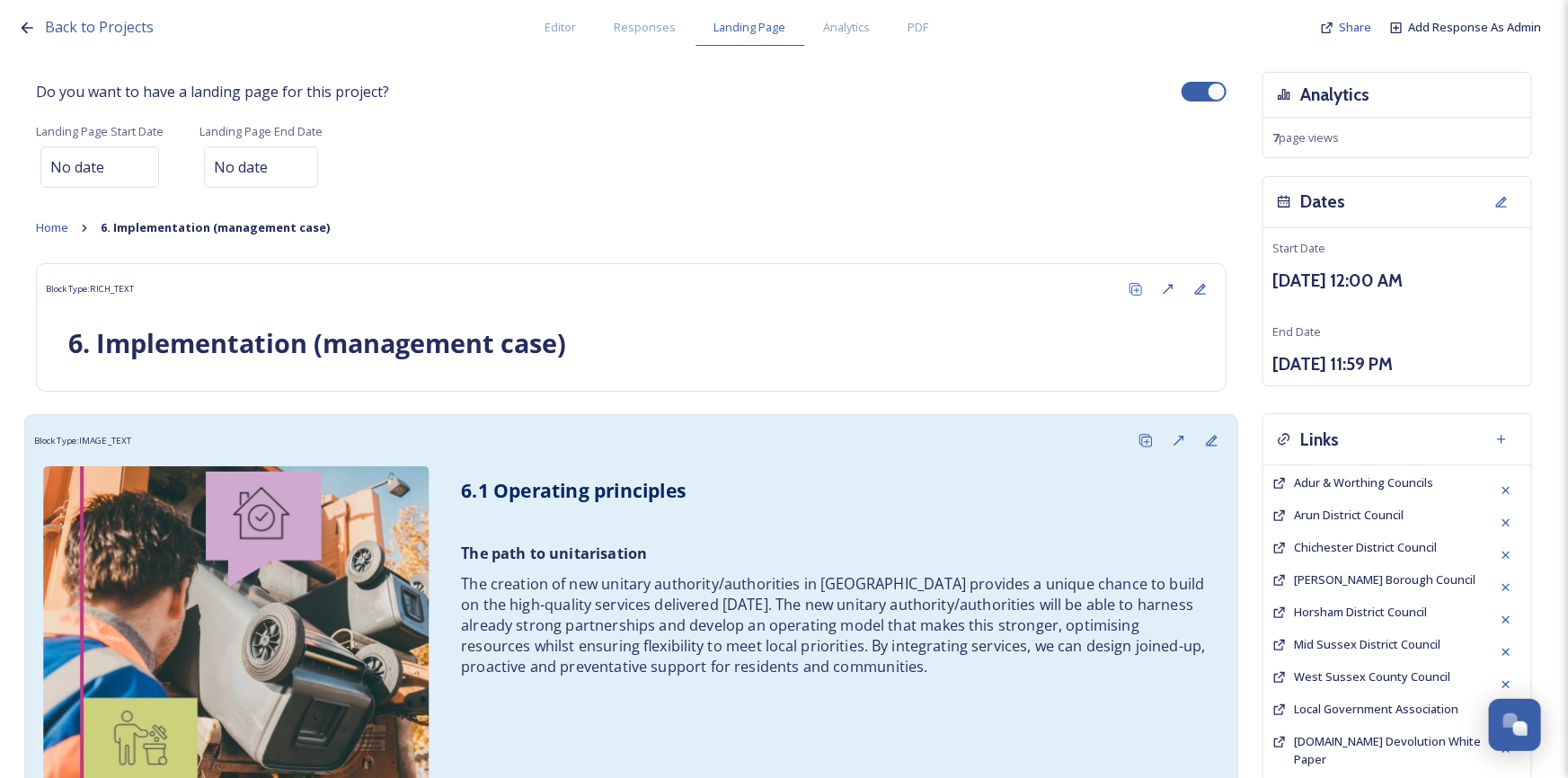
click at [784, 596] on p "The creation of new unitary authority/authorities in West Sussex provides a uni…" at bounding box center [832, 625] width 744 height 104
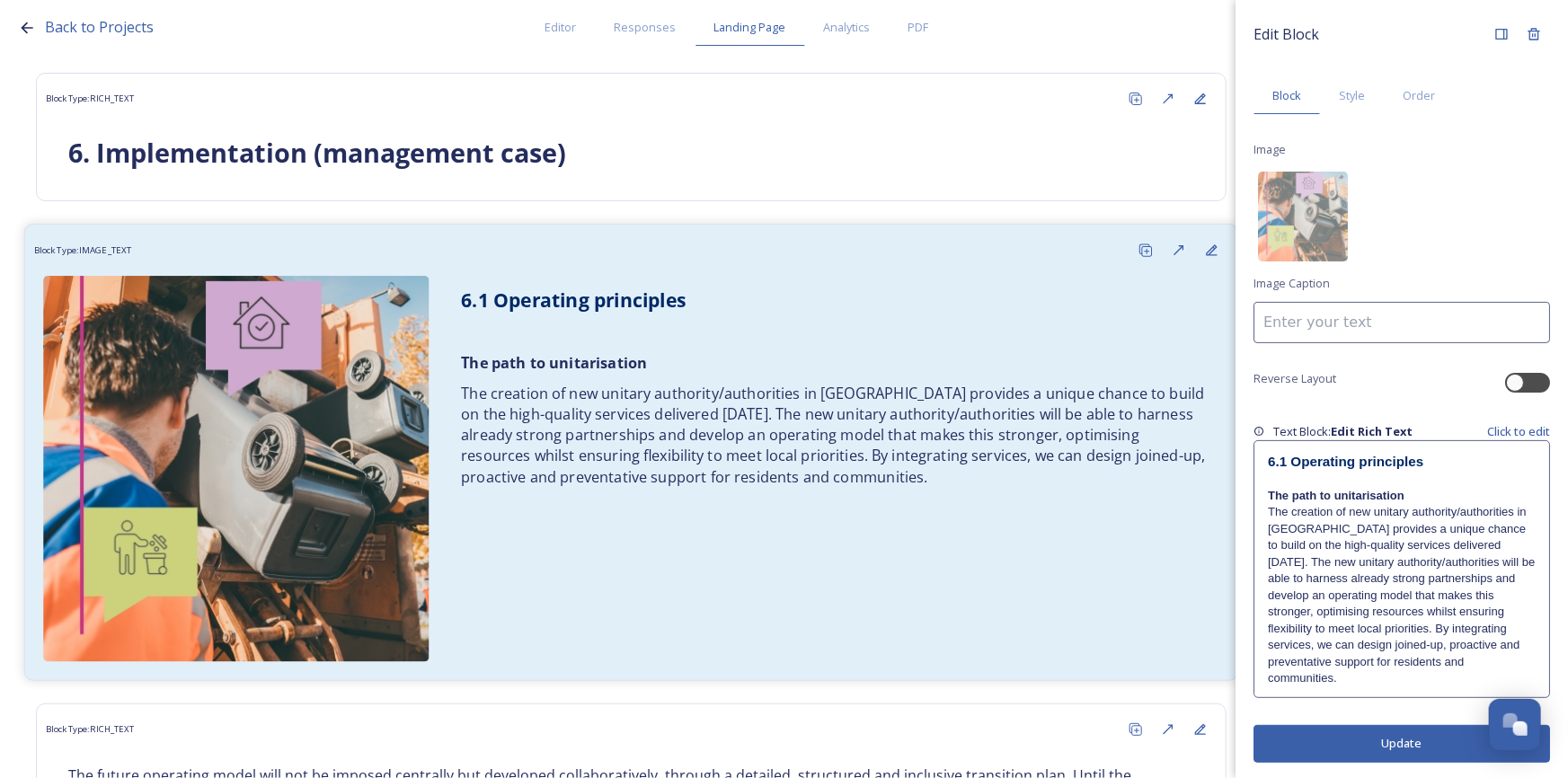
scroll to position [326, 0]
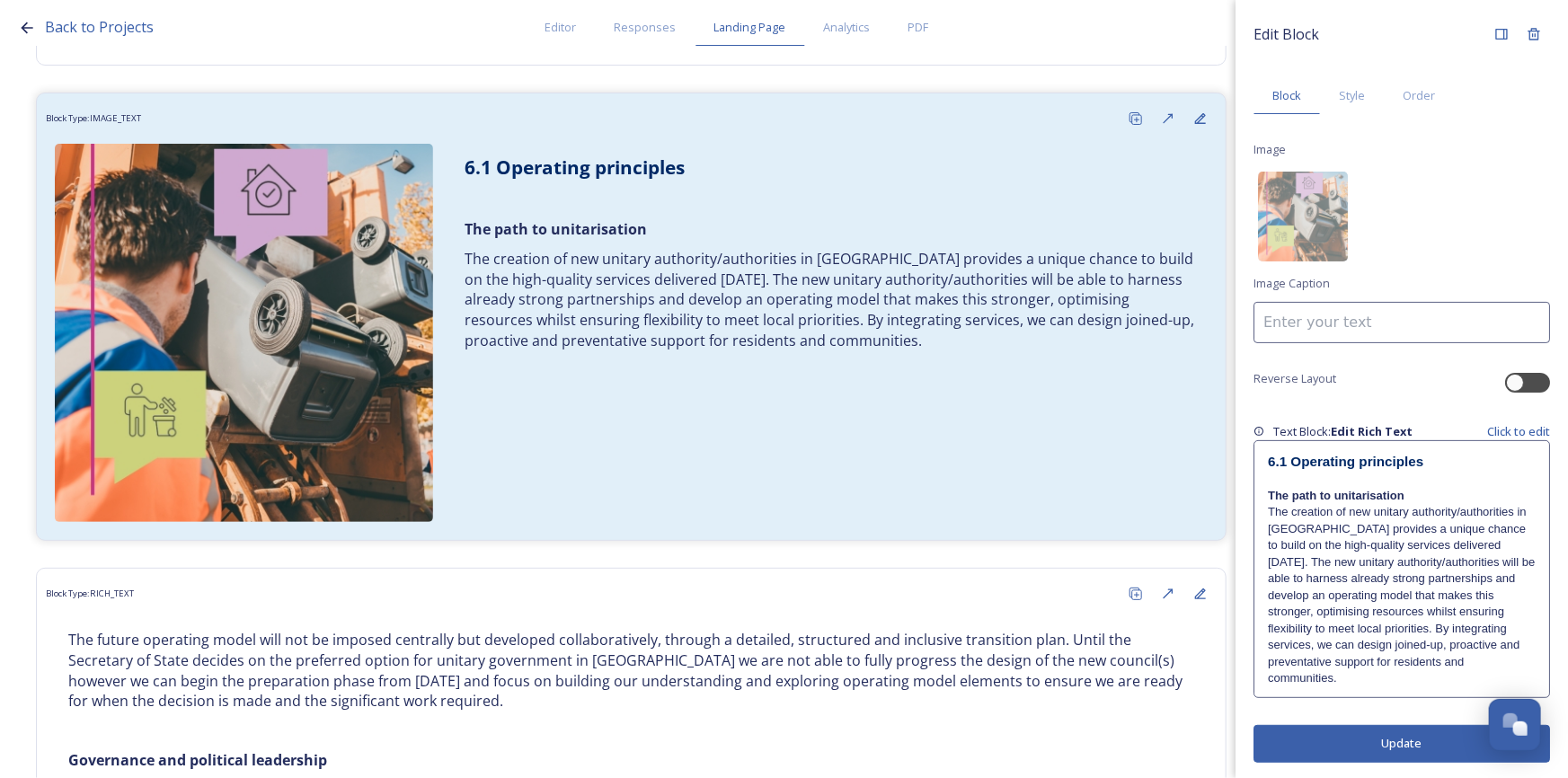
click at [1385, 641] on p "The creation of new unitary authority/authorities in West Sussex provides a uni…" at bounding box center [1402, 595] width 268 height 183
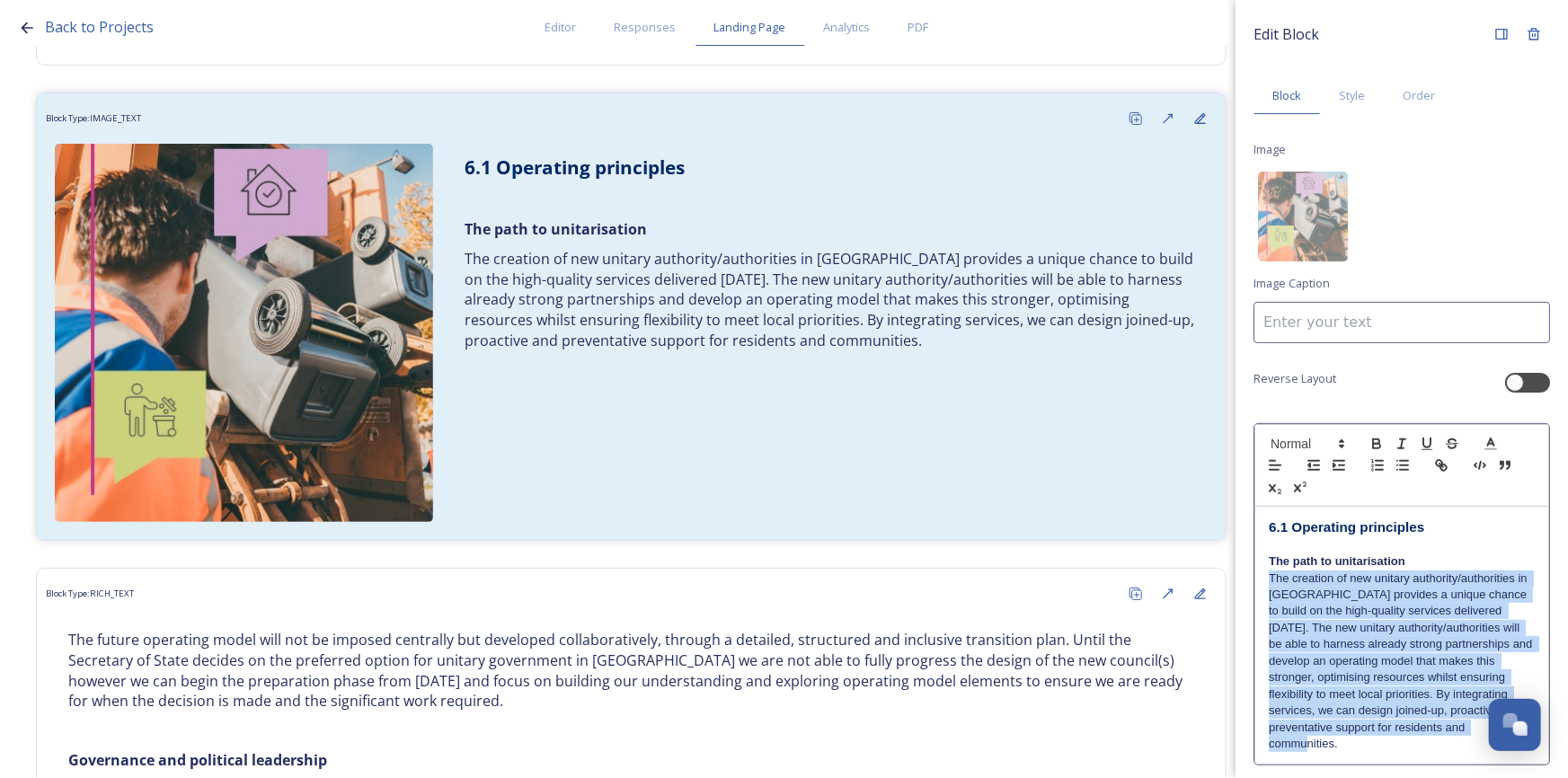
drag, startPoint x: 1337, startPoint y: 738, endPoint x: 1258, endPoint y: 580, distance: 176.6
click at [1258, 580] on div "6.1 Operating principles The path to unitarisation The creation of new unitary …" at bounding box center [1402, 634] width 293 height 256
click at [1373, 444] on icon "button" at bounding box center [1376, 445] width 7 height 5
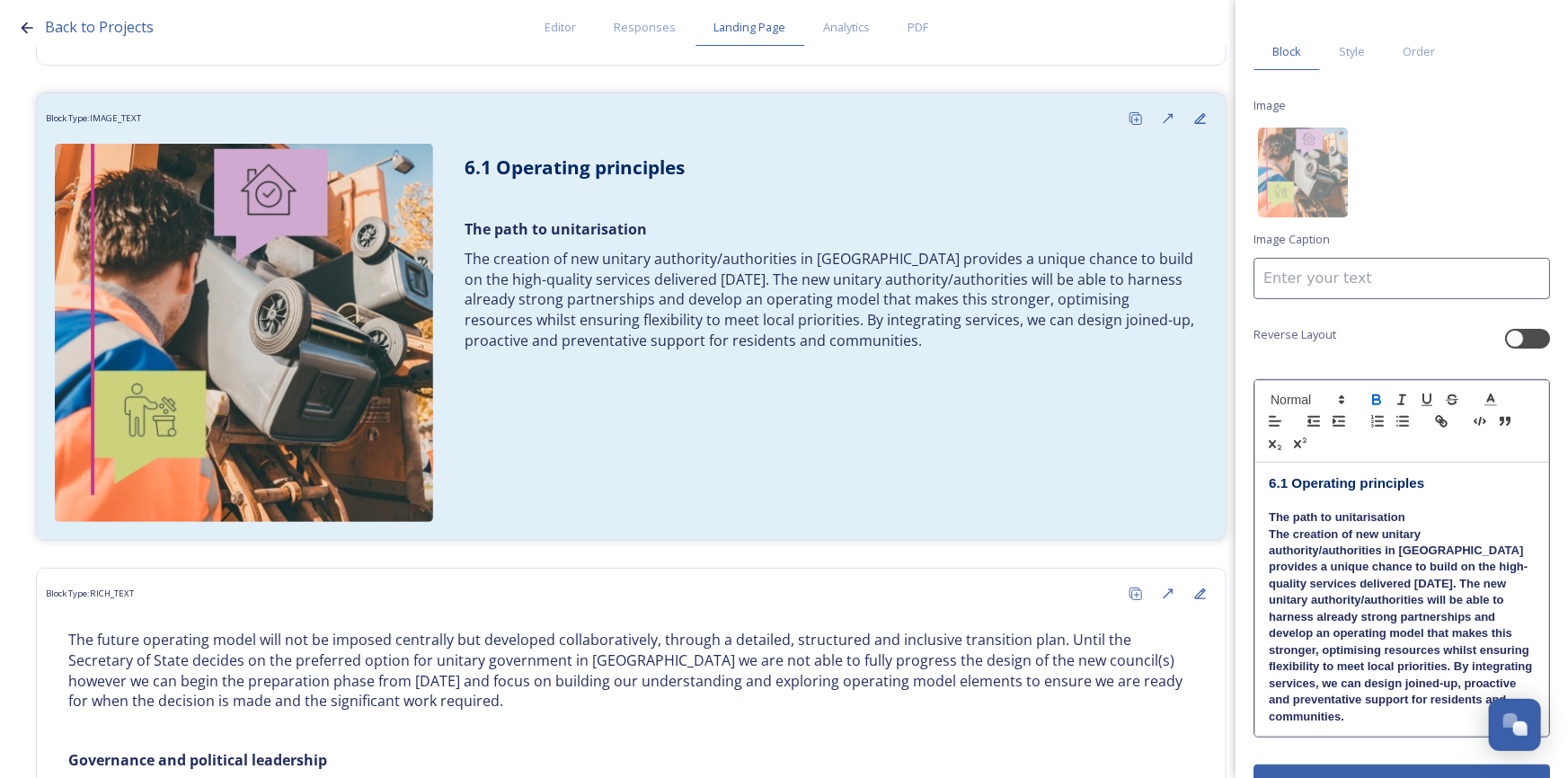
scroll to position [84, 0]
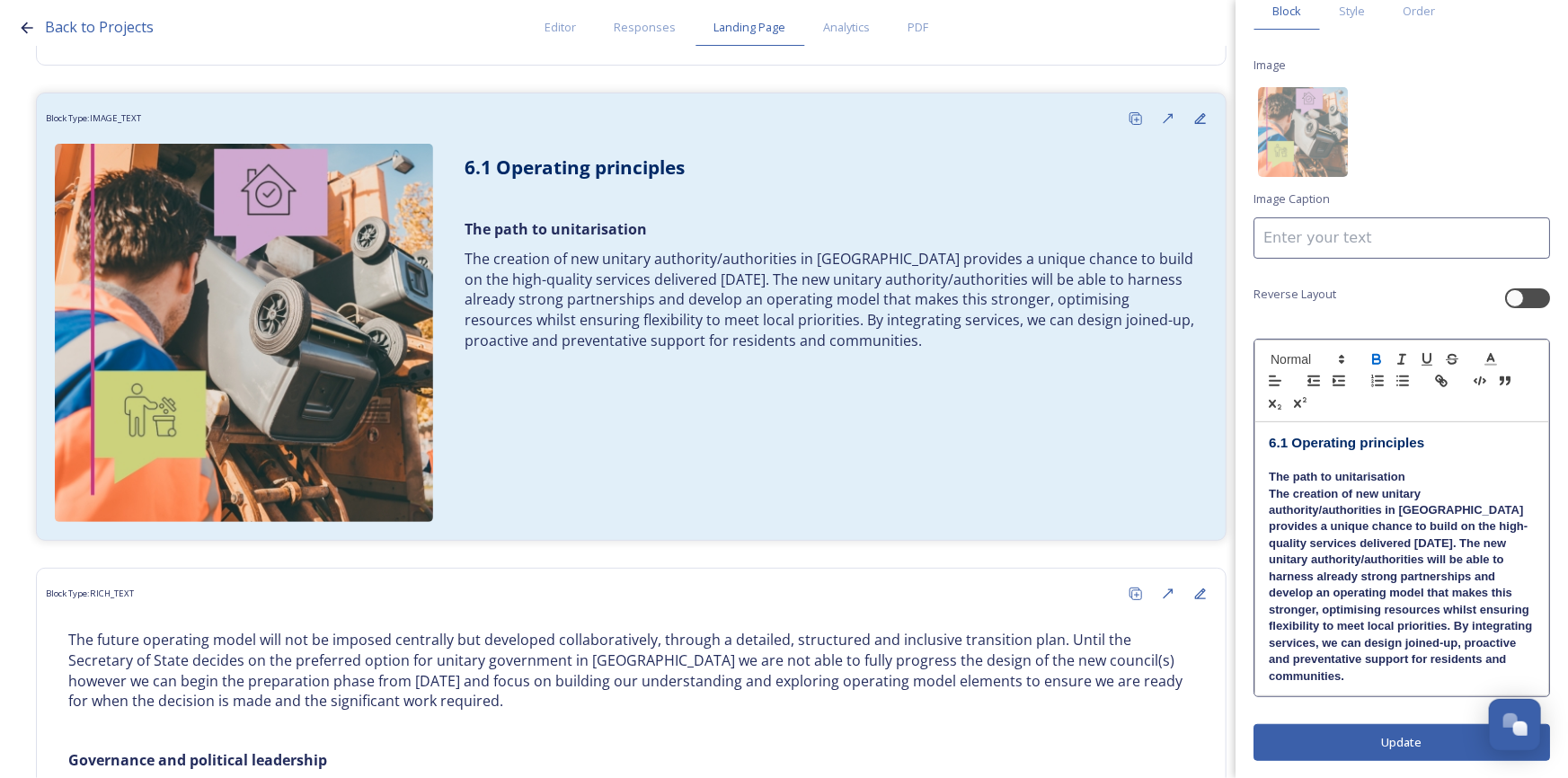
click at [1370, 728] on div "Edit Block Block Style Order Image Image Caption Reverse Layout 6.1 Operating p…" at bounding box center [1402, 347] width 296 height 828
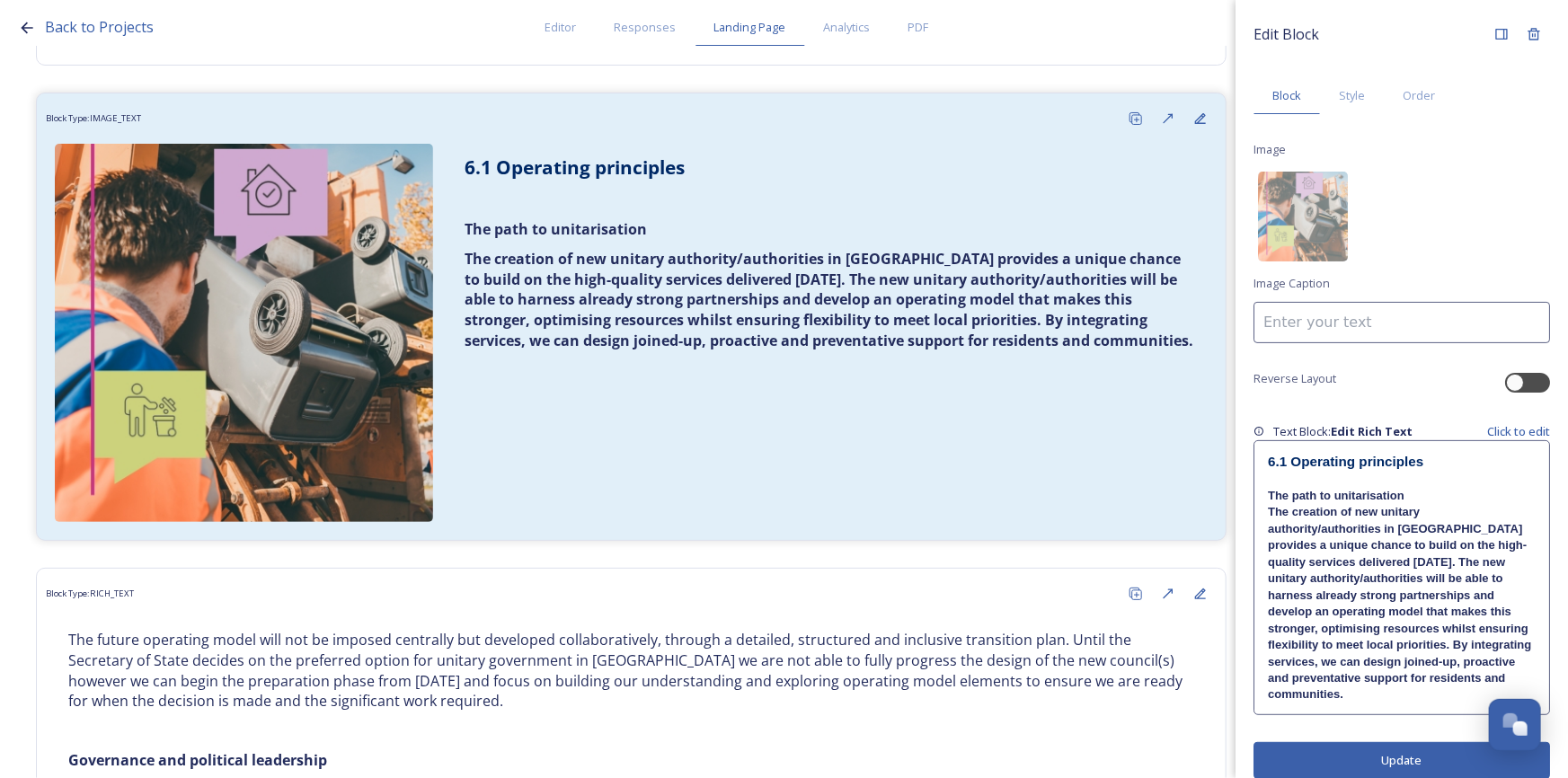
click at [1384, 665] on strong "The creation of new unitary authority/authorities in West Sussex provides a uni…" at bounding box center [1401, 603] width 267 height 196
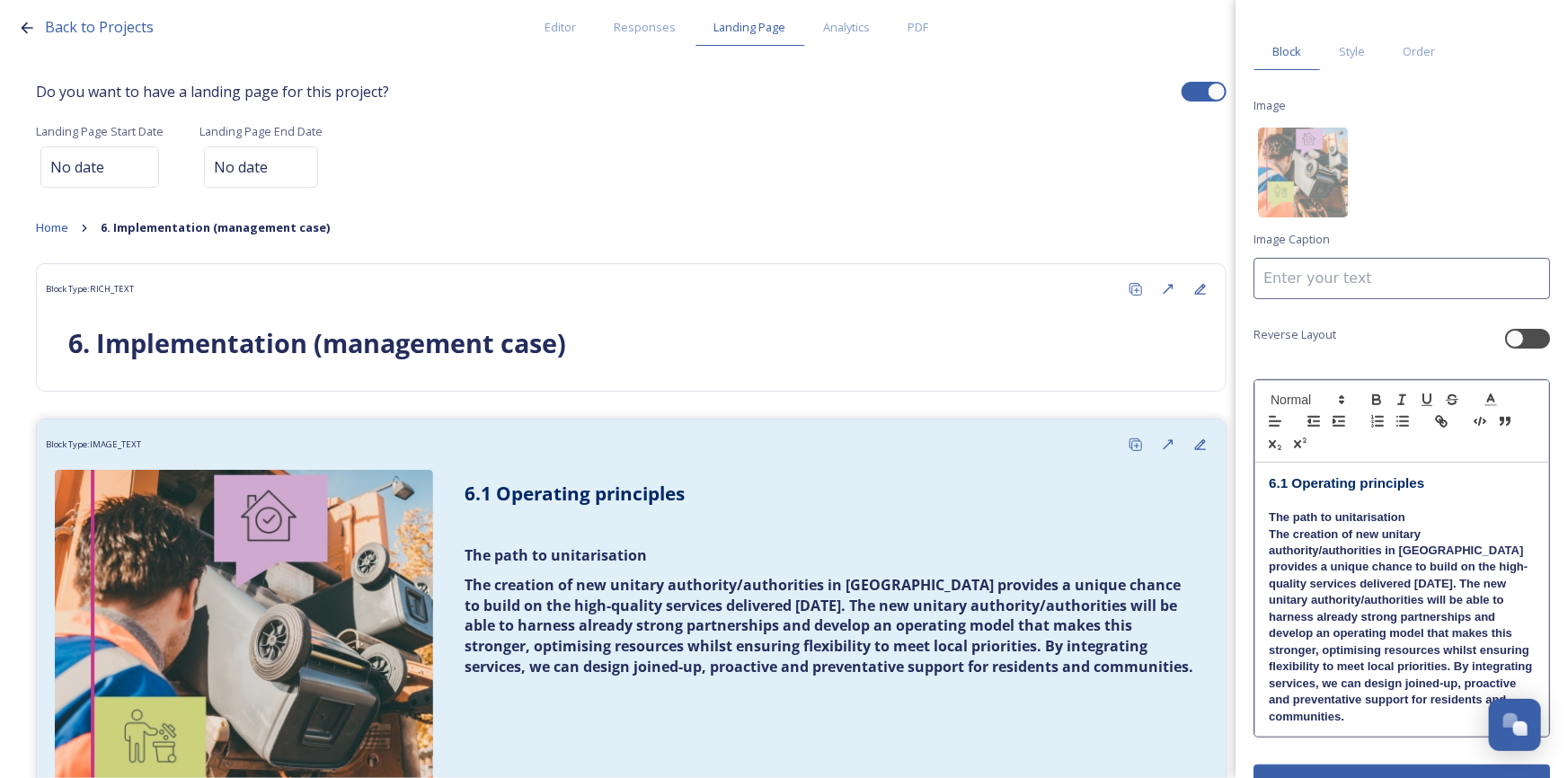
scroll to position [84, 0]
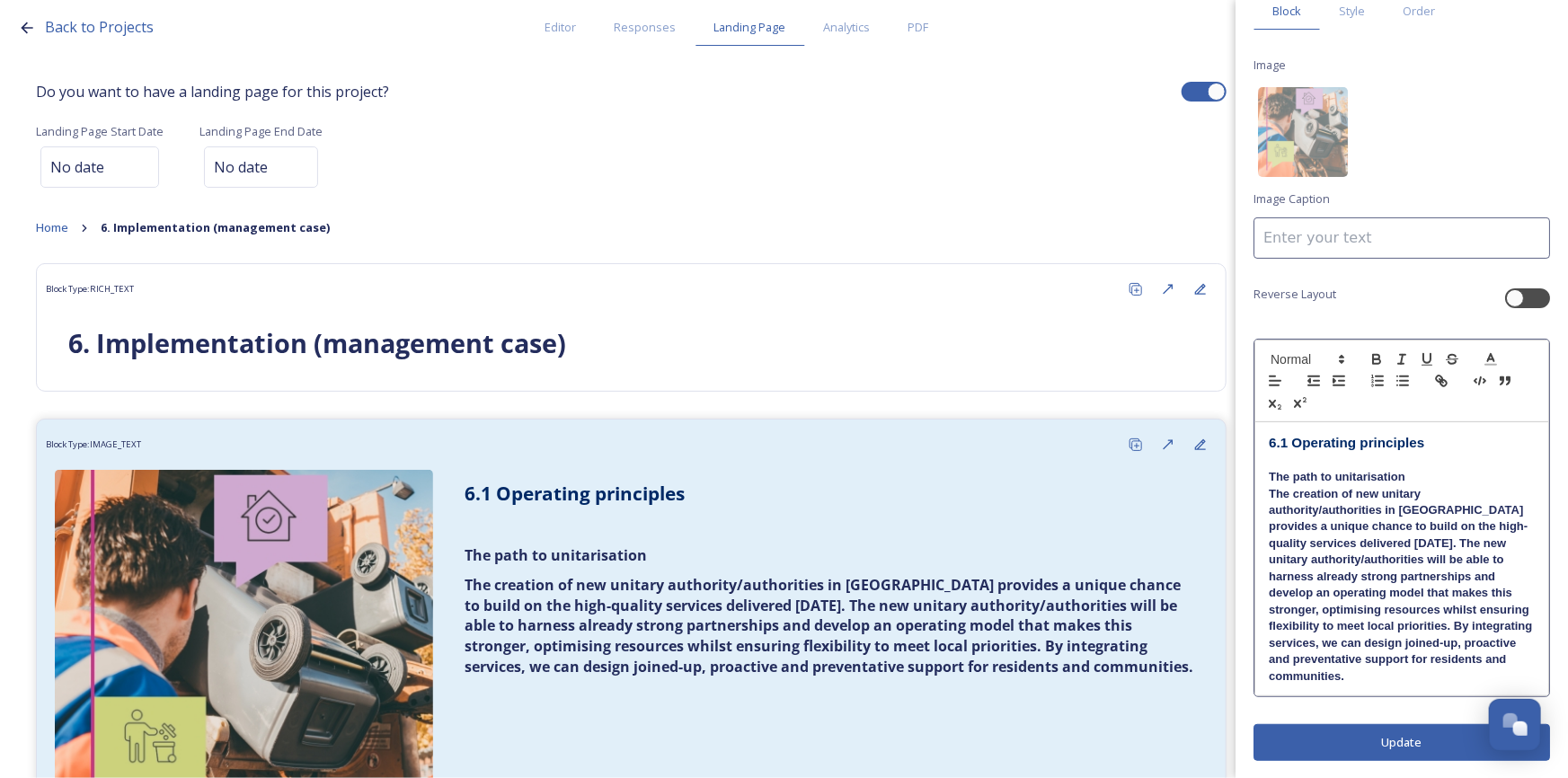
click at [1329, 736] on div "Edit Block Block Style Order Image Image Caption Reverse Layout 6.1 Operating p…" at bounding box center [1402, 347] width 296 height 828
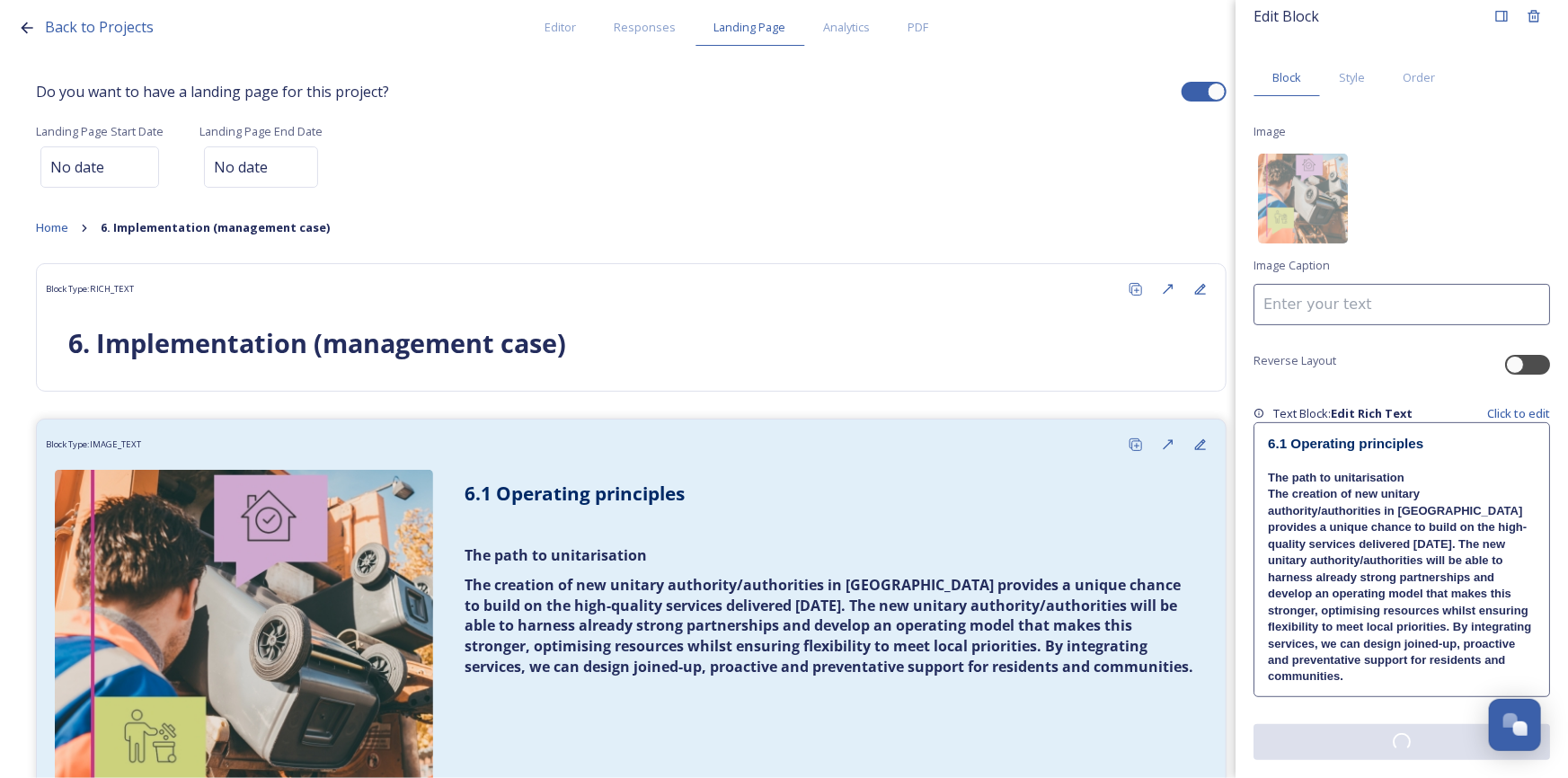
scroll to position [0, 0]
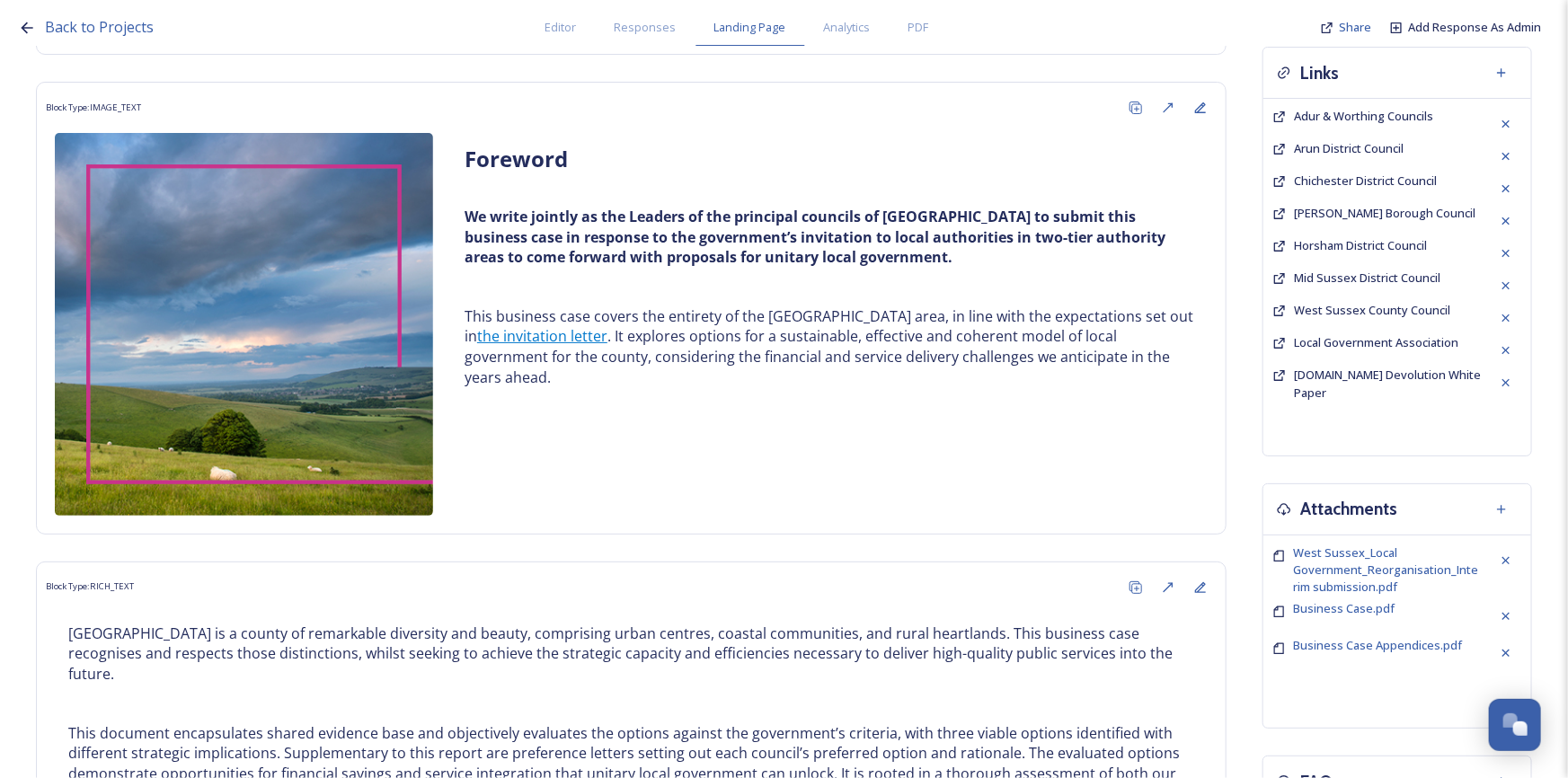
scroll to position [408, 0]
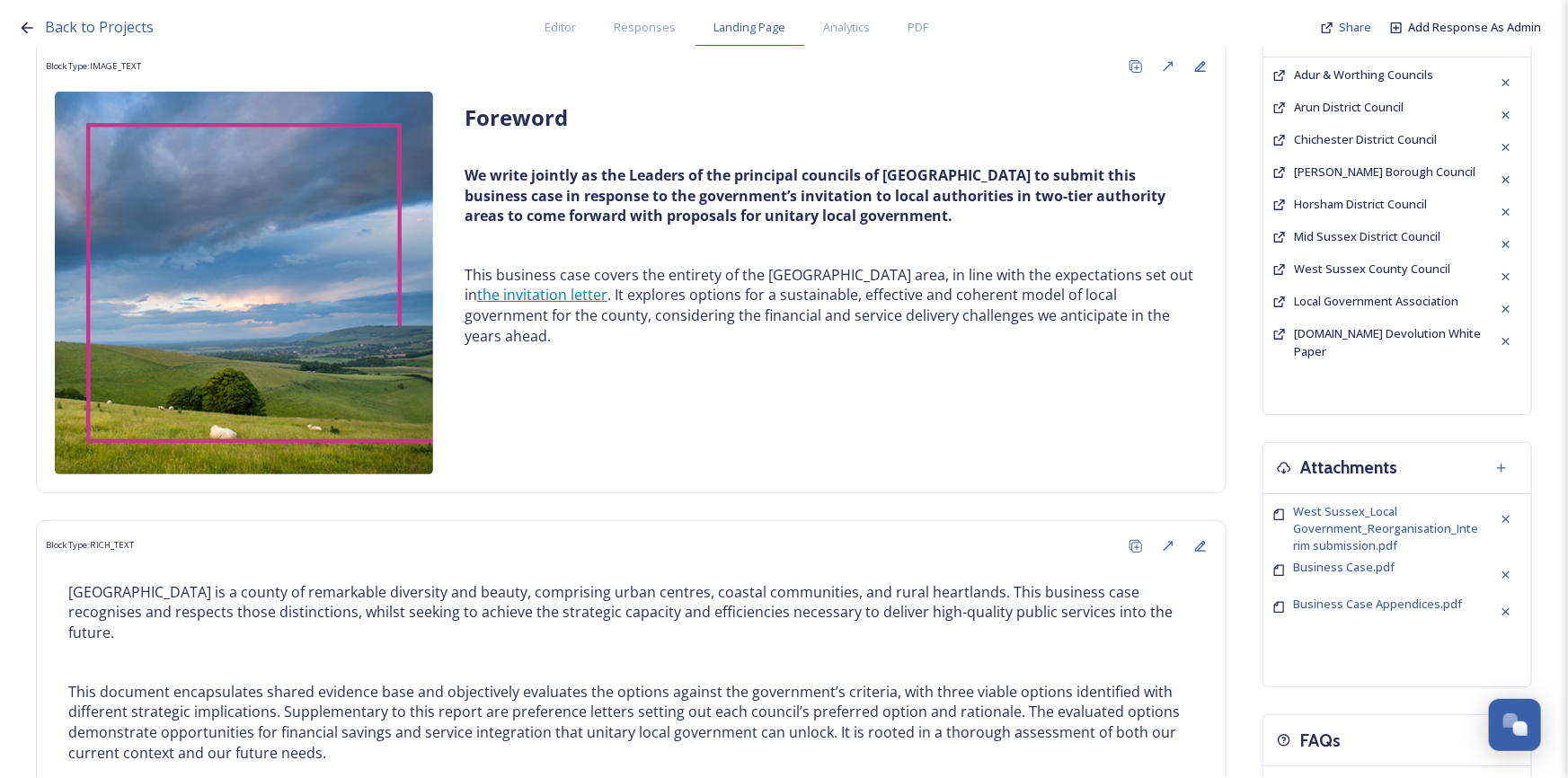
click at [27, 23] on icon at bounding box center [27, 28] width 18 height 18
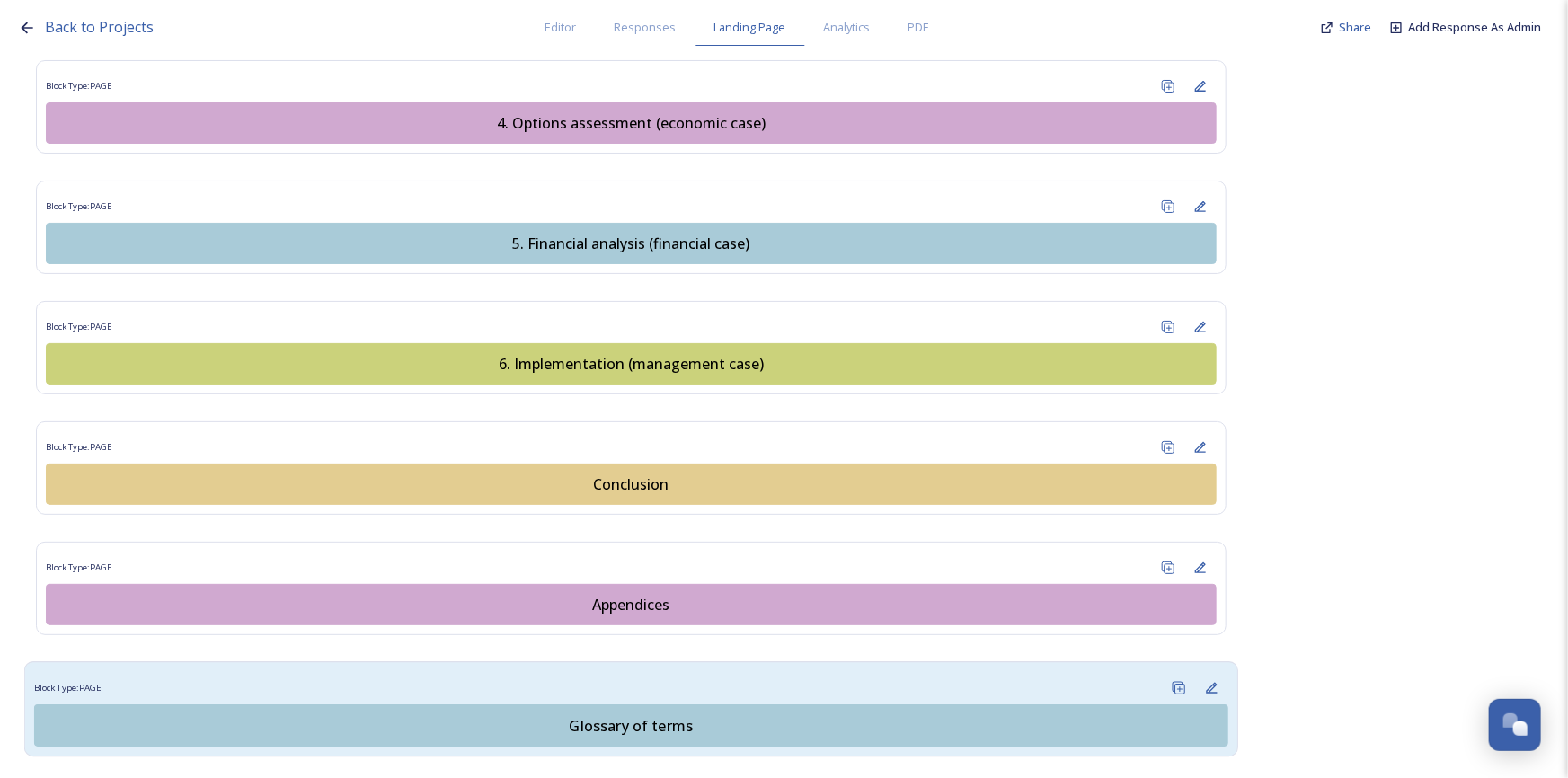
scroll to position [2307, 0]
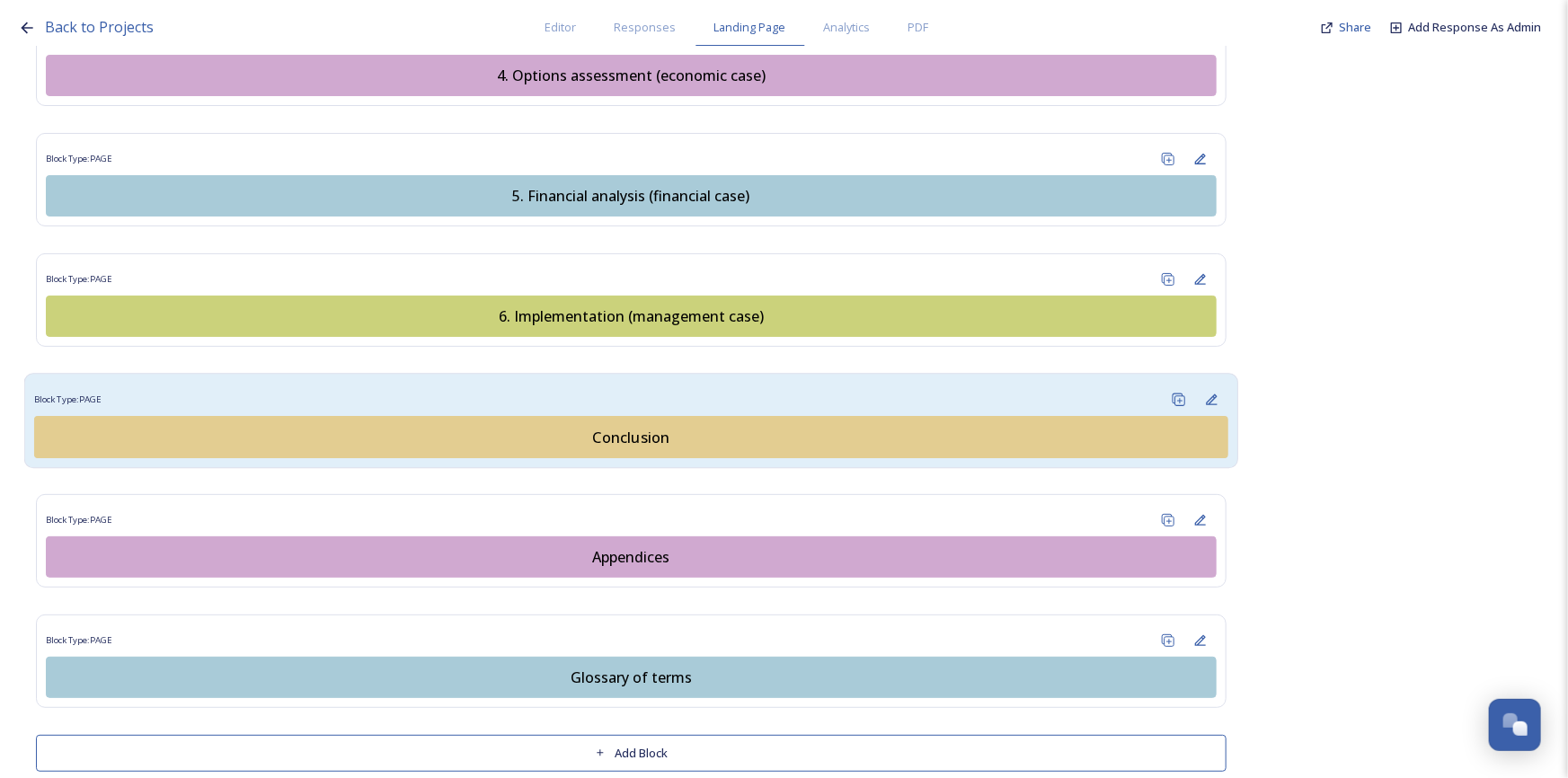
click at [660, 426] on div "Conclusion" at bounding box center [631, 436] width 1174 height 22
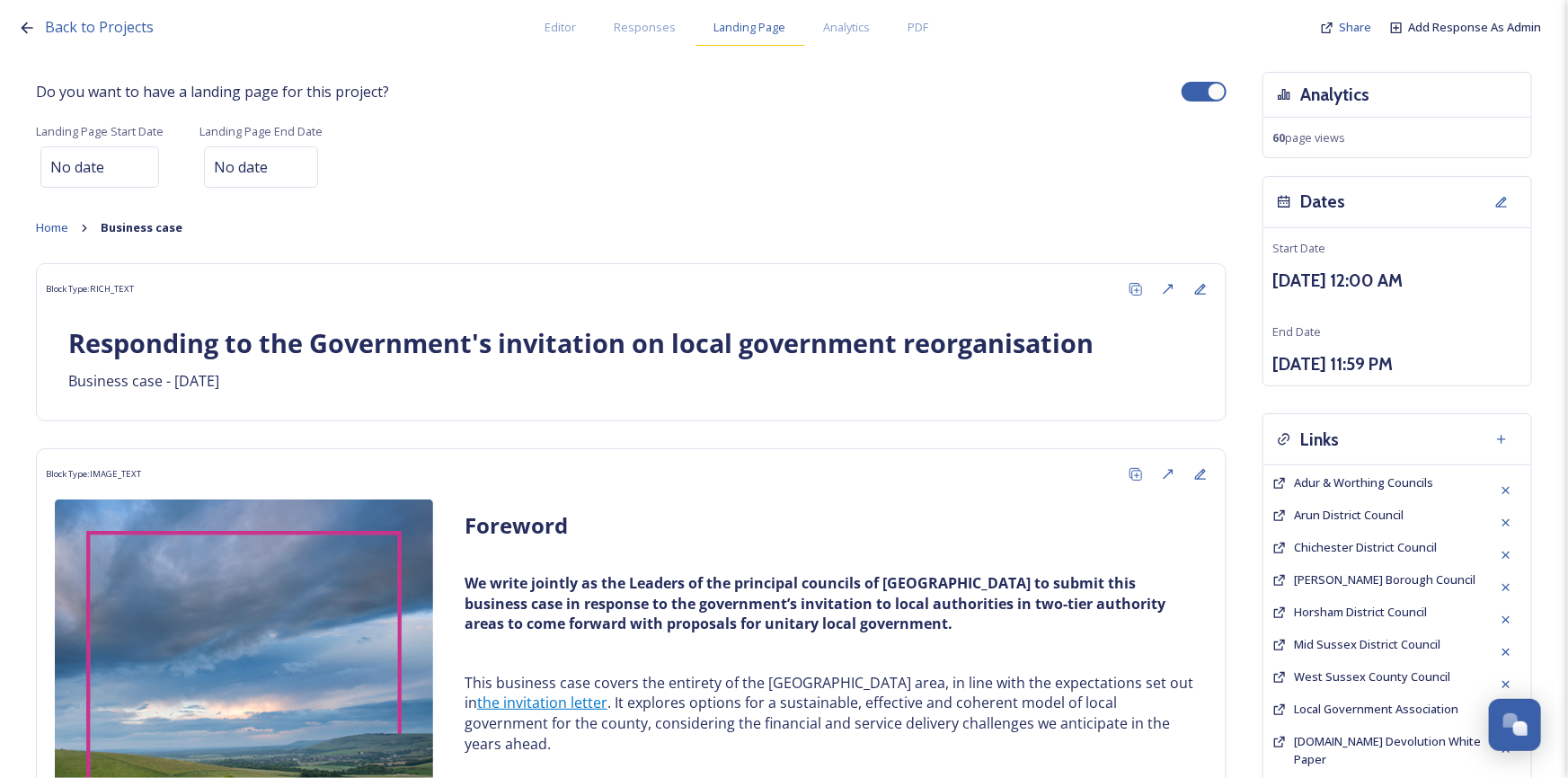
click at [729, 28] on span "Landing Page" at bounding box center [750, 27] width 72 height 17
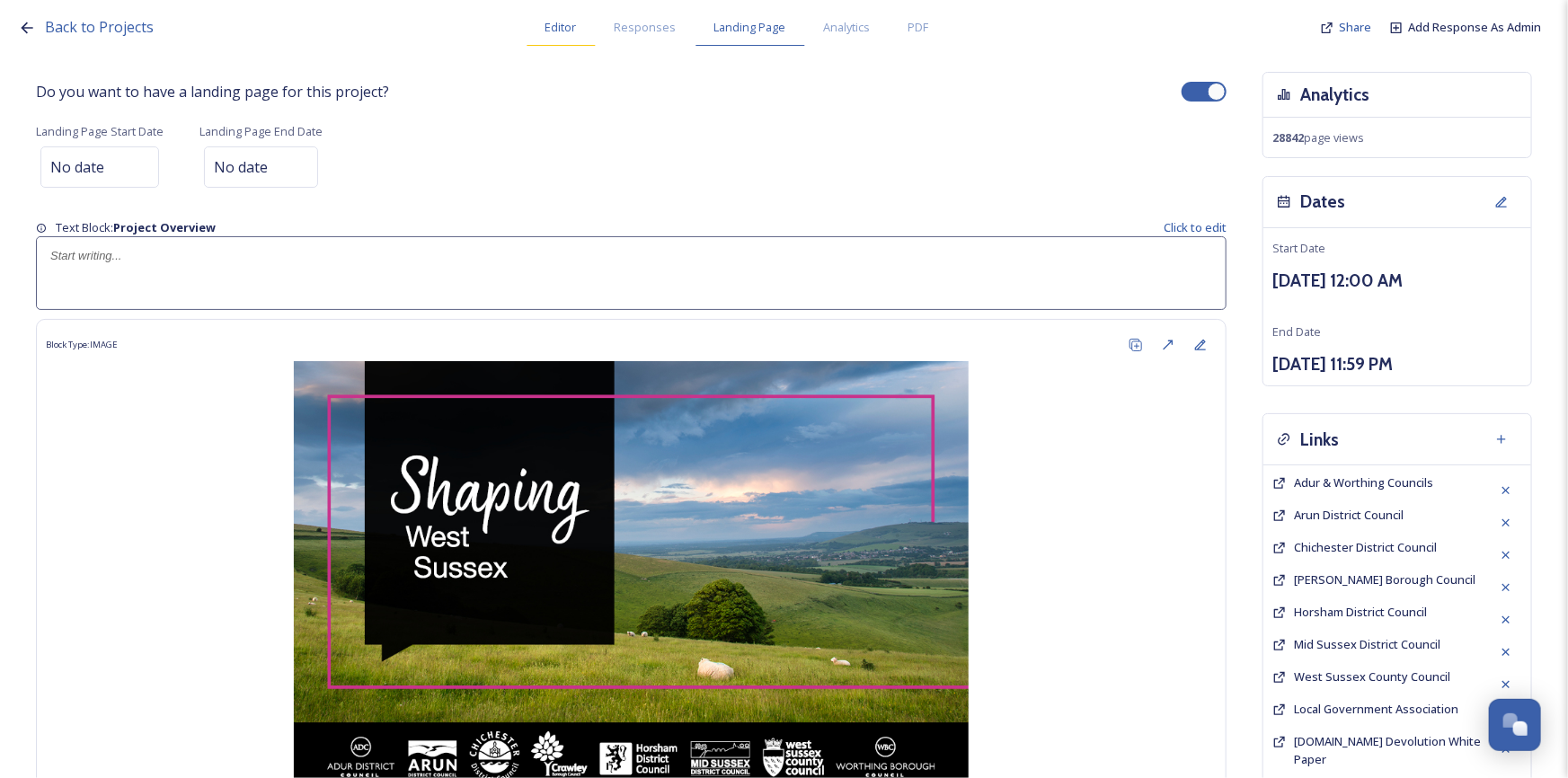
click at [558, 31] on span "Editor" at bounding box center [560, 27] width 32 height 17
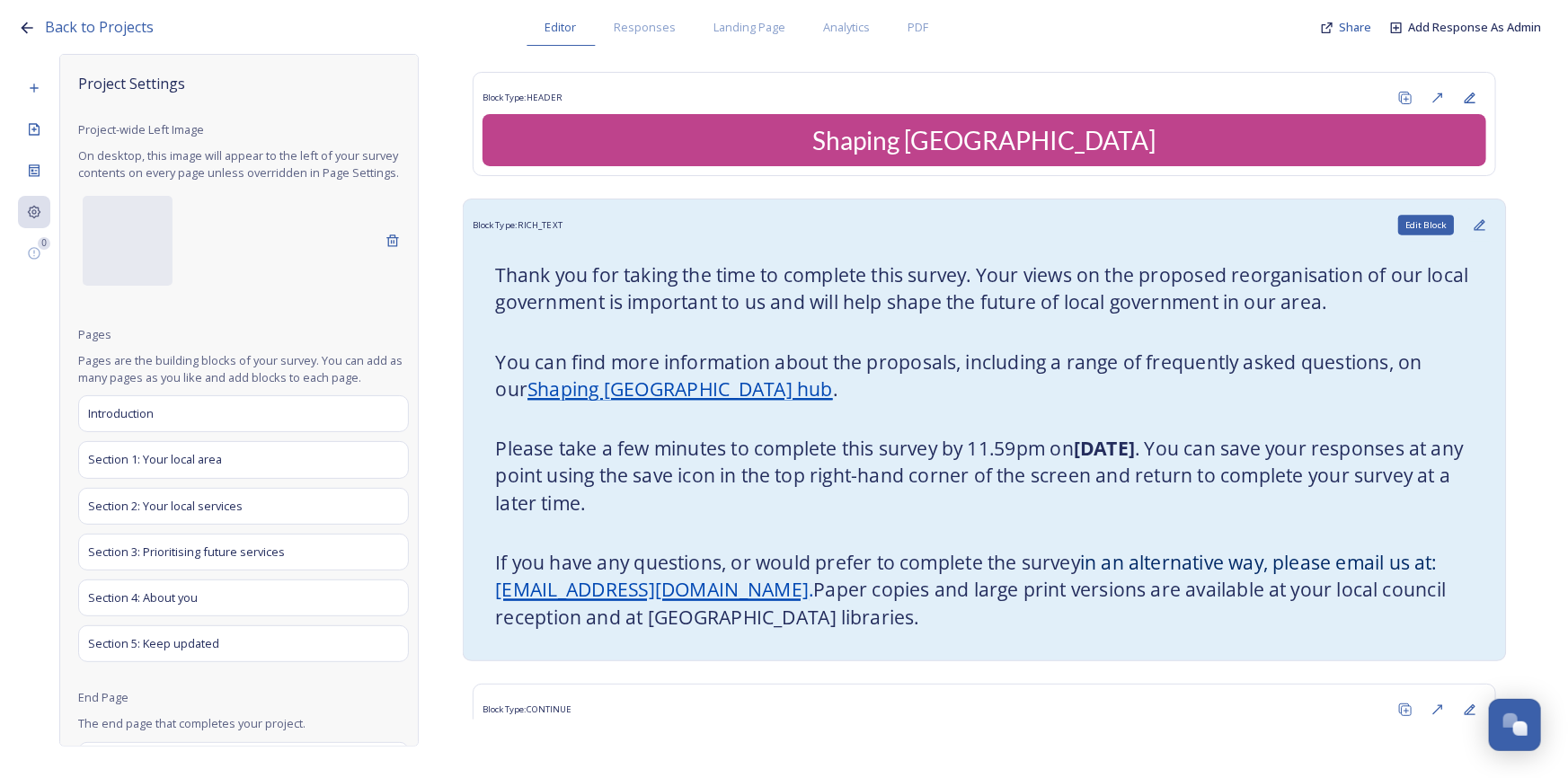
click at [1472, 224] on icon at bounding box center [1479, 225] width 14 height 14
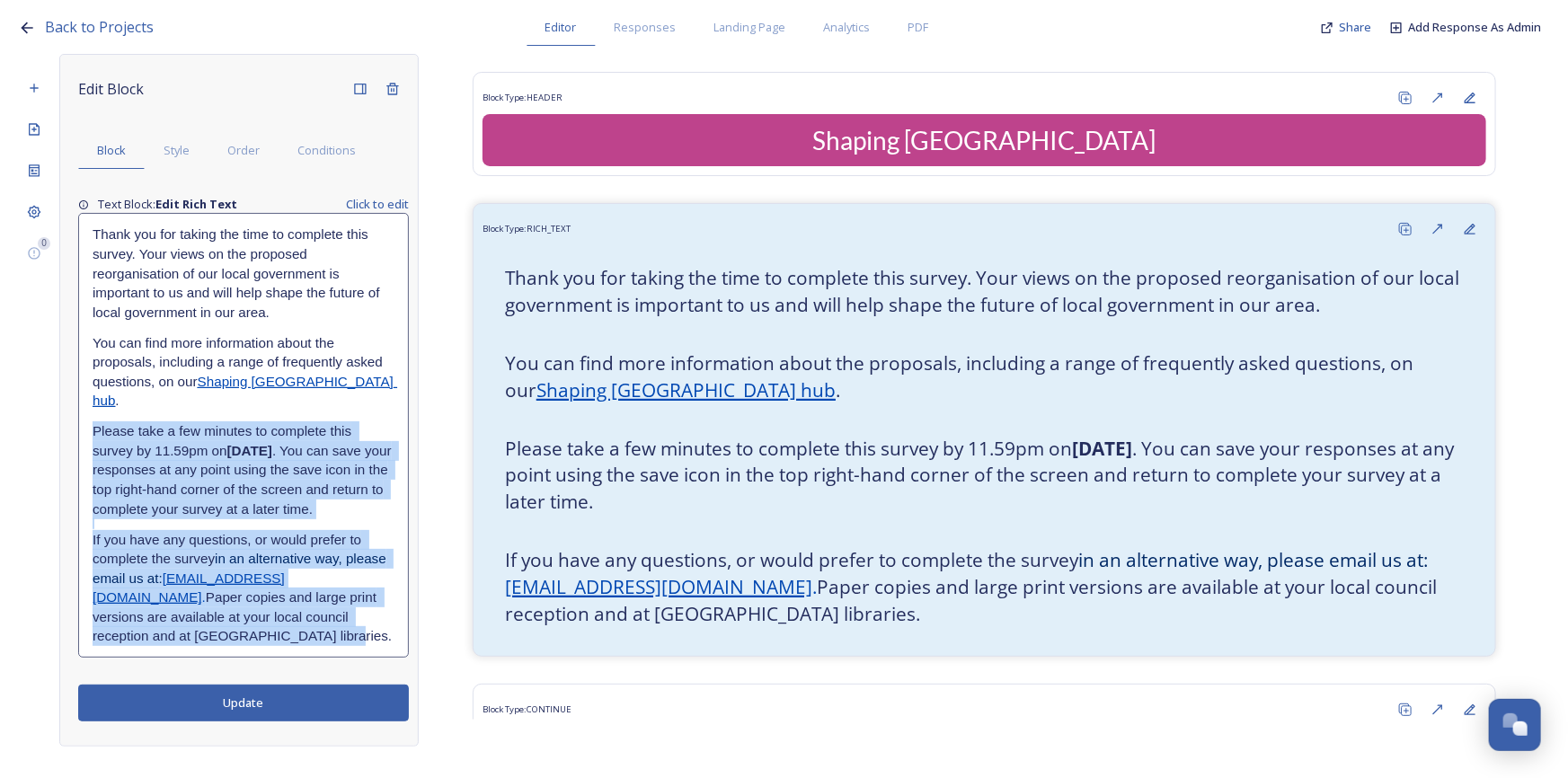
drag, startPoint x: 90, startPoint y: 407, endPoint x: 258, endPoint y: 634, distance: 282.4
click at [258, 634] on div "Thank you for taking the time to complete this survey. Your views on the propos…" at bounding box center [243, 436] width 329 height 443
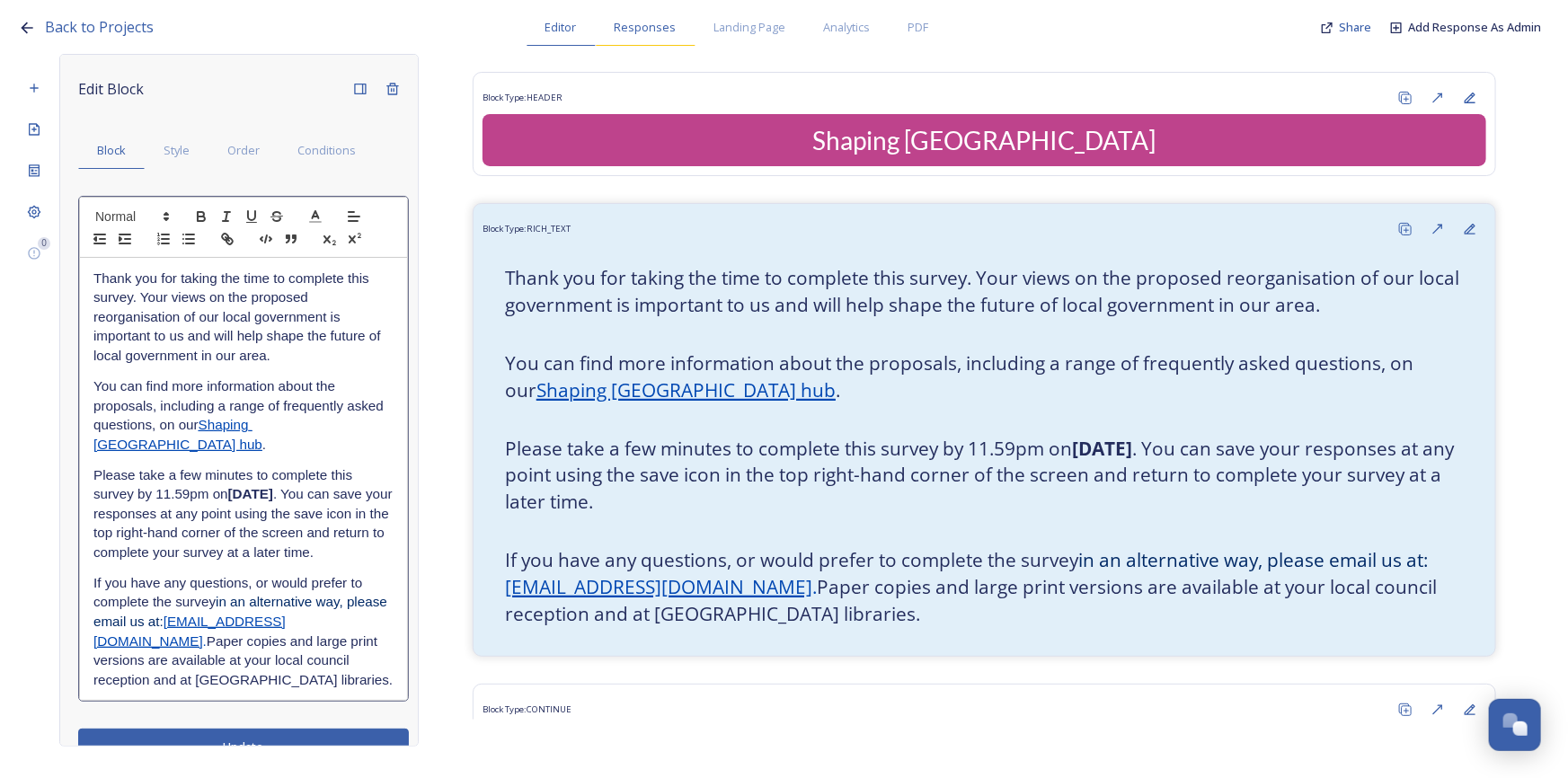
click at [627, 24] on span "Responses" at bounding box center [645, 27] width 62 height 17
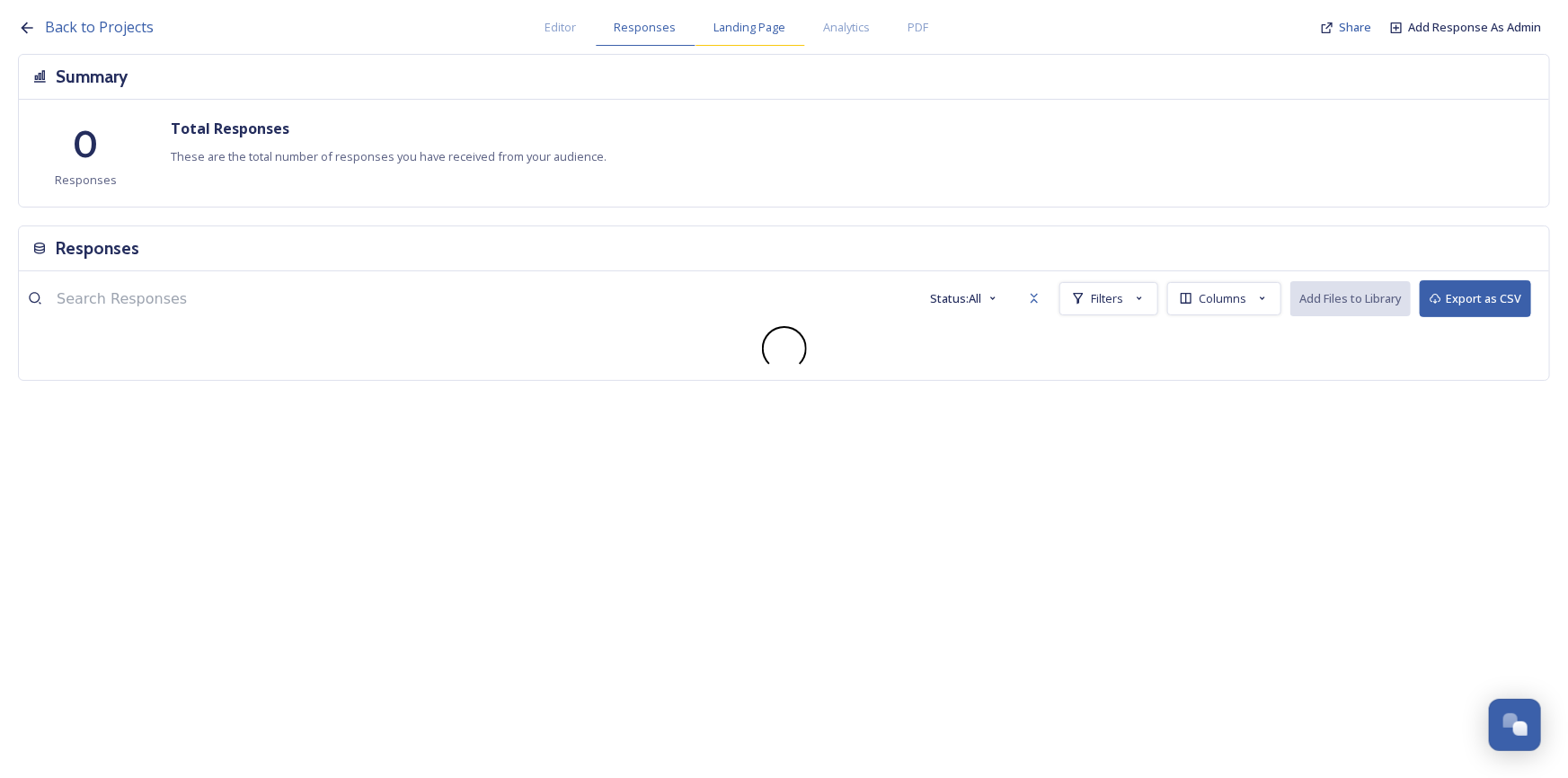
click at [750, 30] on span "Landing Page" at bounding box center [750, 27] width 72 height 17
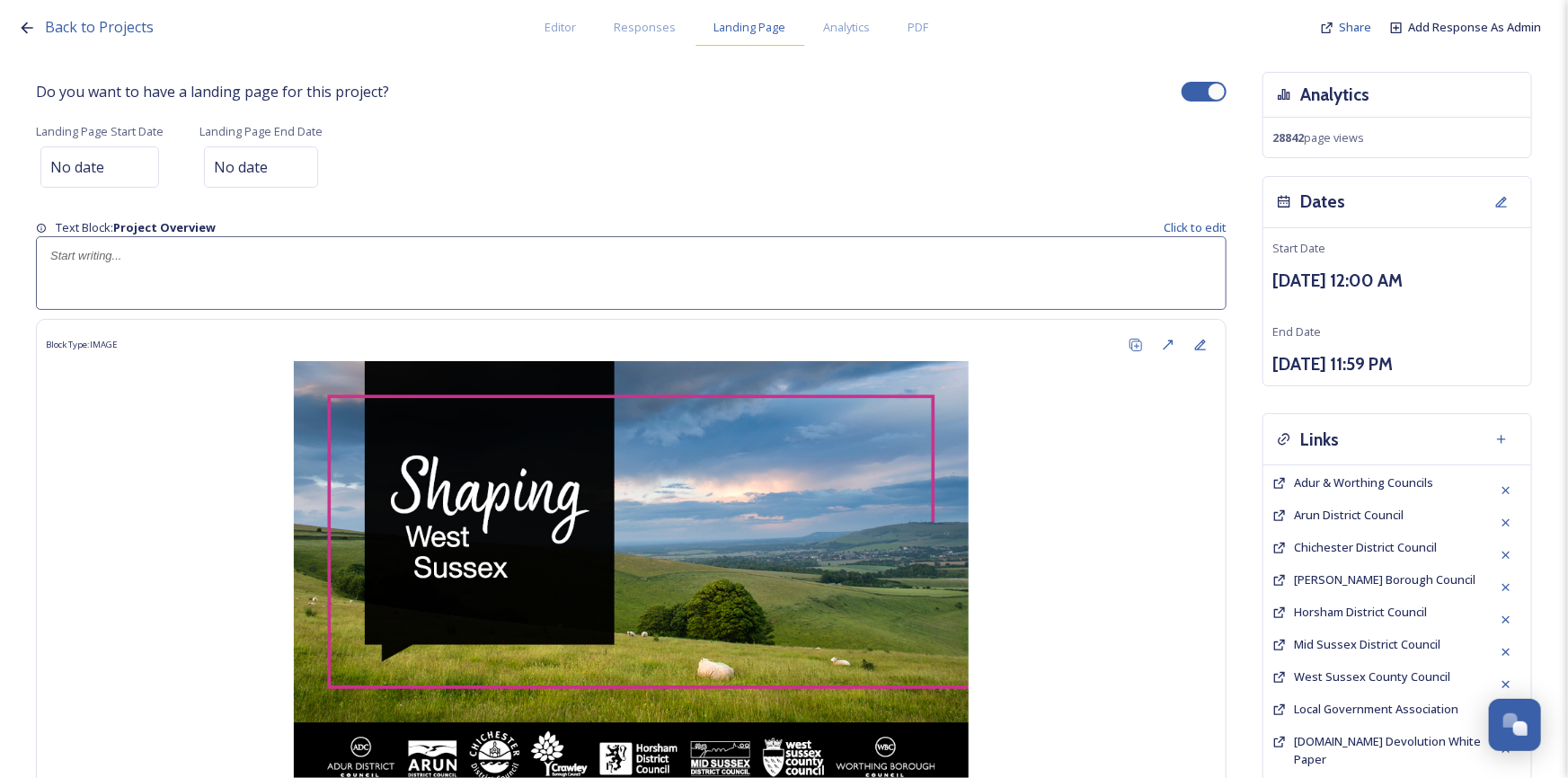
click at [765, 35] on span "Landing Page" at bounding box center [750, 27] width 72 height 17
click at [751, 27] on span "Landing Page" at bounding box center [750, 27] width 72 height 17
